Goal: Task Accomplishment & Management: Manage account settings

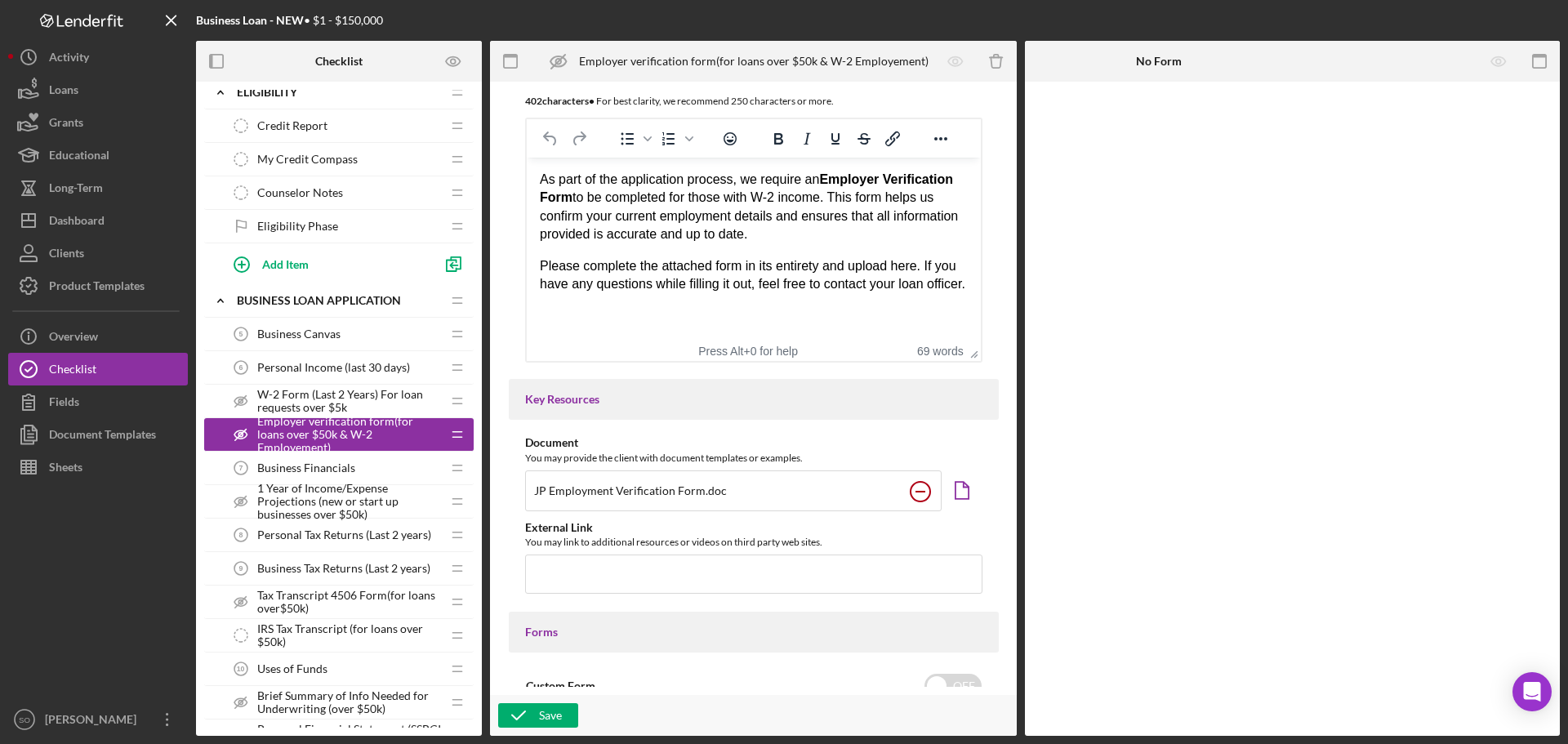
click at [914, 493] on circle at bounding box center [920, 492] width 19 height 19
click at [564, 716] on button "Save" at bounding box center [538, 715] width 80 height 24
checkbox input "false"
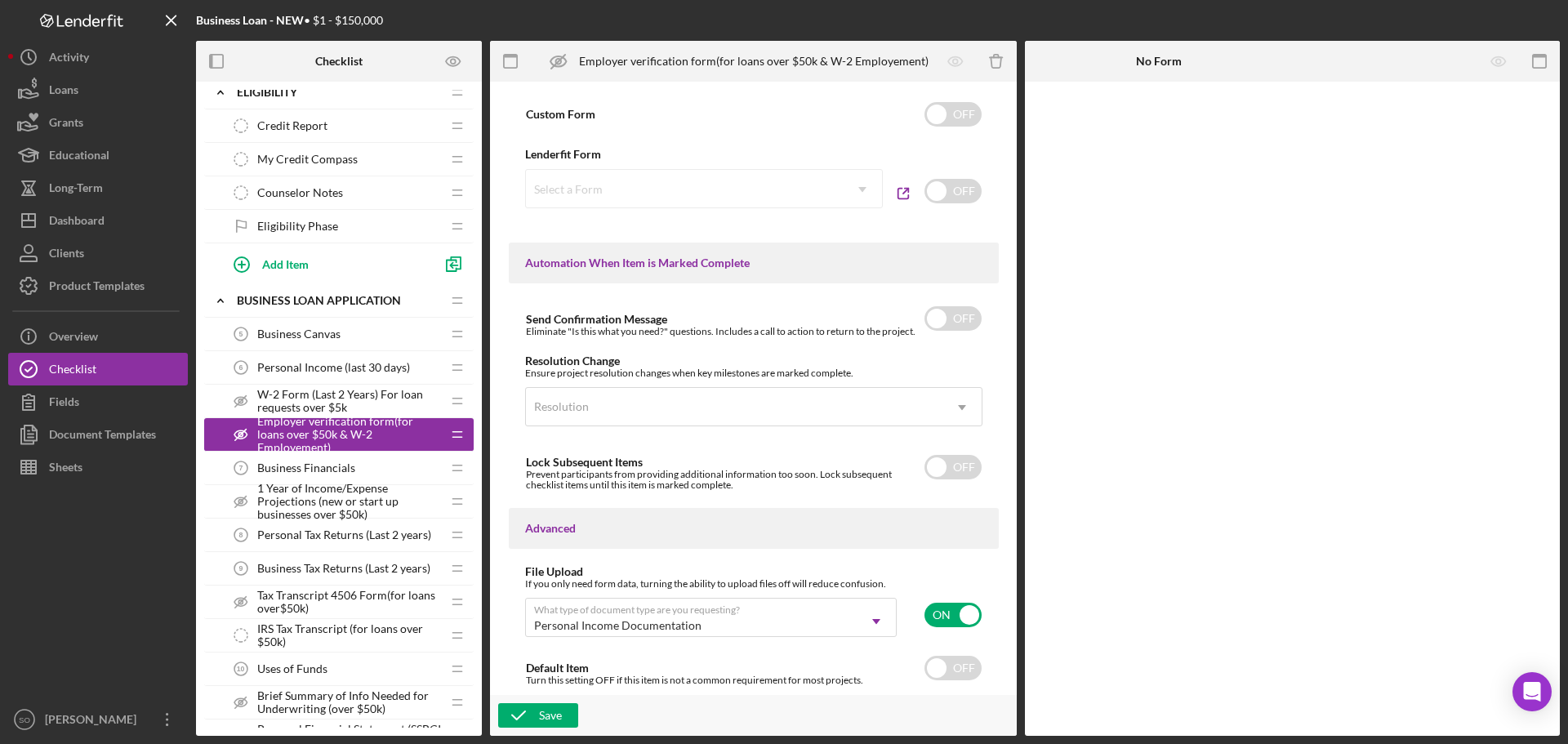
scroll to position [763, 0]
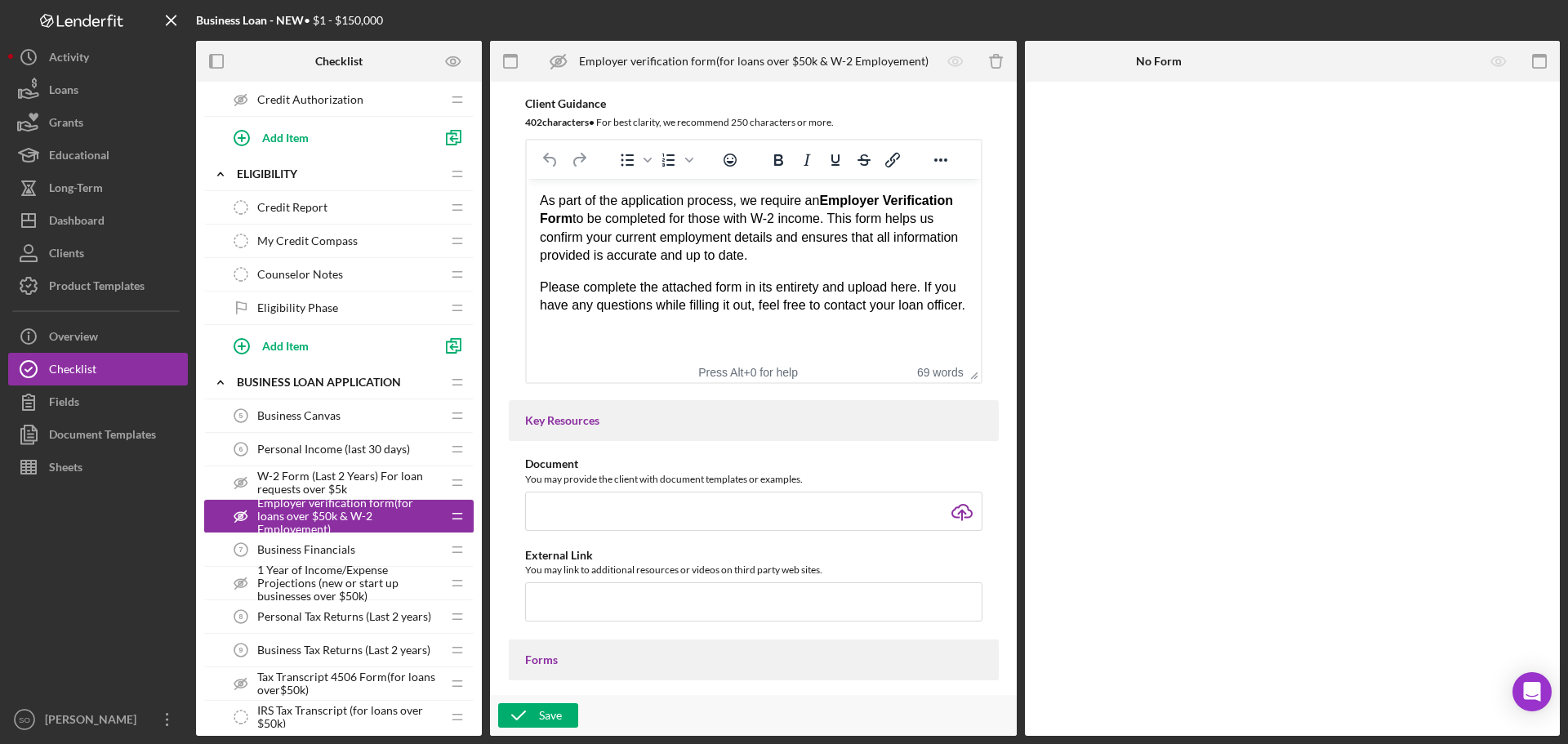
scroll to position [572, 0]
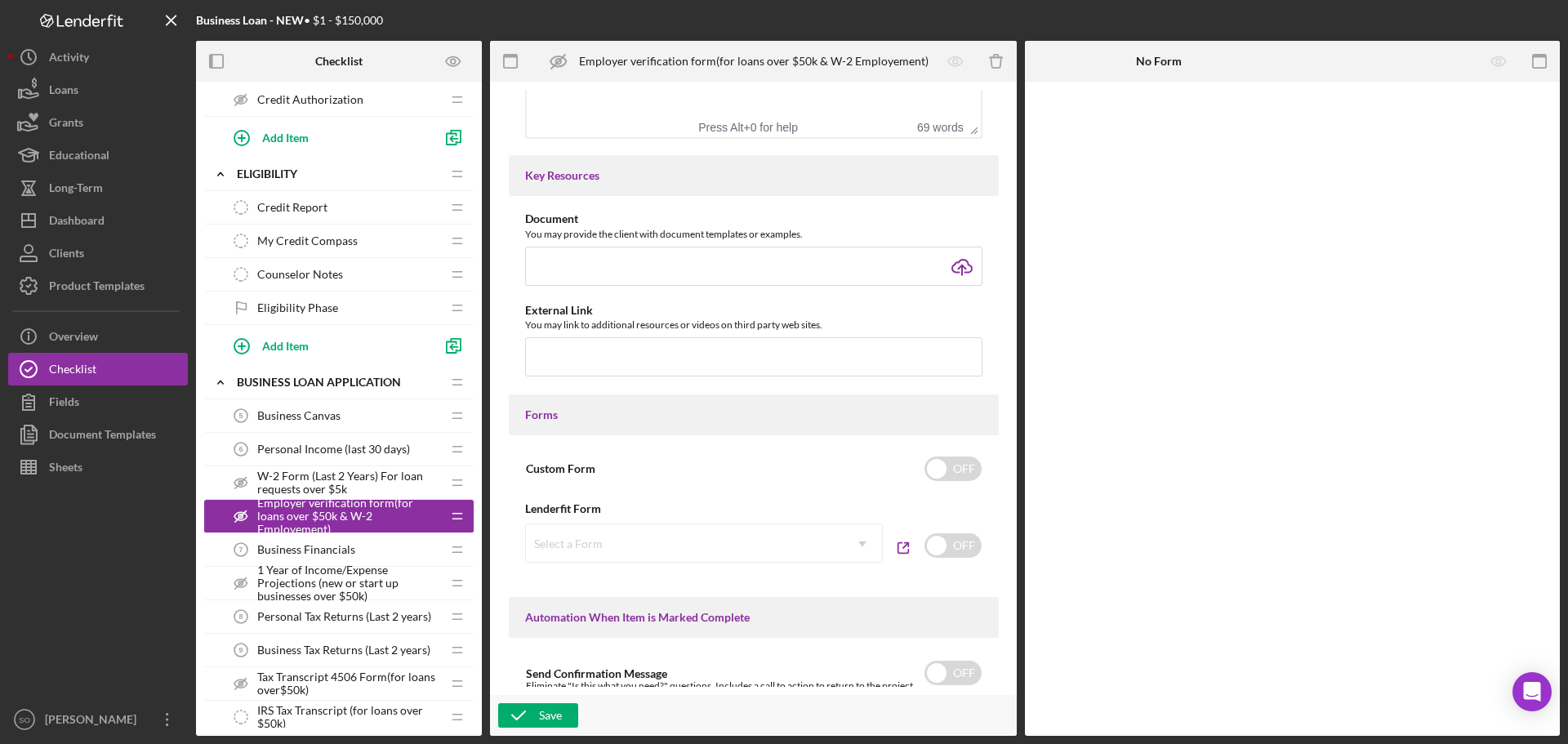
click at [730, 556] on div "Select a Form Icon/Dropdown Arrow" at bounding box center [704, 543] width 358 height 39
click at [938, 543] on input "checkbox" at bounding box center [952, 545] width 57 height 24
checkbox input "true"
click at [766, 552] on div "Select a Form" at bounding box center [684, 544] width 317 height 38
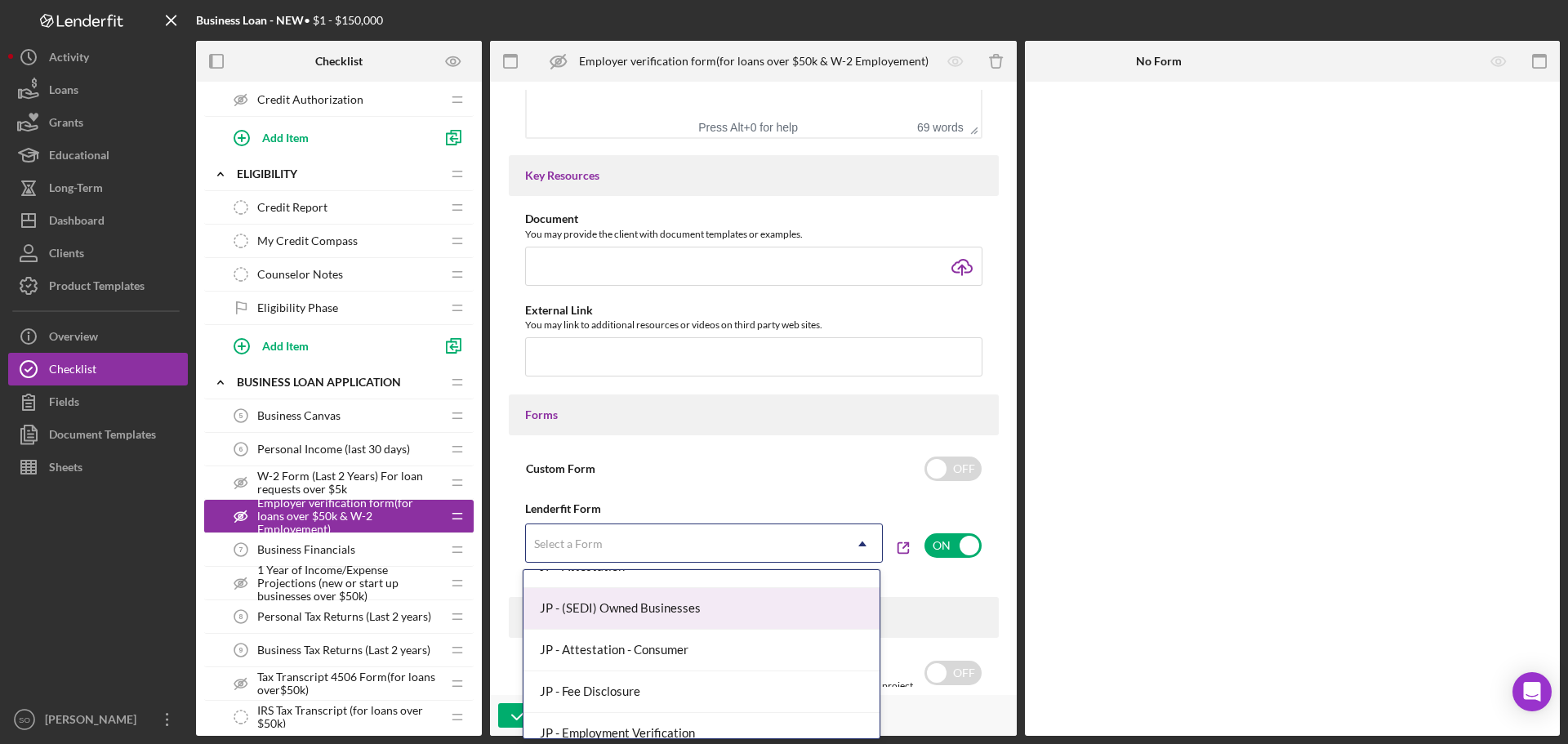
scroll to position [915, 0]
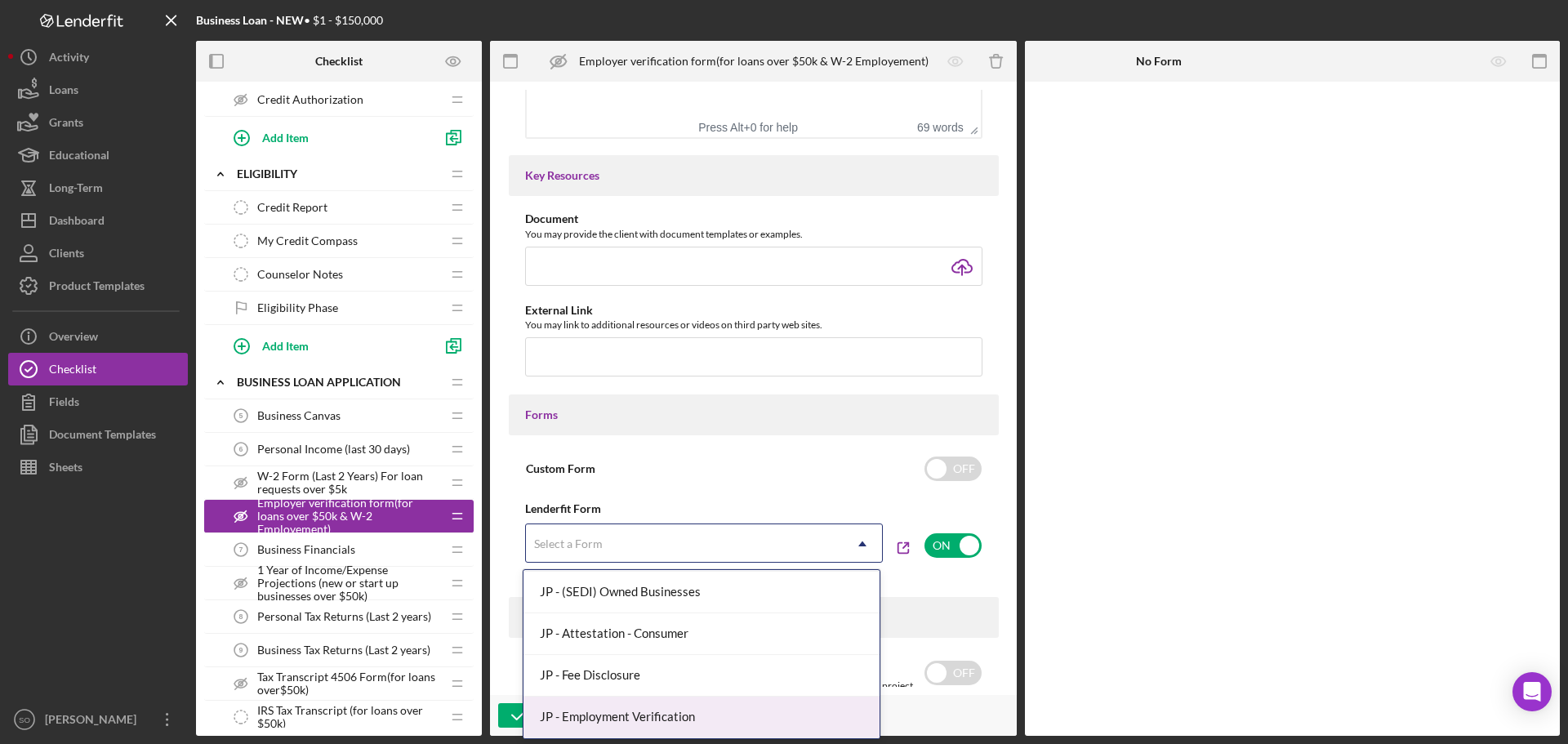
click at [691, 720] on div "JP - Employment Verification" at bounding box center [701, 717] width 356 height 42
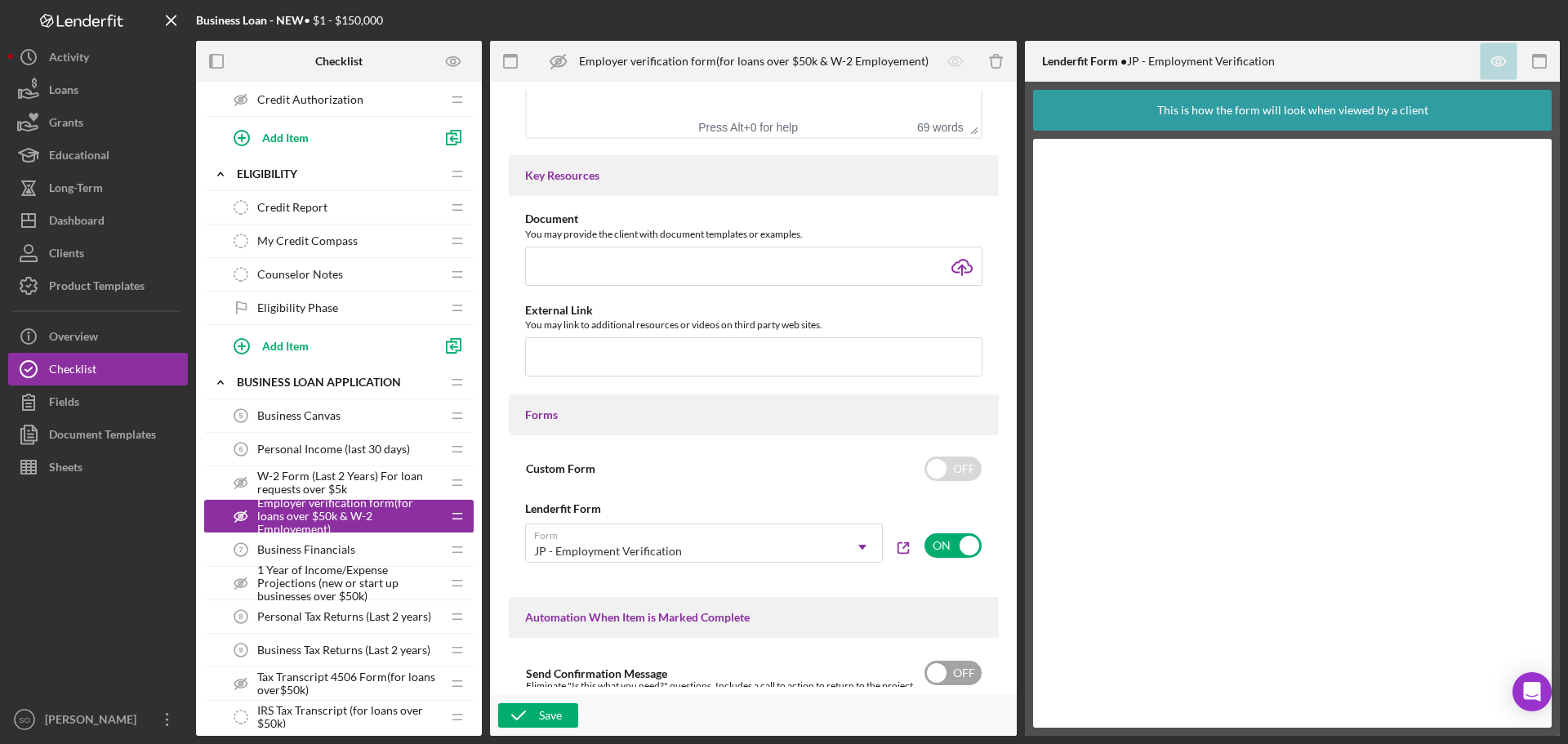
scroll to position [926, 0]
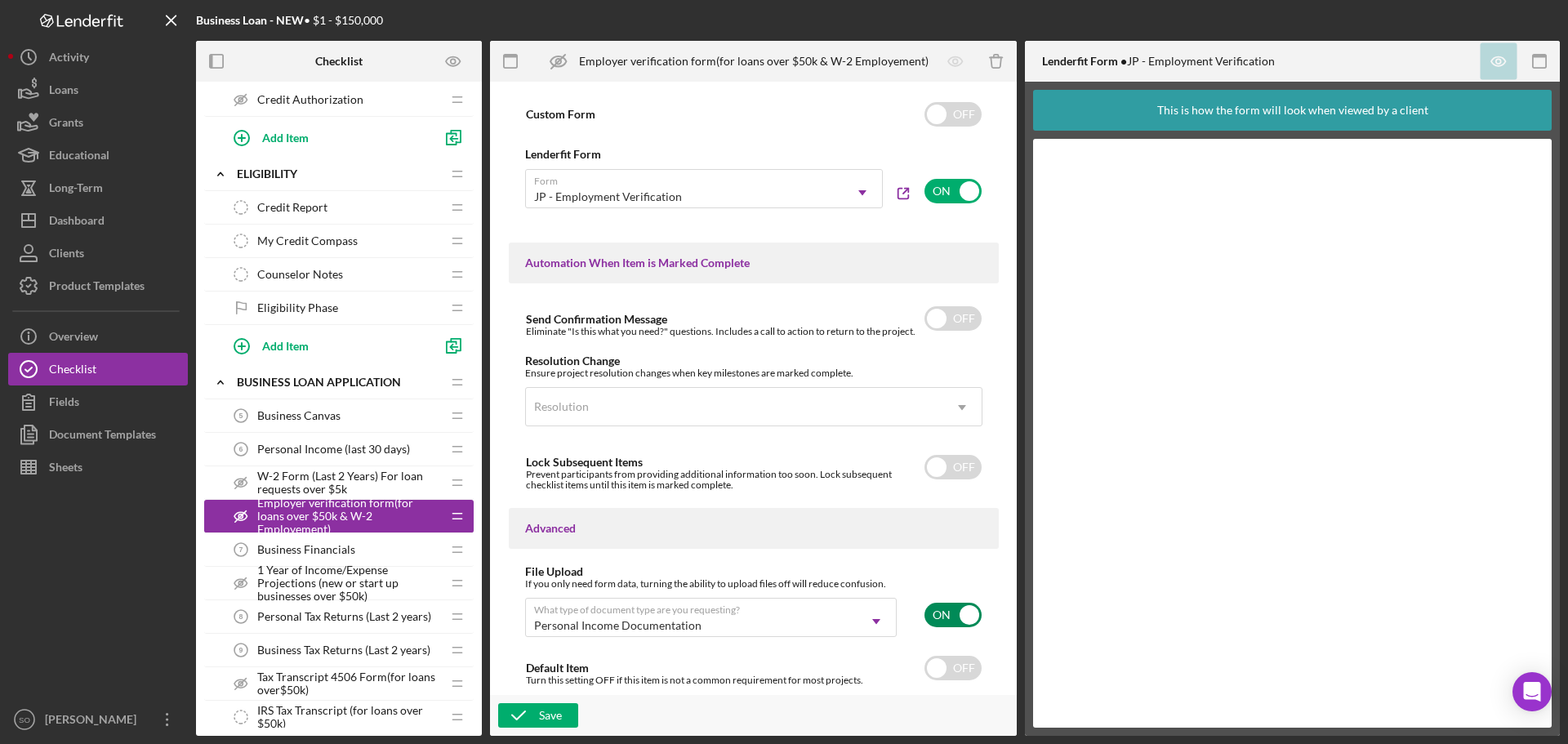
click at [969, 614] on input "checkbox" at bounding box center [952, 615] width 57 height 24
checkbox input "false"
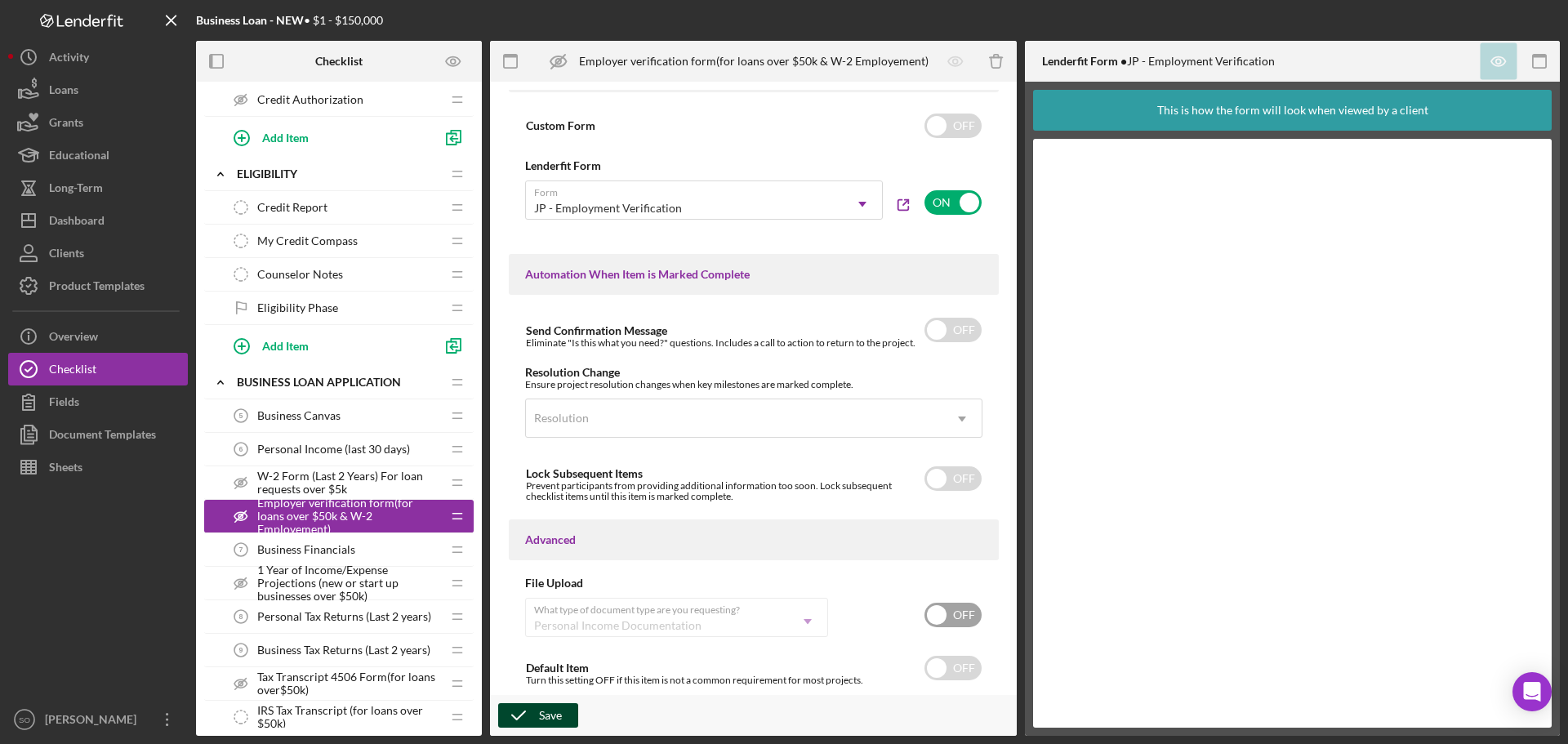
drag, startPoint x: 552, startPoint y: 713, endPoint x: 584, endPoint y: 690, distance: 39.4
click at [553, 712] on div "Save" at bounding box center [551, 715] width 23 height 24
drag, startPoint x: 78, startPoint y: 215, endPoint x: 150, endPoint y: 218, distance: 72.1
click at [78, 215] on div "Dashboard" at bounding box center [77, 223] width 55 height 37
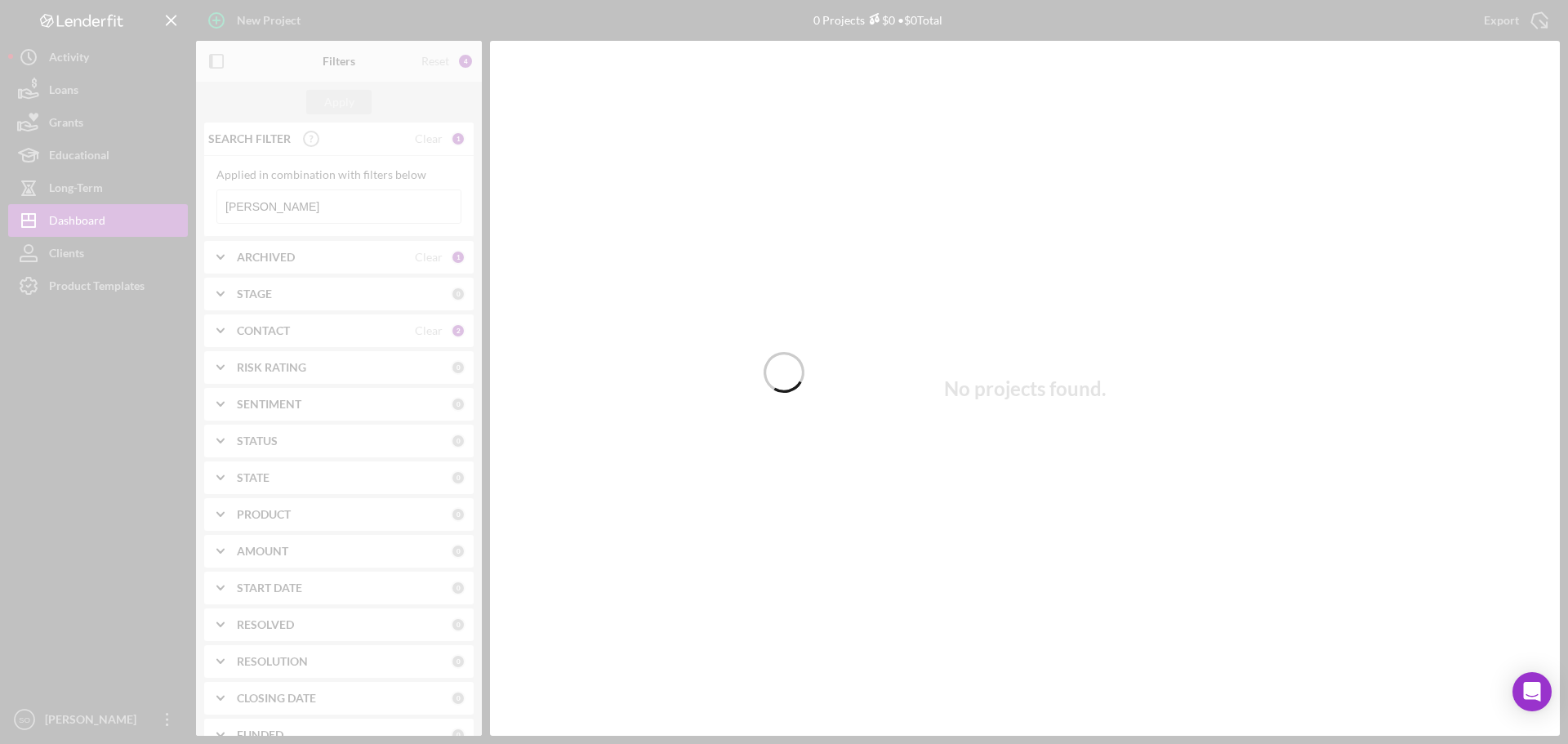
click at [336, 210] on div at bounding box center [784, 372] width 1568 height 744
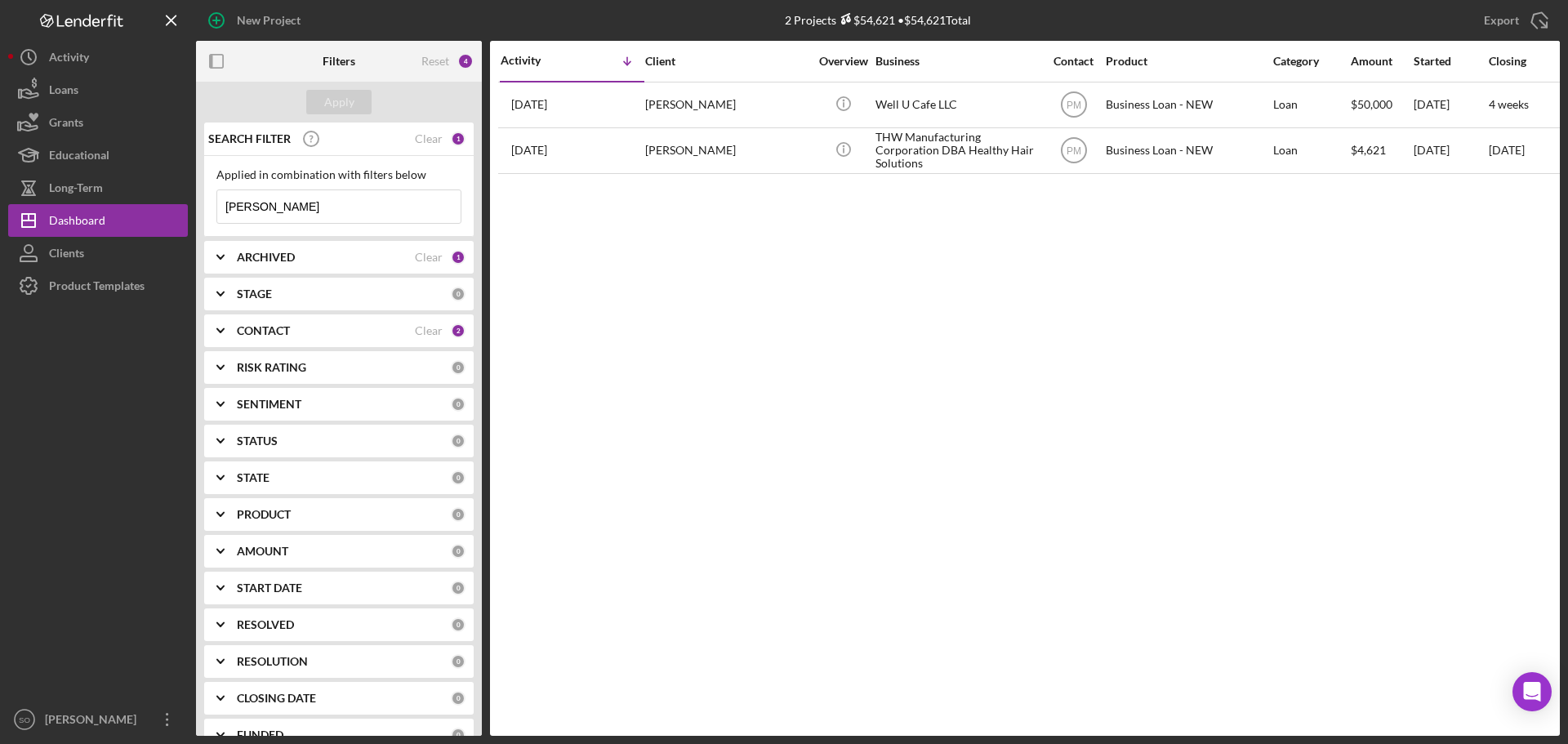
click at [329, 207] on input "[PERSON_NAME]" at bounding box center [338, 207] width 243 height 33
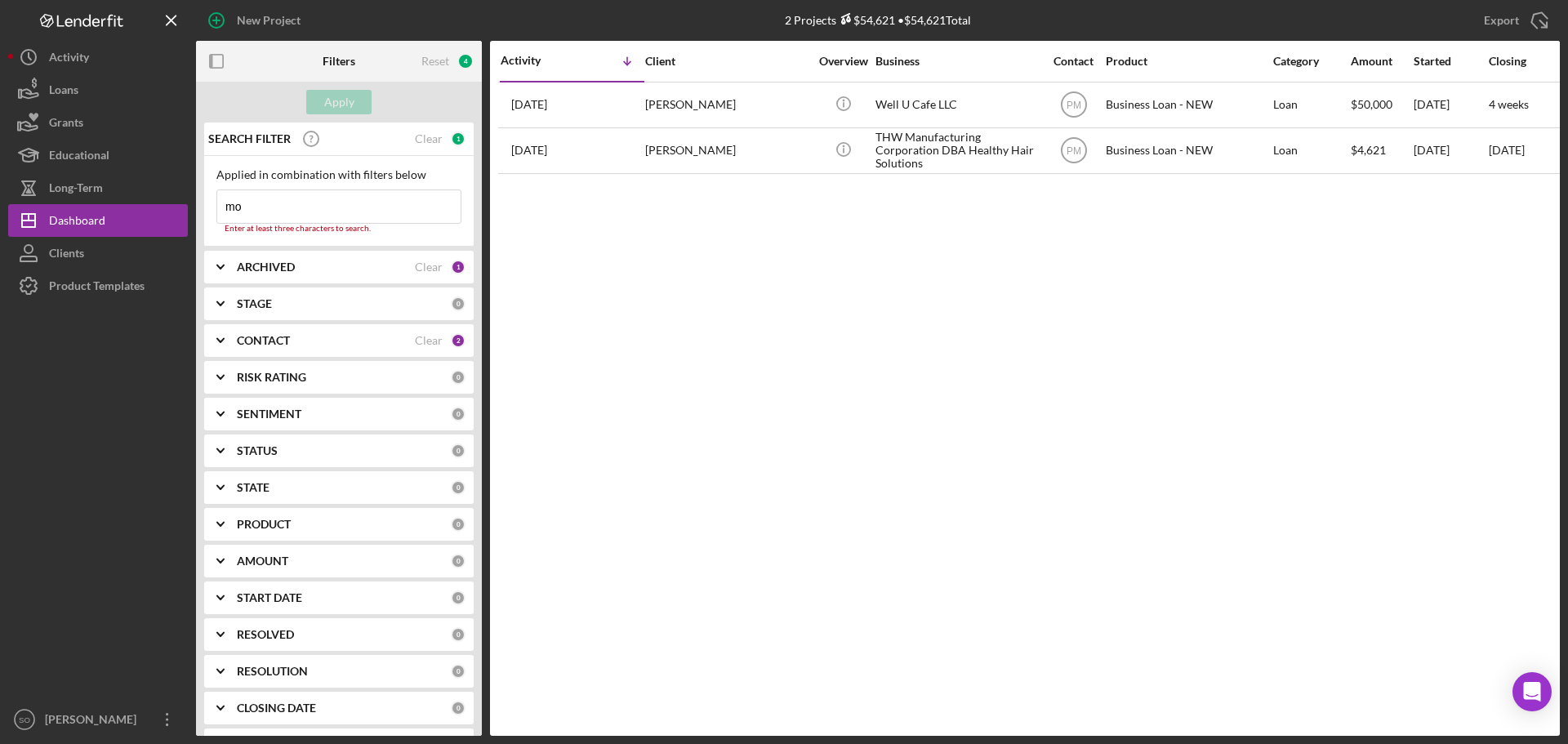
type input "m"
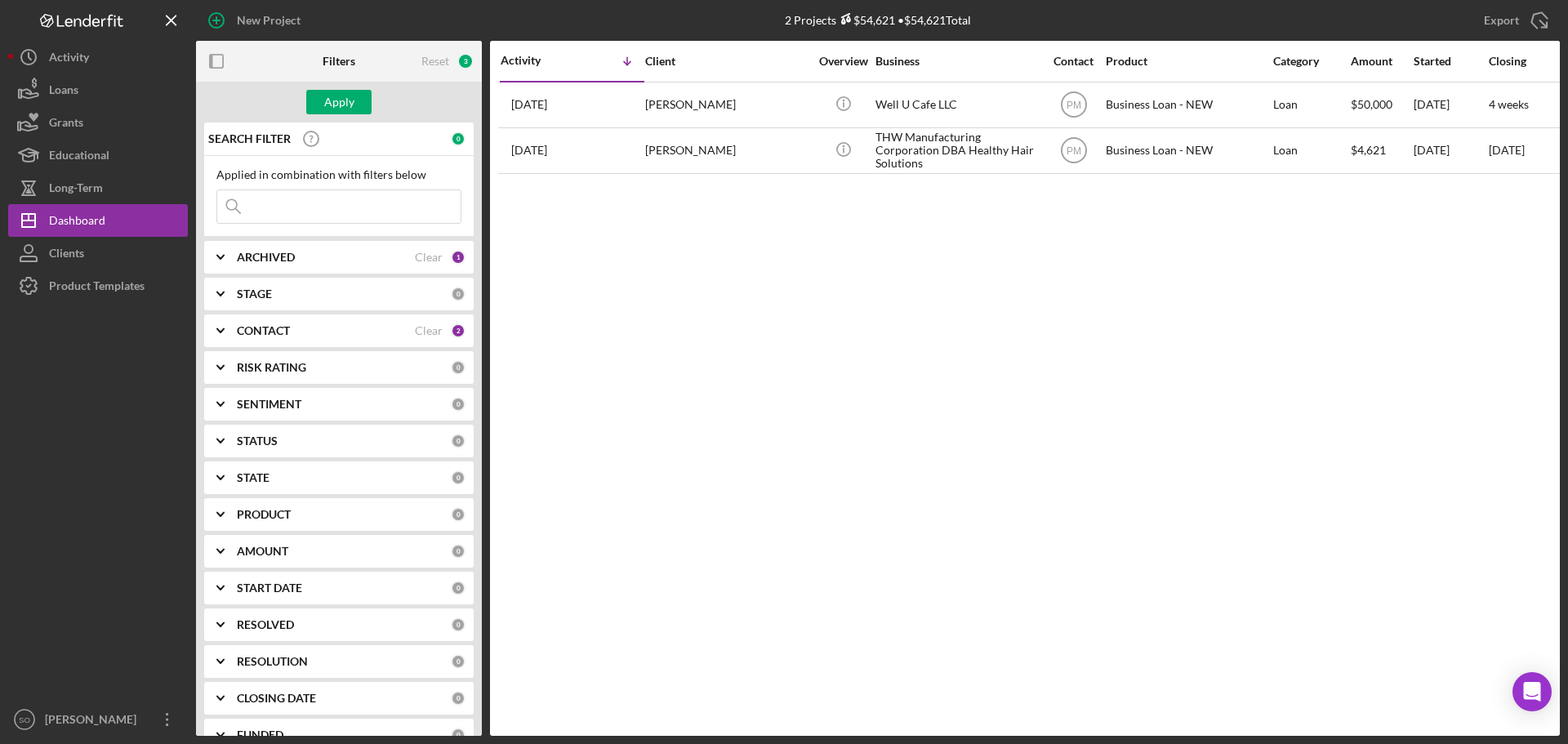
click at [283, 329] on b "CONTACT" at bounding box center [263, 330] width 53 height 13
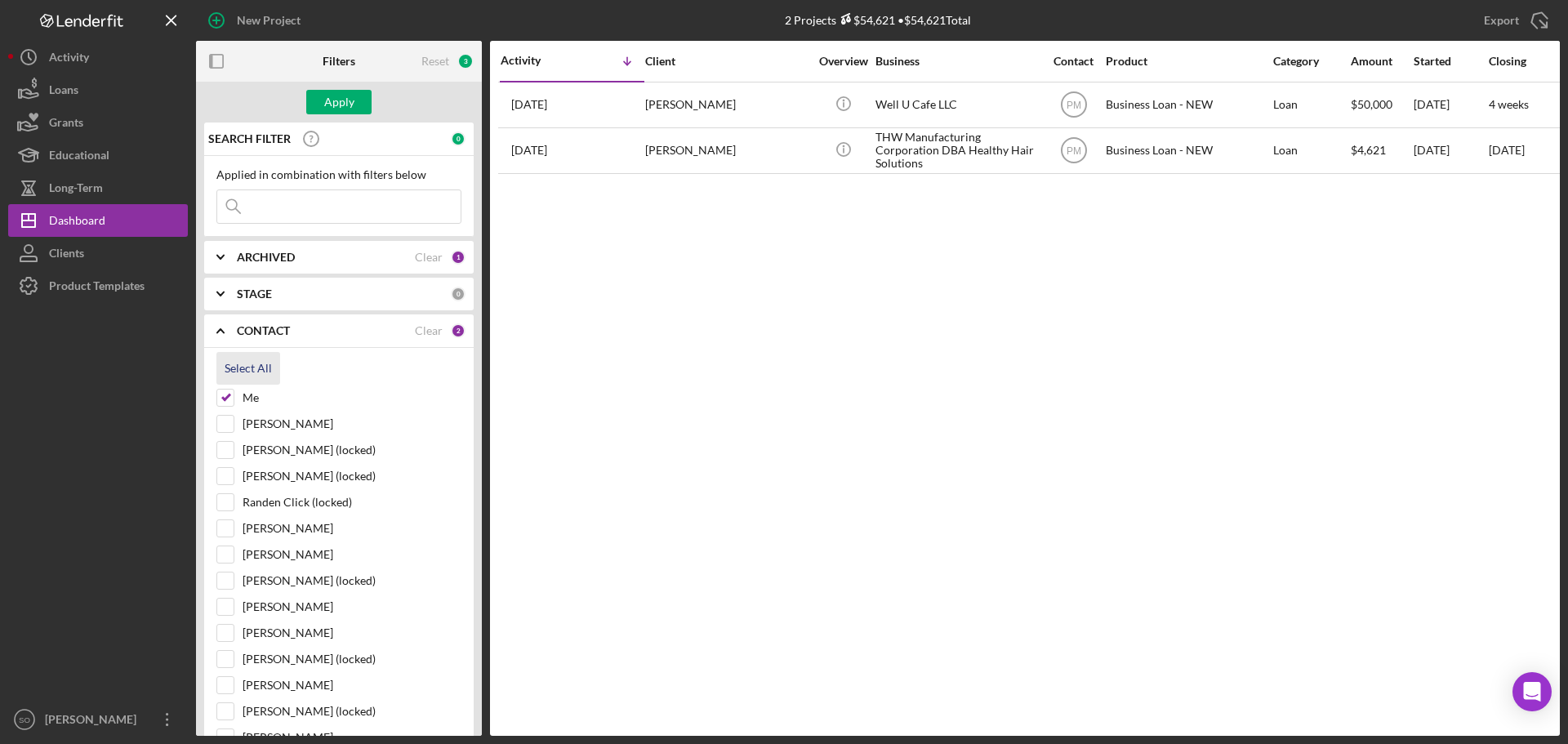
click at [247, 365] on div "Select All" at bounding box center [248, 369] width 48 height 33
checkbox input "true"
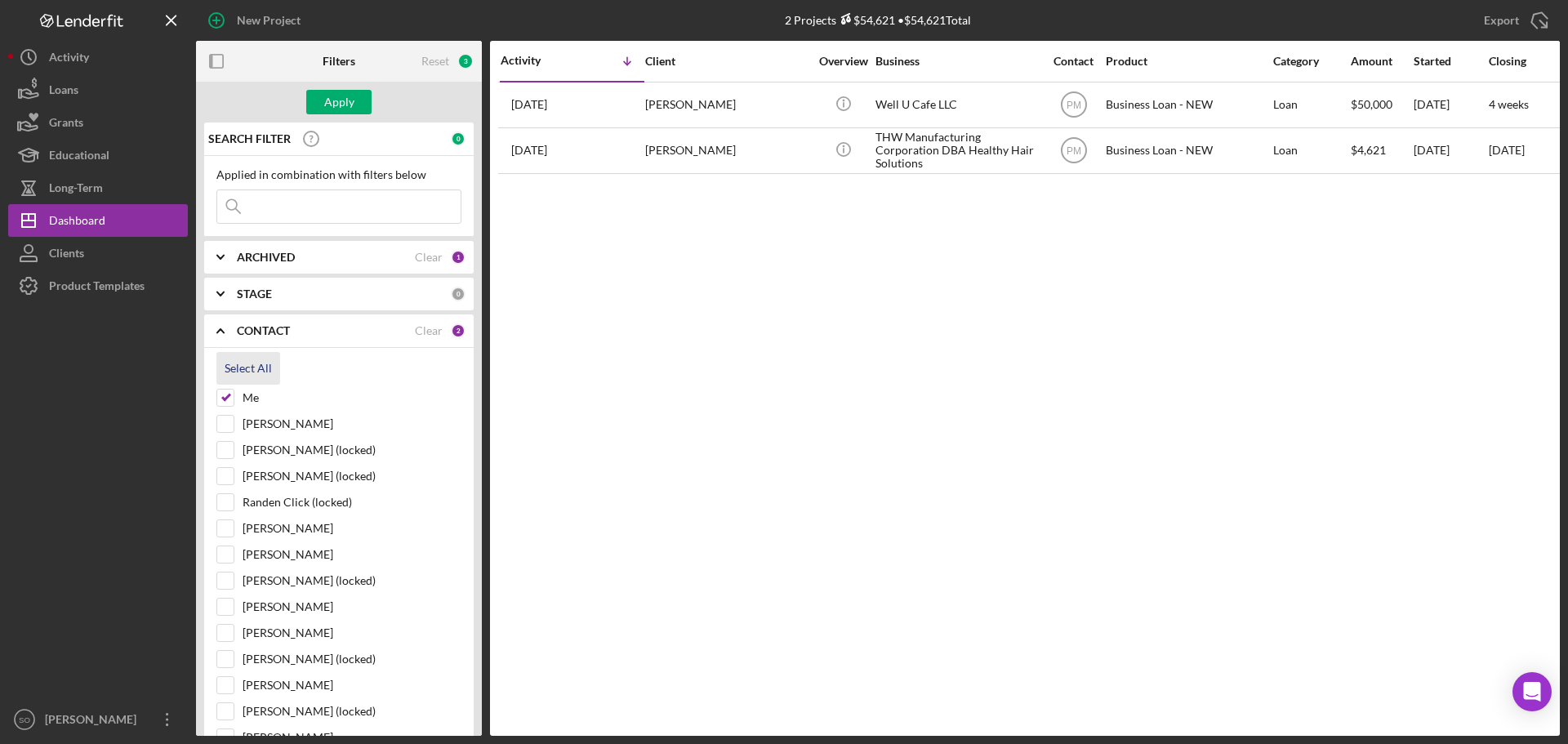
checkbox input "true"
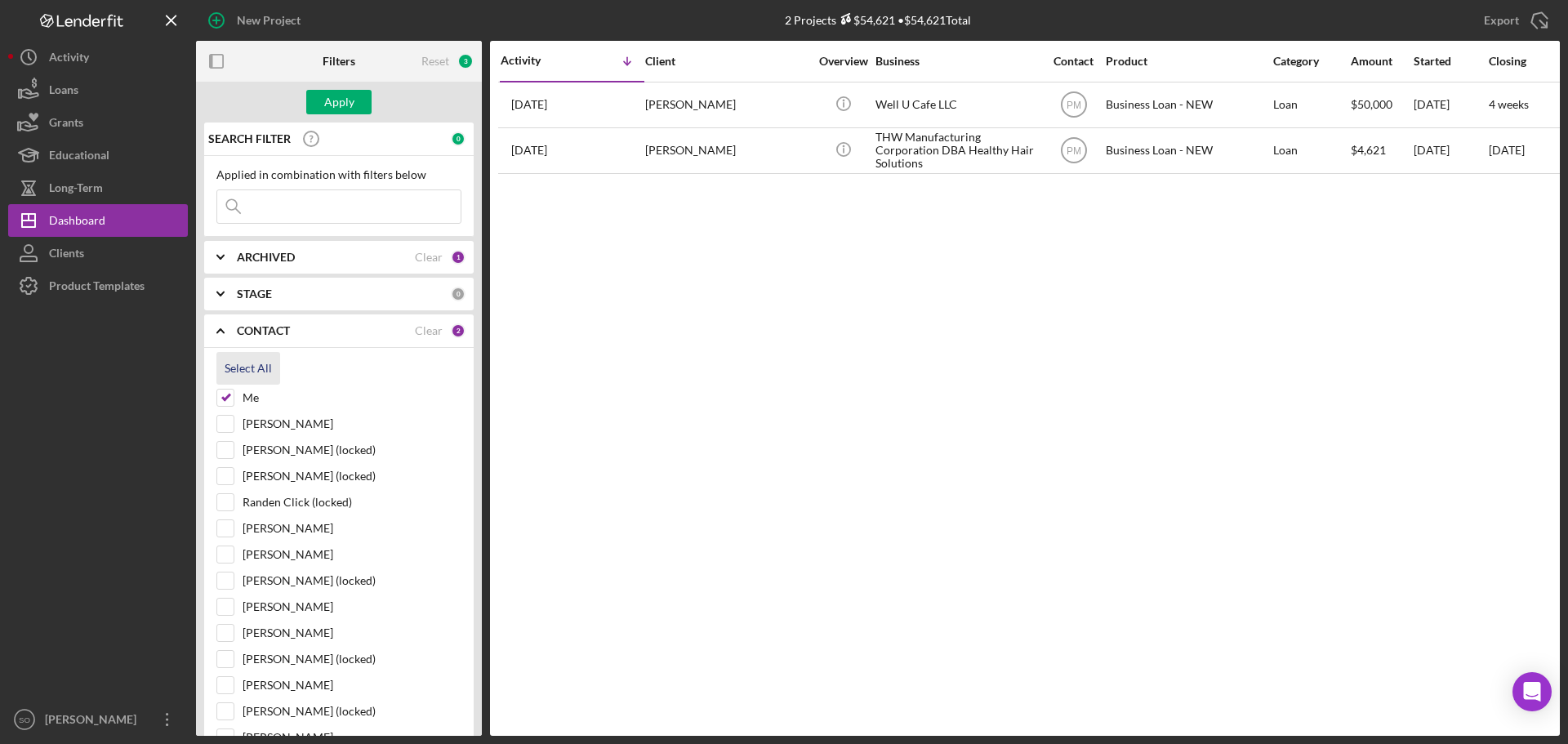
checkbox input "true"
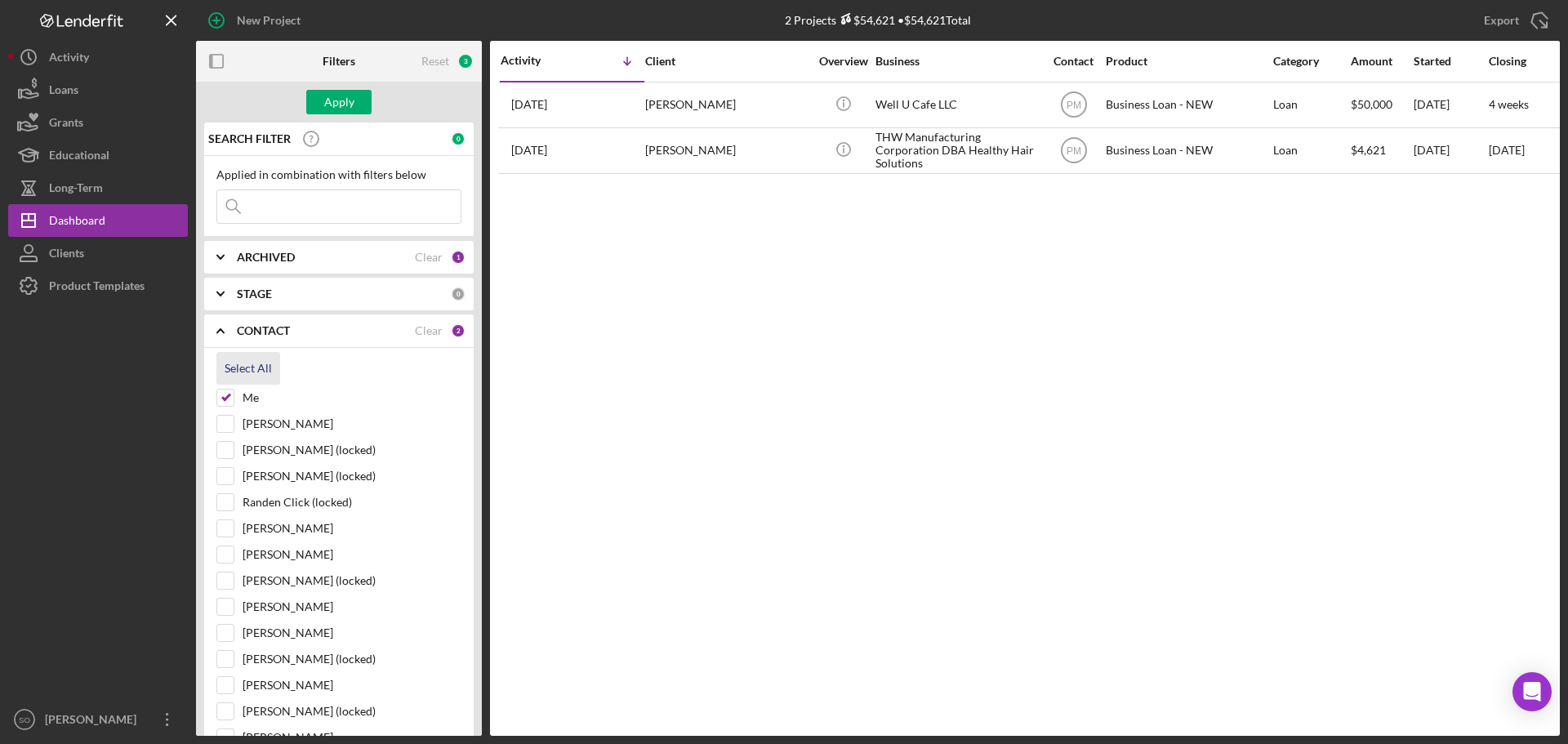
checkbox input "true"
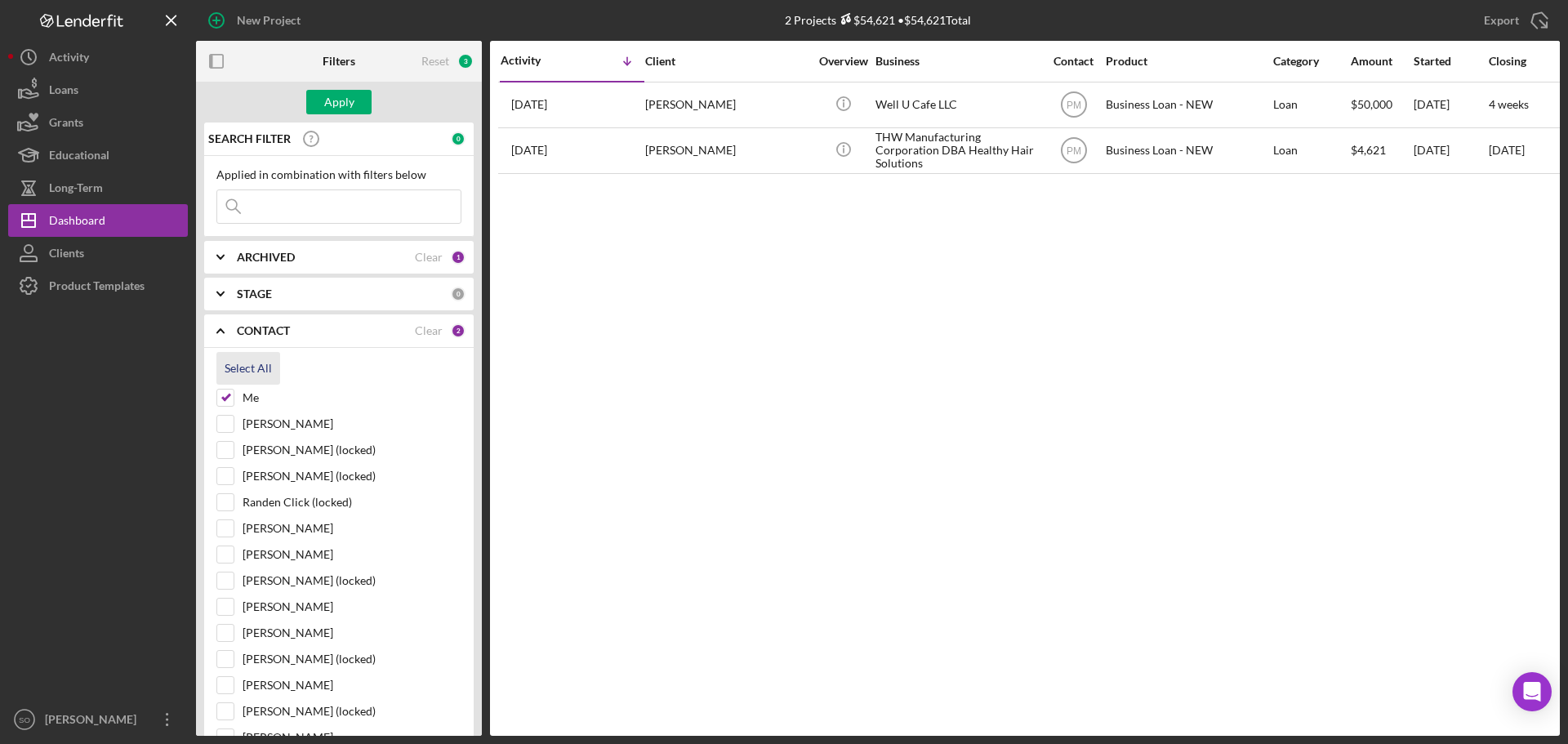
checkbox input "true"
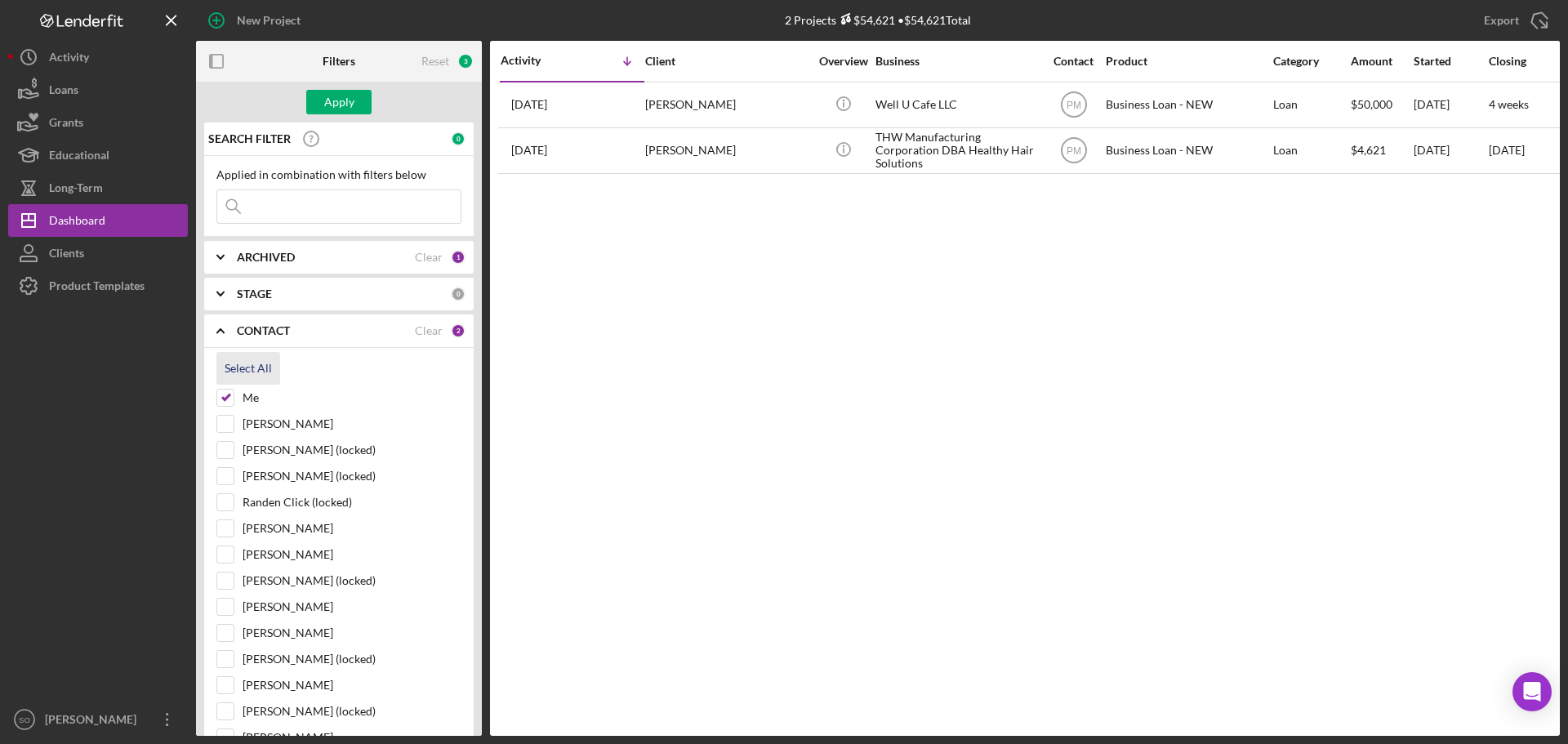
checkbox input "true"
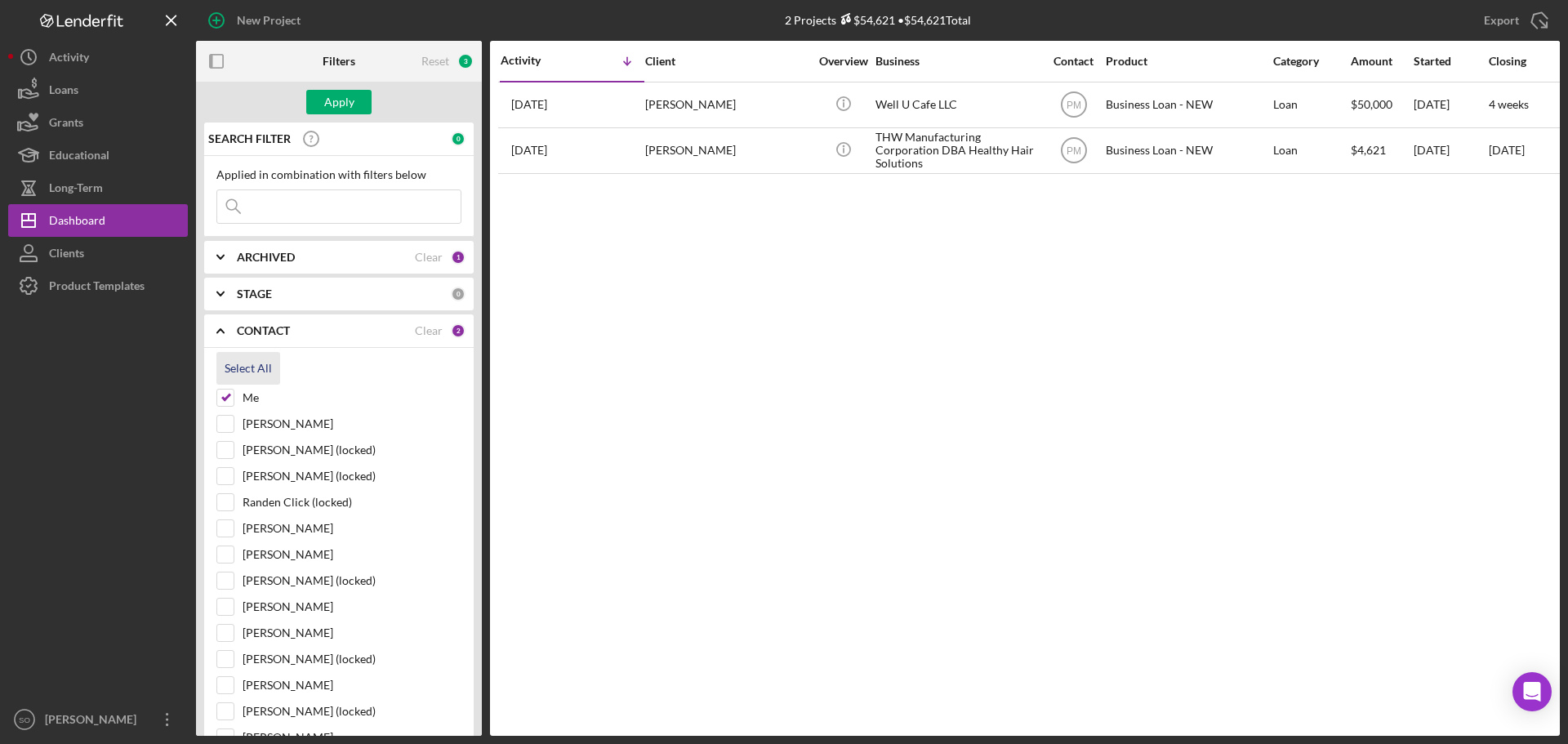
checkbox input "true"
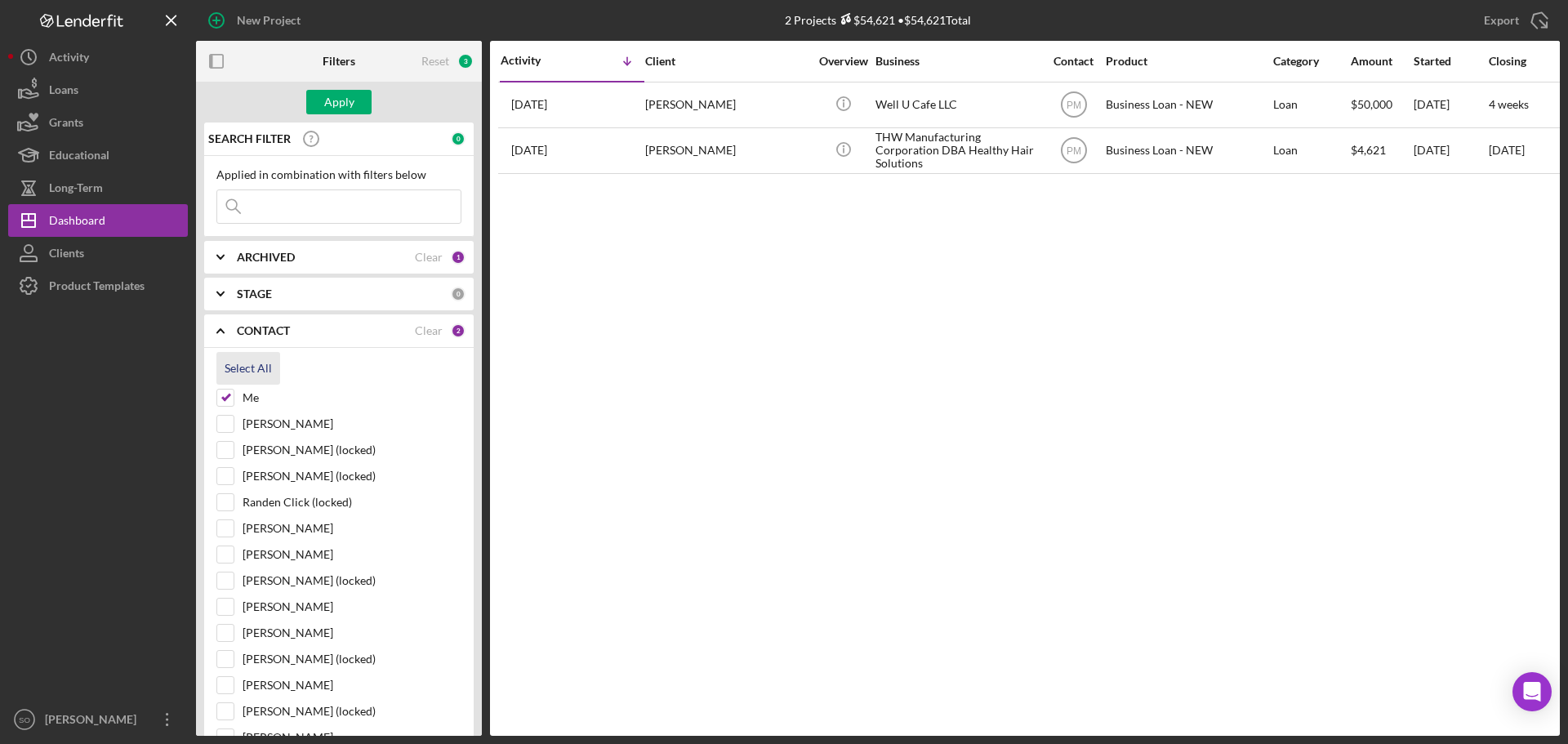
checkbox input "true"
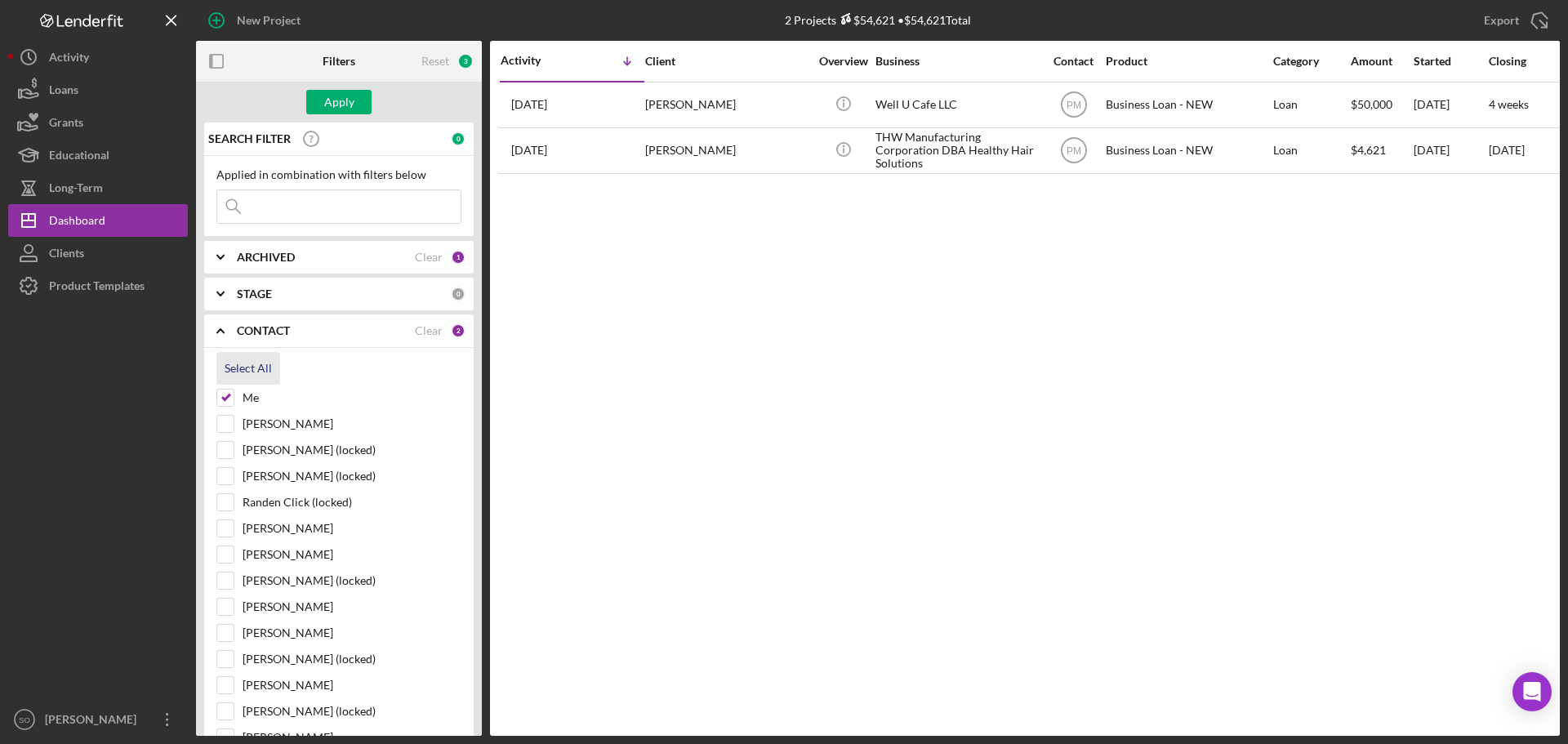
checkbox input "true"
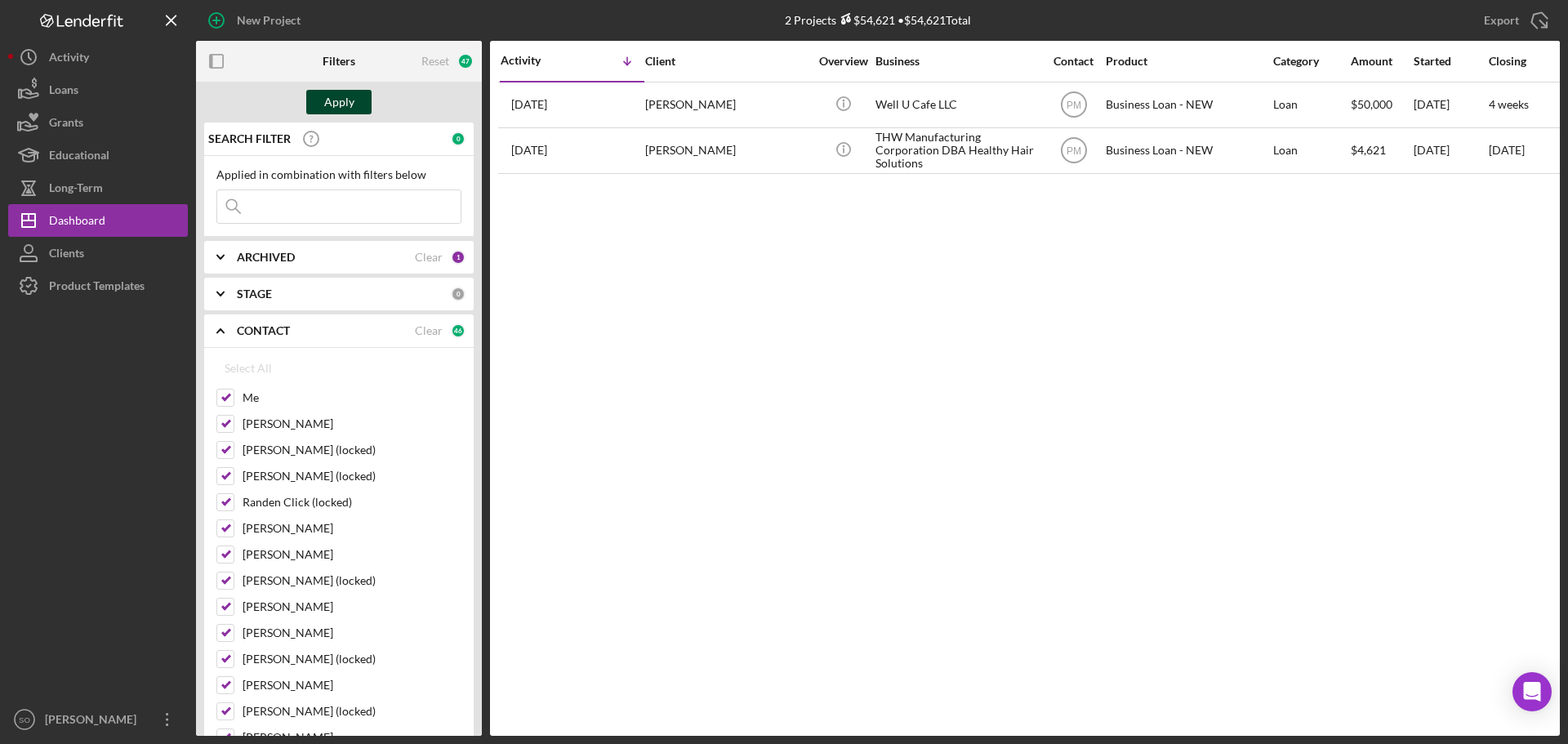
click at [339, 92] on div "Apply" at bounding box center [338, 102] width 30 height 24
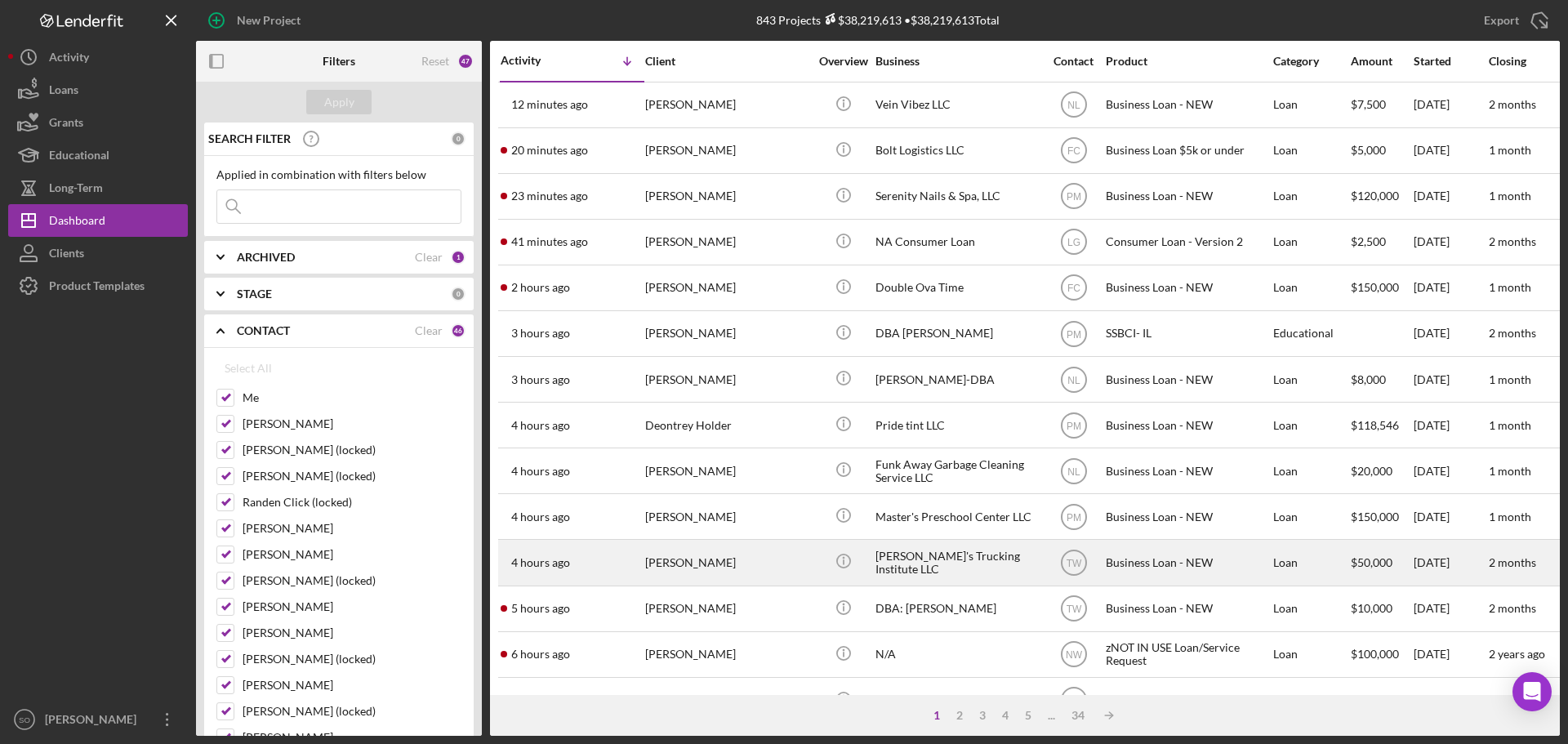
click at [703, 557] on div "[PERSON_NAME]" at bounding box center [726, 563] width 163 height 44
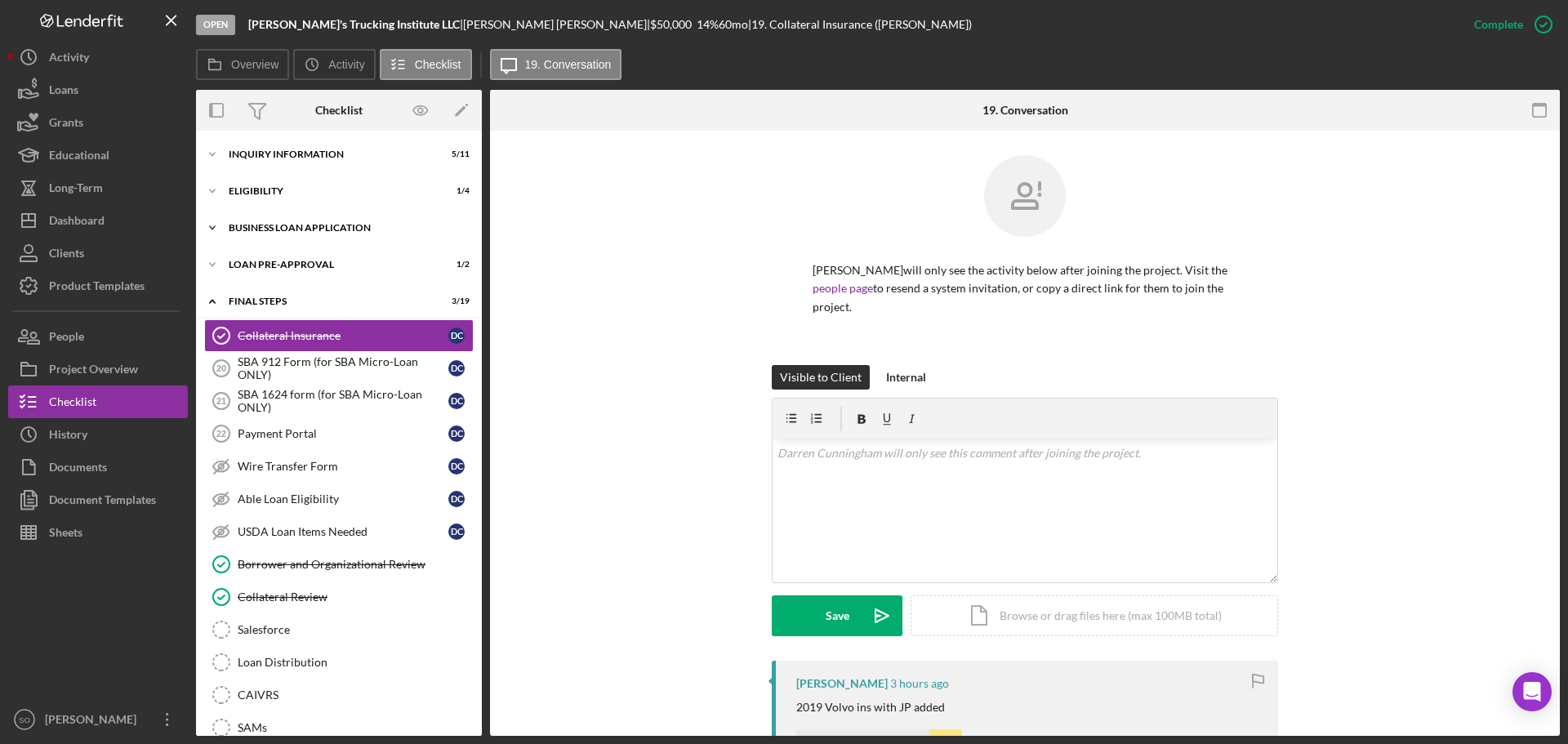
click at [324, 225] on div "BUSINESS LOAN APPLICATION" at bounding box center [345, 228] width 233 height 10
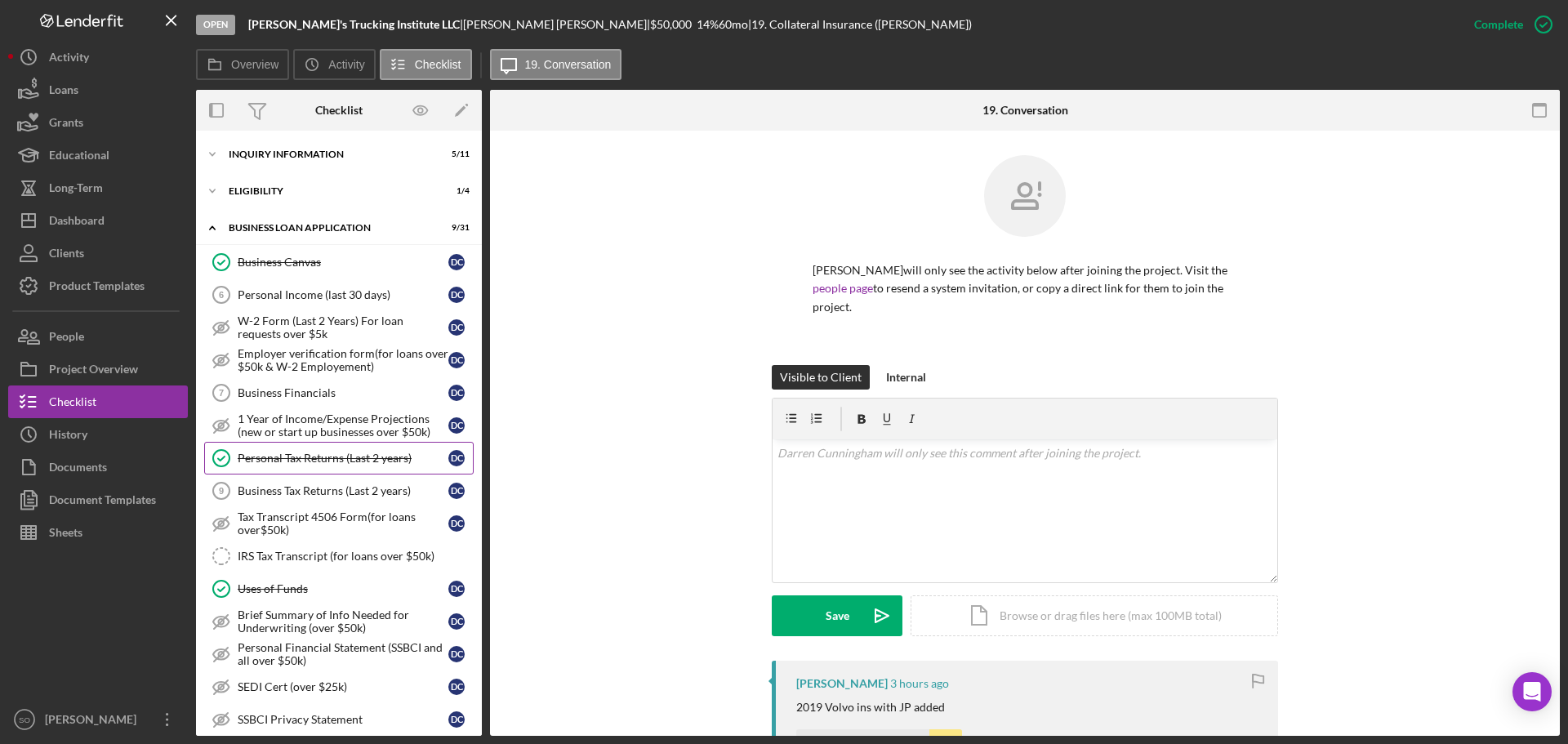
click at [326, 466] on link "Personal Tax Returns (Last 2 years) Personal Tax Returns (Last 2 years) D C" at bounding box center [339, 459] width 270 height 33
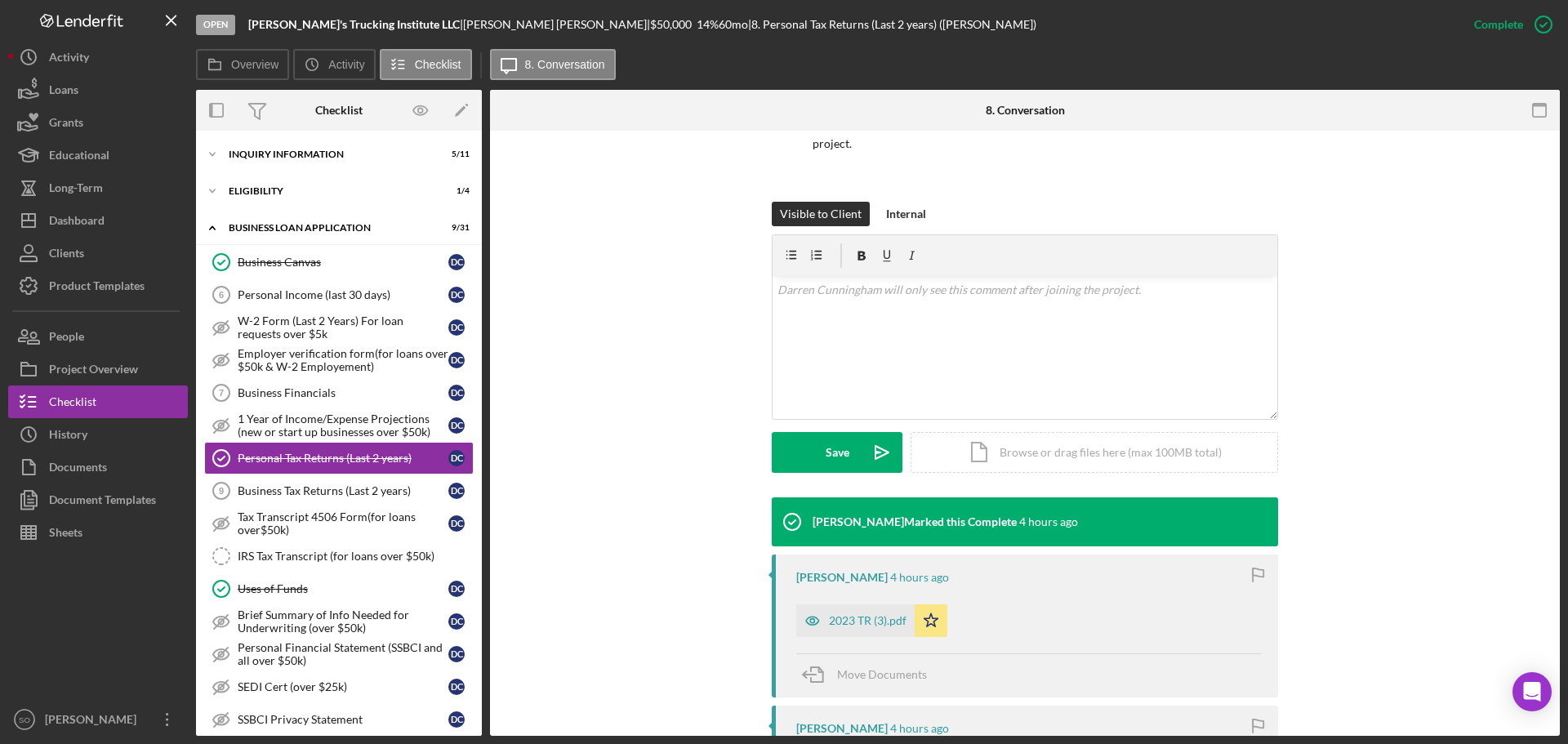
scroll to position [327, 0]
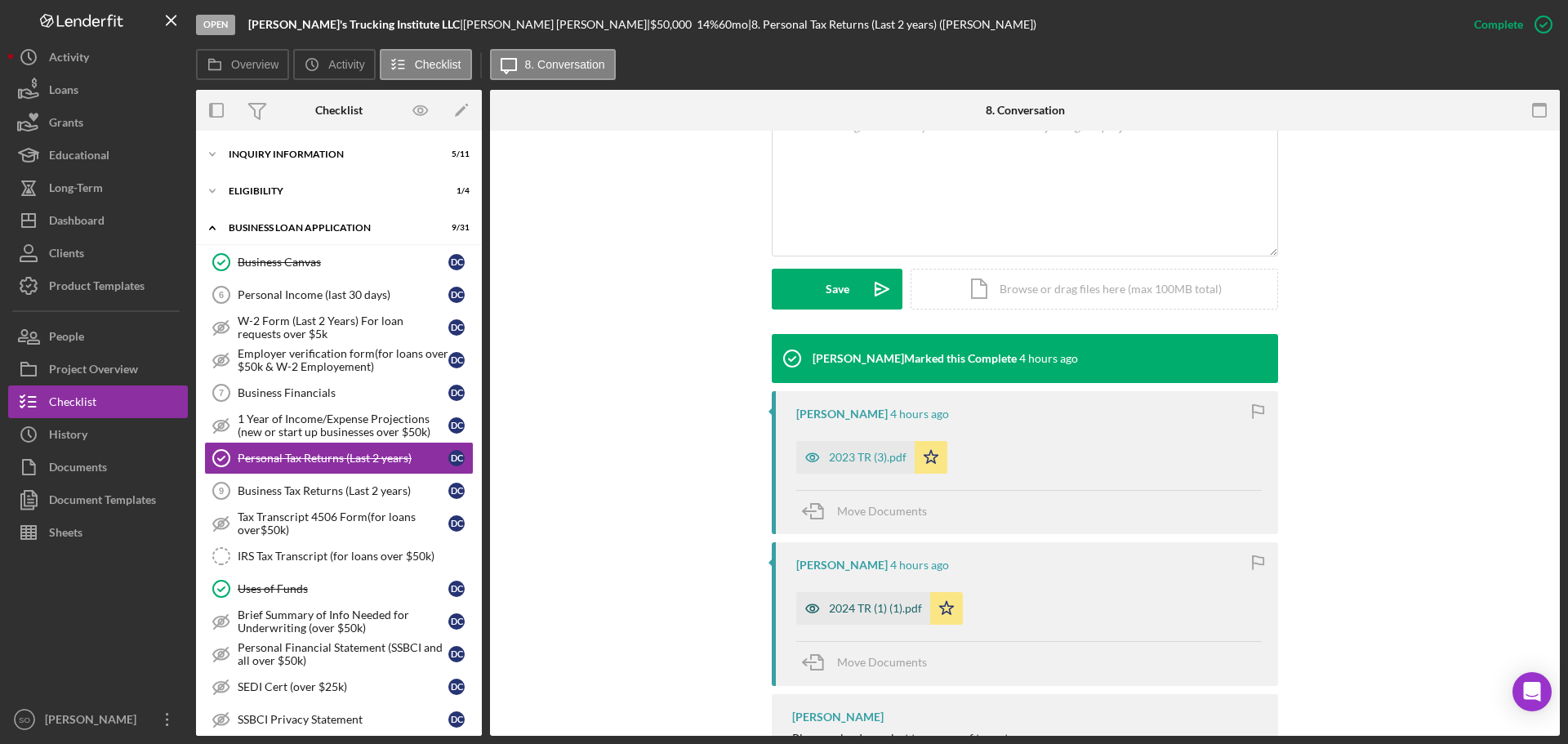
click at [862, 618] on div "2024 TR (1) (1).pdf" at bounding box center [863, 609] width 134 height 33
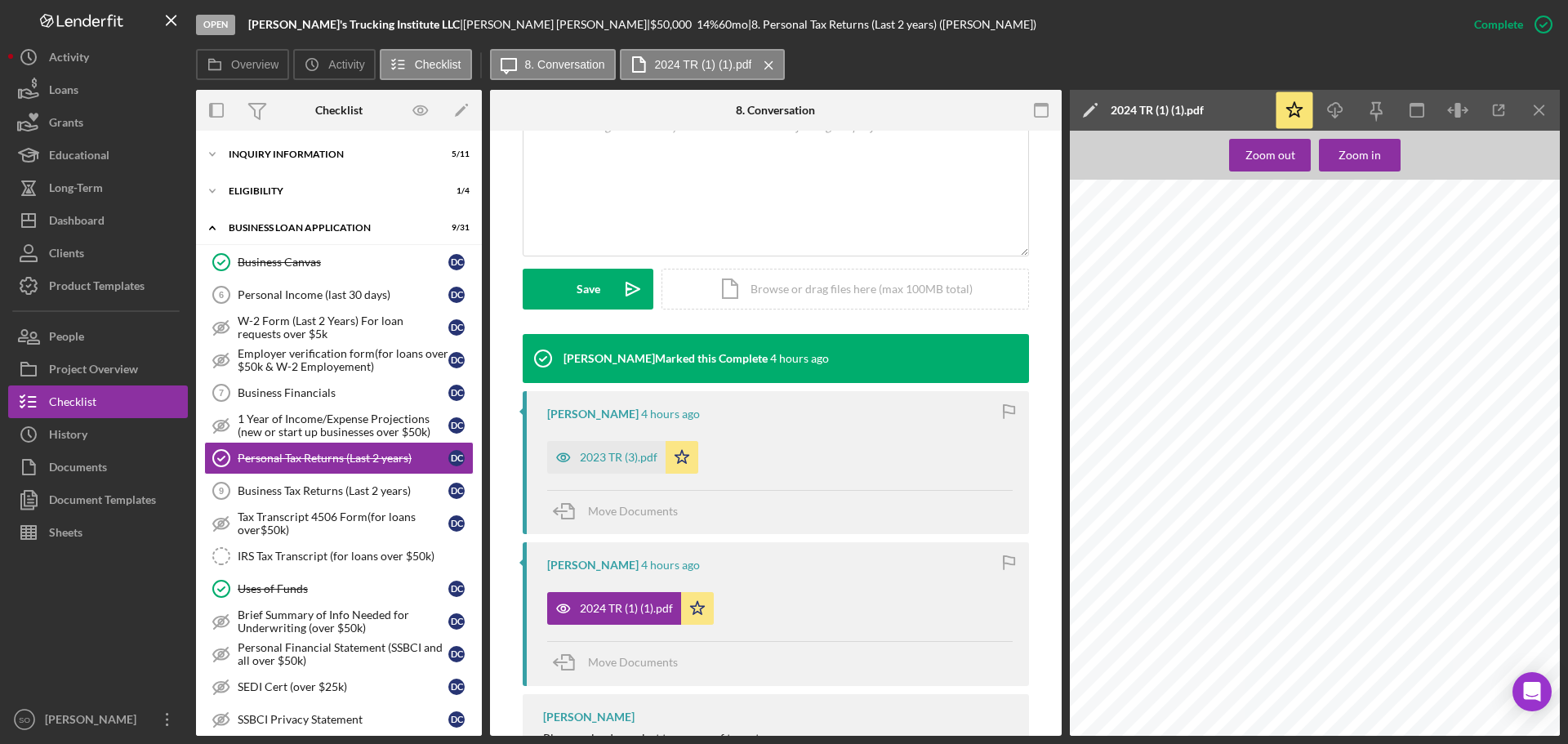
scroll to position [245, 0]
click at [319, 294] on div "Personal Income (last 30 days)" at bounding box center [342, 294] width 210 height 13
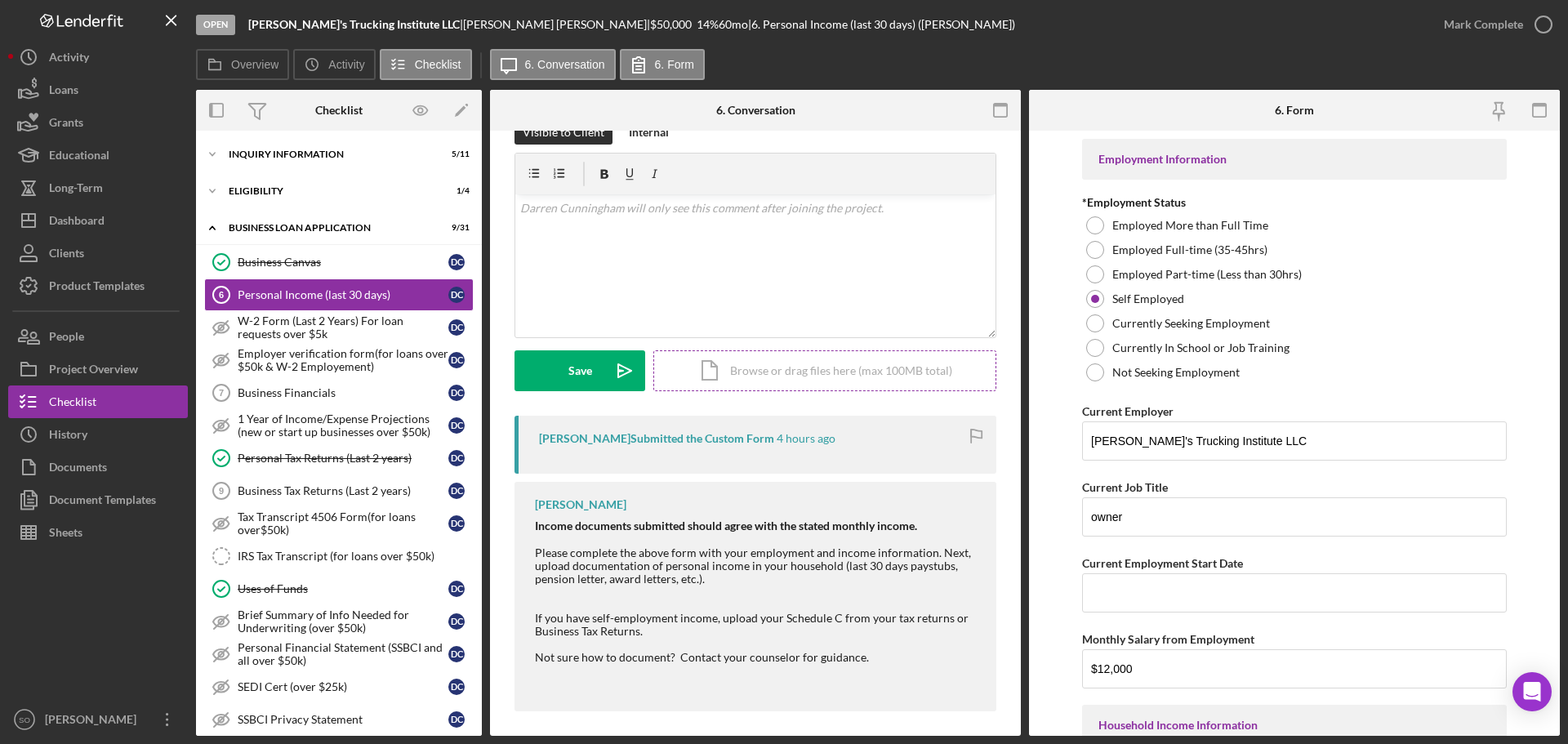
scroll to position [253, 0]
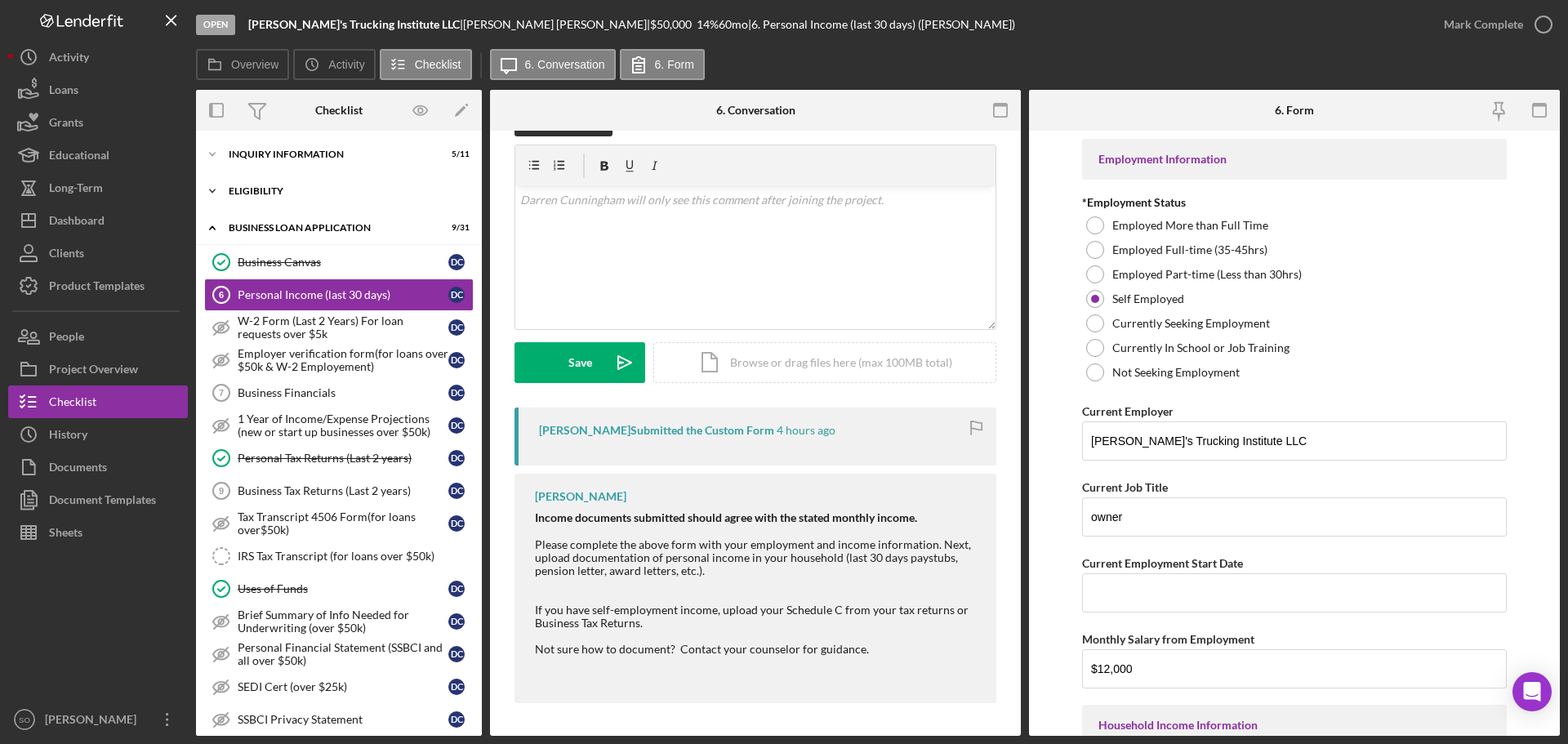
click at [257, 184] on div "Icon/Expander ELIGIBILITY 1 / 4" at bounding box center [338, 191] width 286 height 33
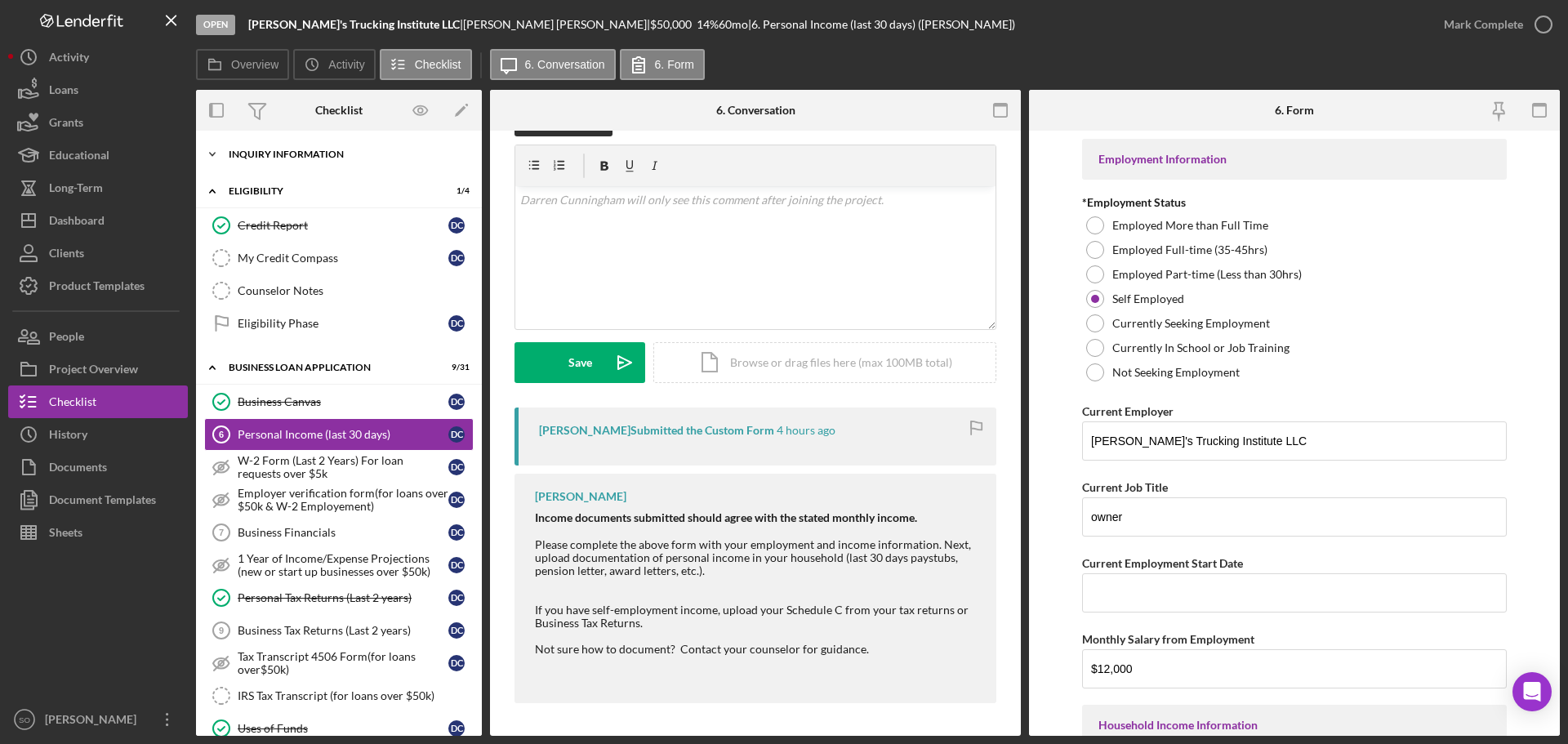
click at [283, 153] on div "INQUIRY INFORMATION" at bounding box center [345, 154] width 233 height 10
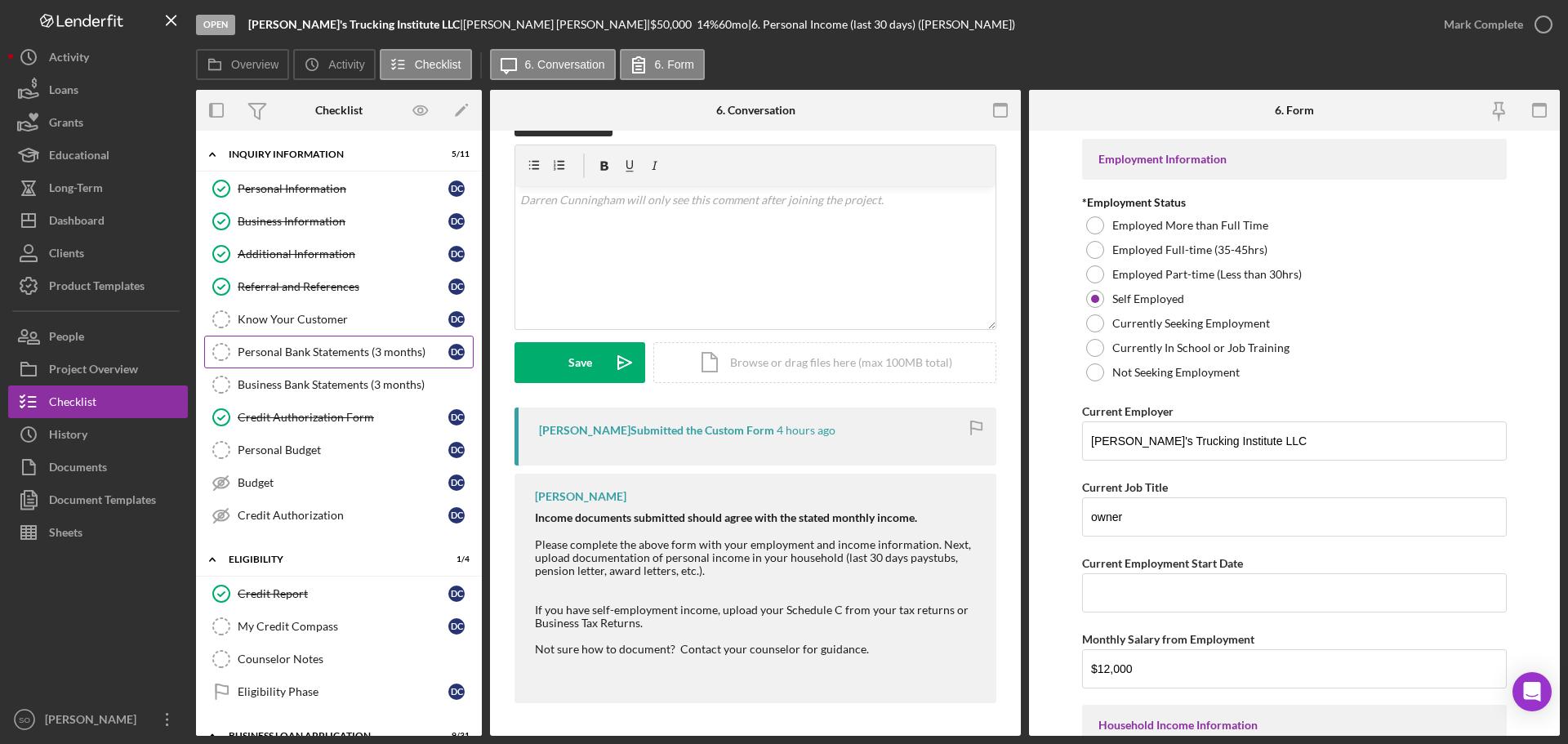
click at [334, 353] on div "Personal Bank Statements (3 months)" at bounding box center [342, 351] width 210 height 13
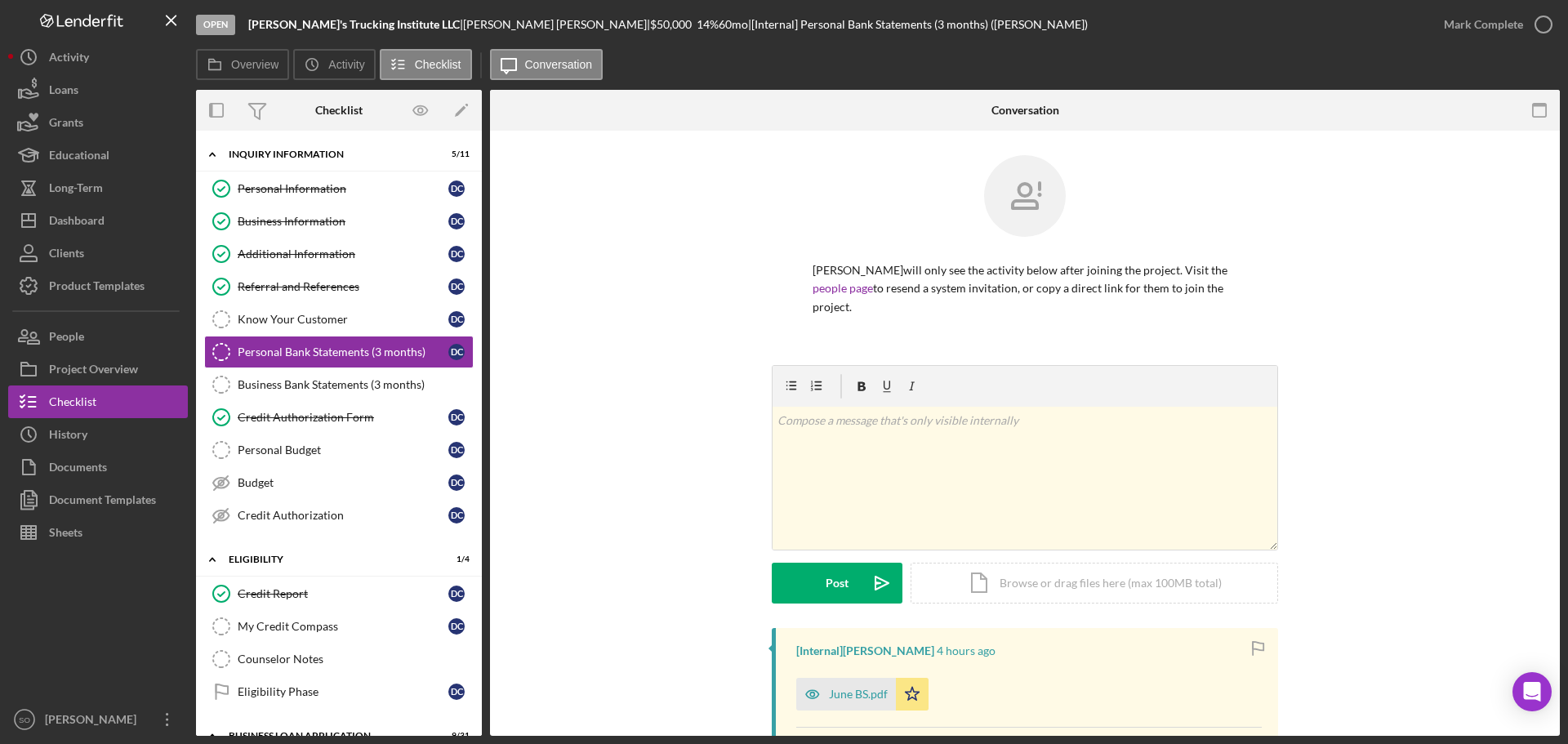
scroll to position [163, 0]
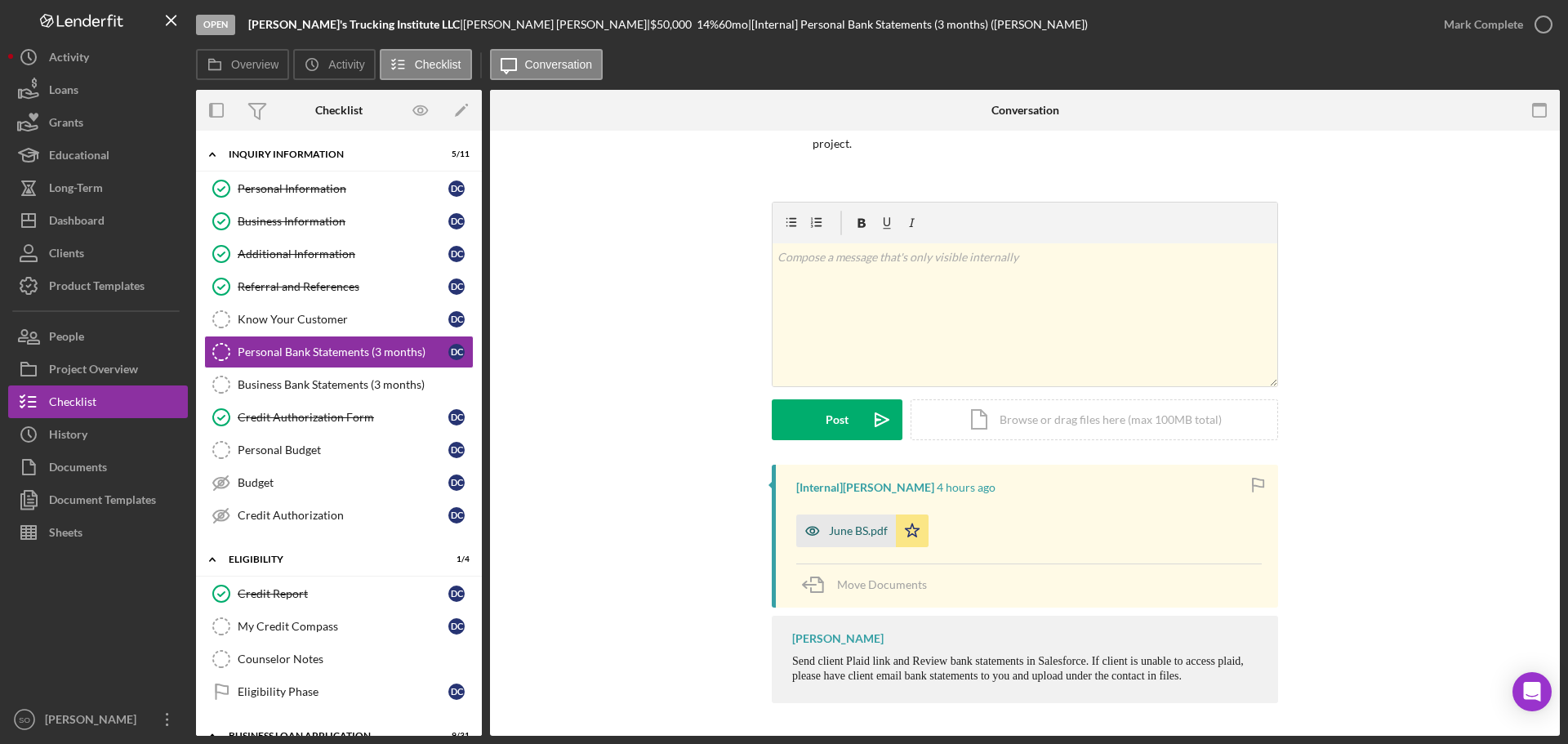
click at [834, 536] on div "June BS.pdf" at bounding box center [858, 531] width 59 height 13
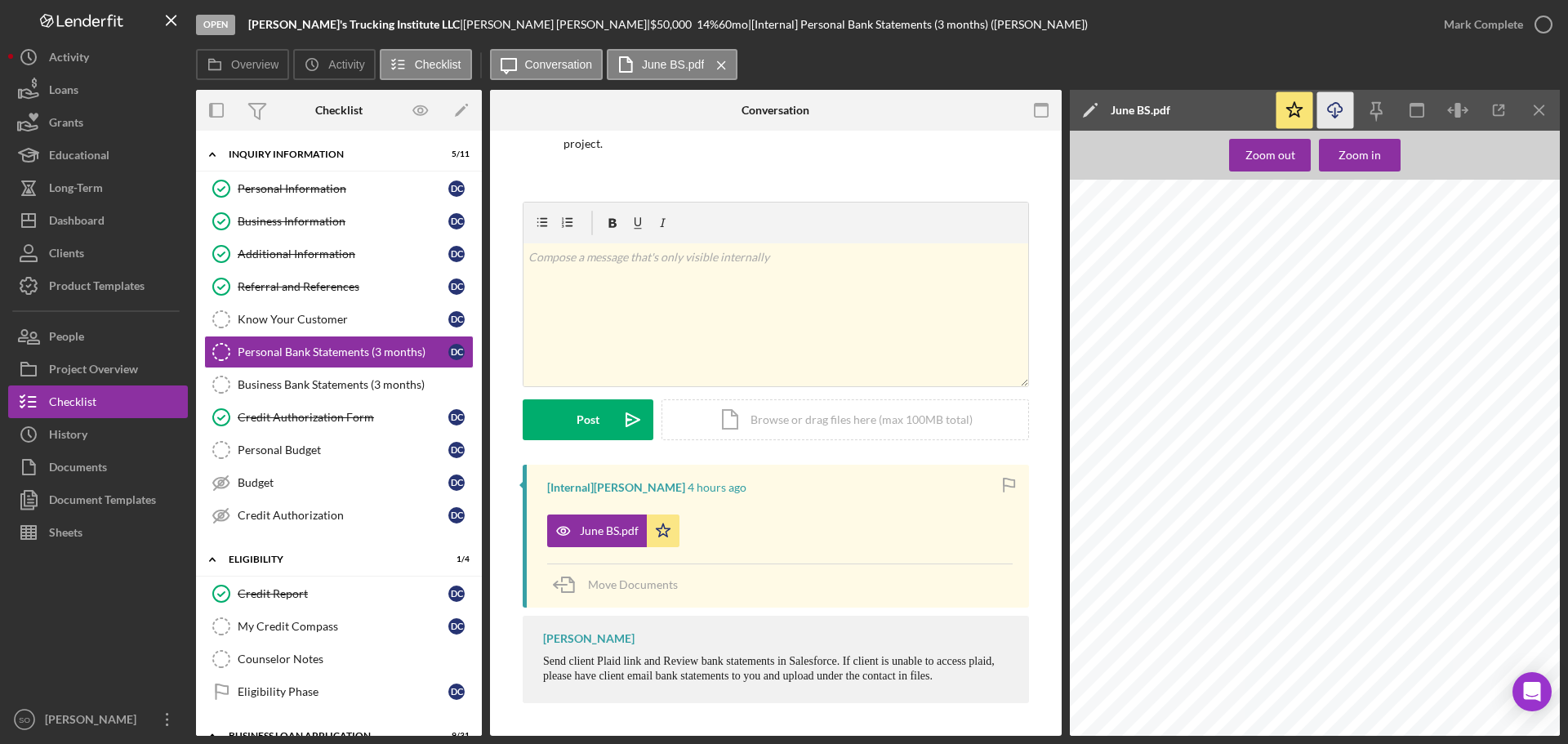
click at [1336, 112] on icon "Icon/Download" at bounding box center [1336, 111] width 37 height 37
drag, startPoint x: 85, startPoint y: 225, endPoint x: 149, endPoint y: 217, distance: 64.5
click at [85, 225] on div "Dashboard" at bounding box center [77, 223] width 55 height 37
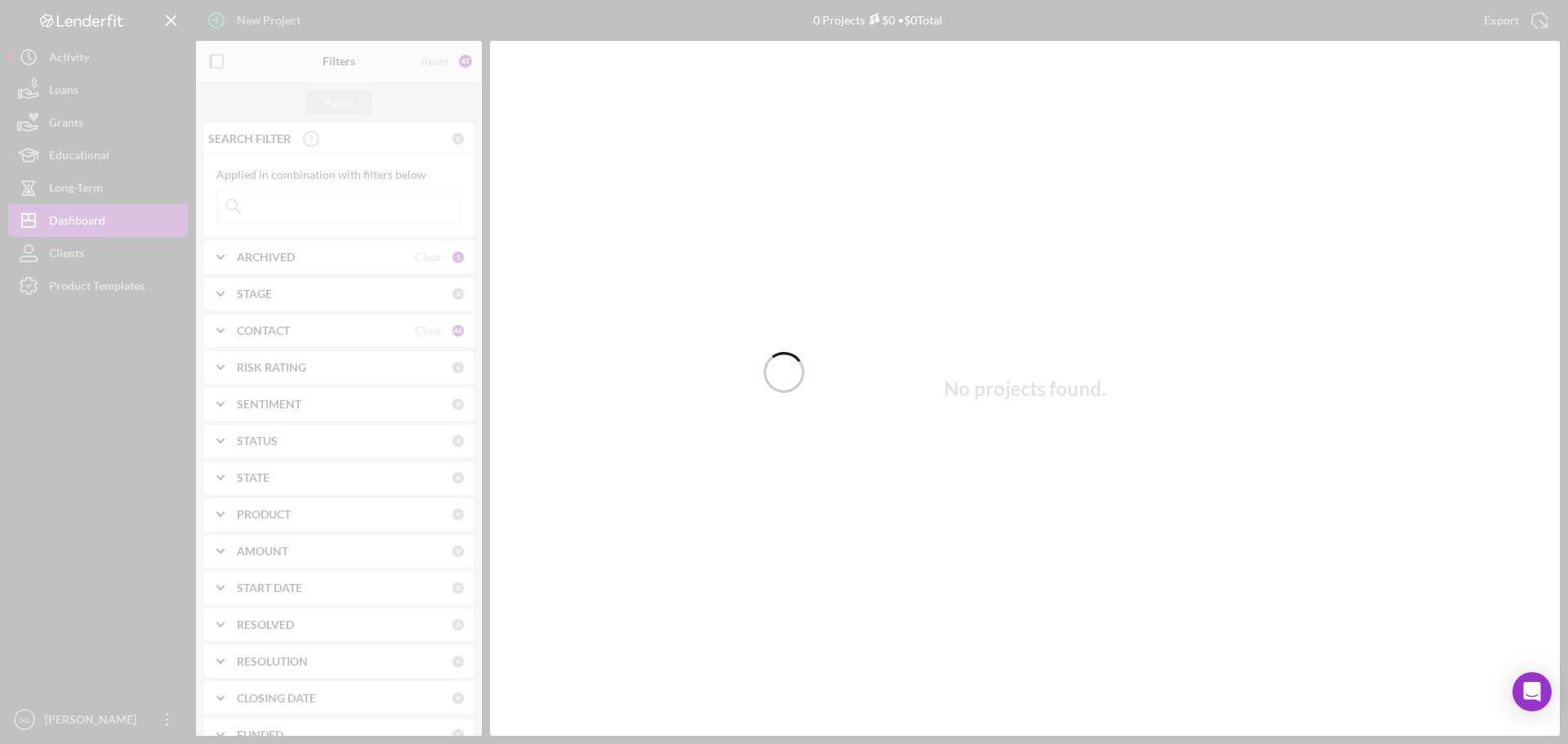
click at [350, 248] on div at bounding box center [784, 372] width 1568 height 744
click at [283, 253] on div at bounding box center [784, 372] width 1568 height 744
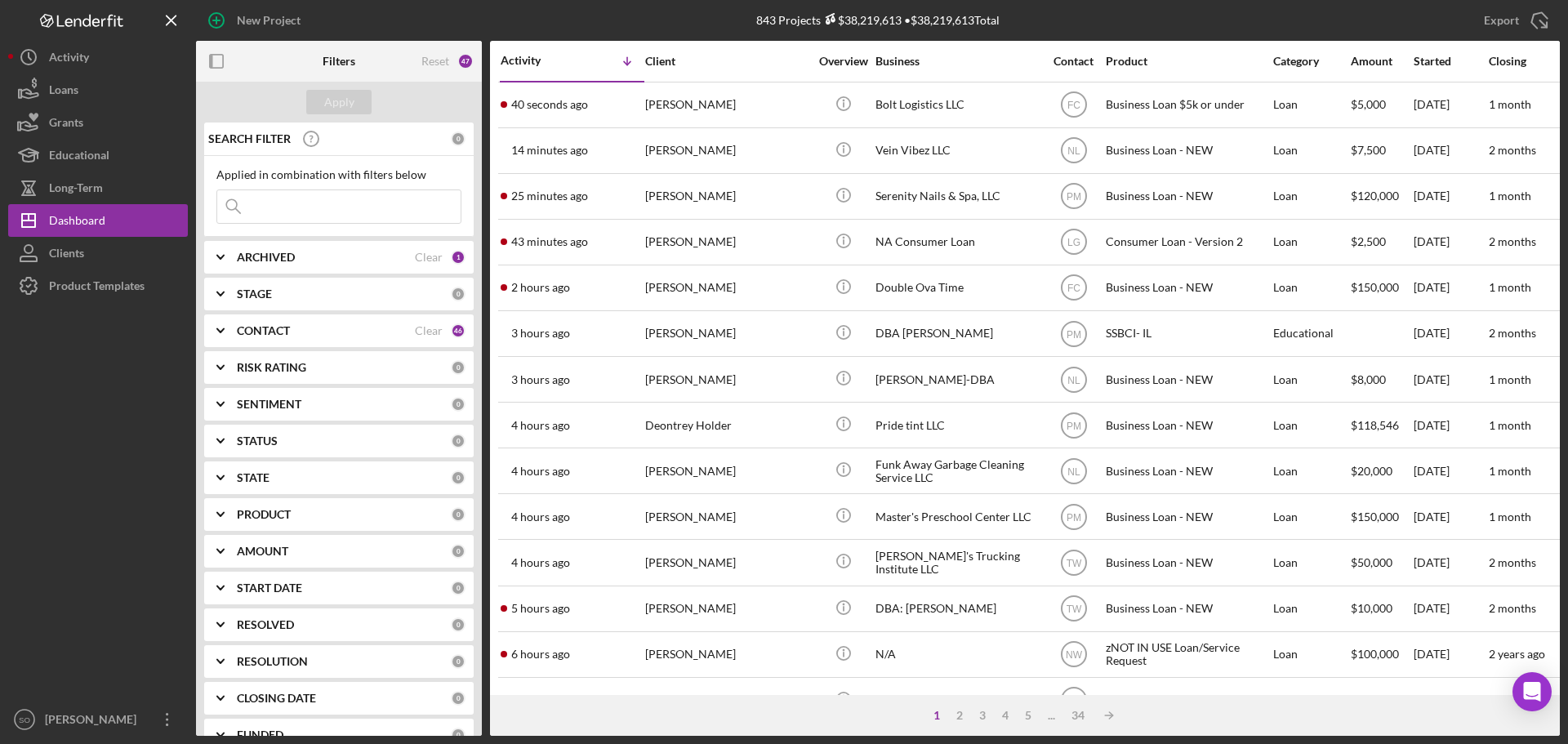
click at [313, 256] on div "ARCHIVED" at bounding box center [326, 257] width 178 height 13
click at [228, 349] on input "Archived" at bounding box center [225, 350] width 16 height 16
checkbox input "true"
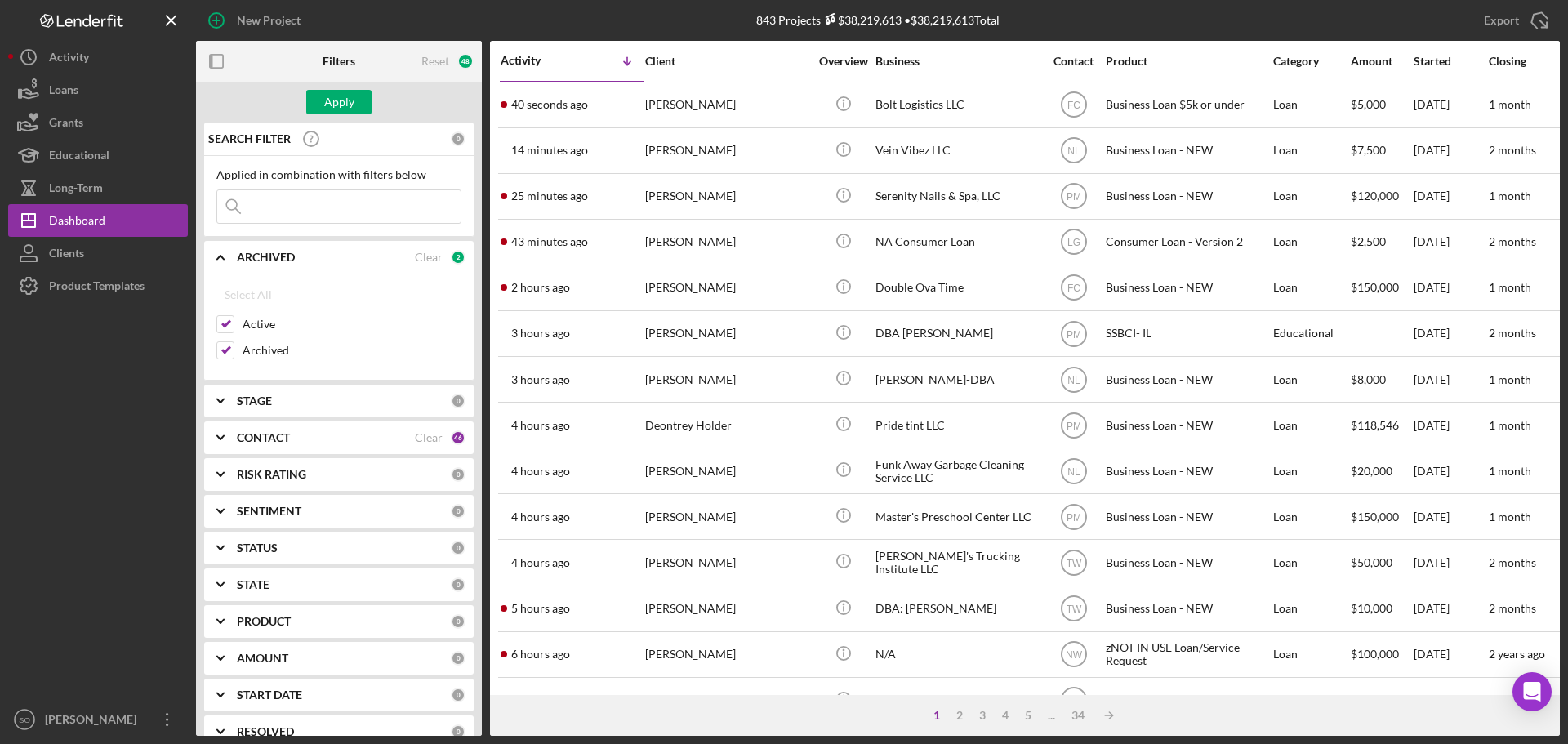
click at [328, 210] on input at bounding box center [338, 207] width 243 height 33
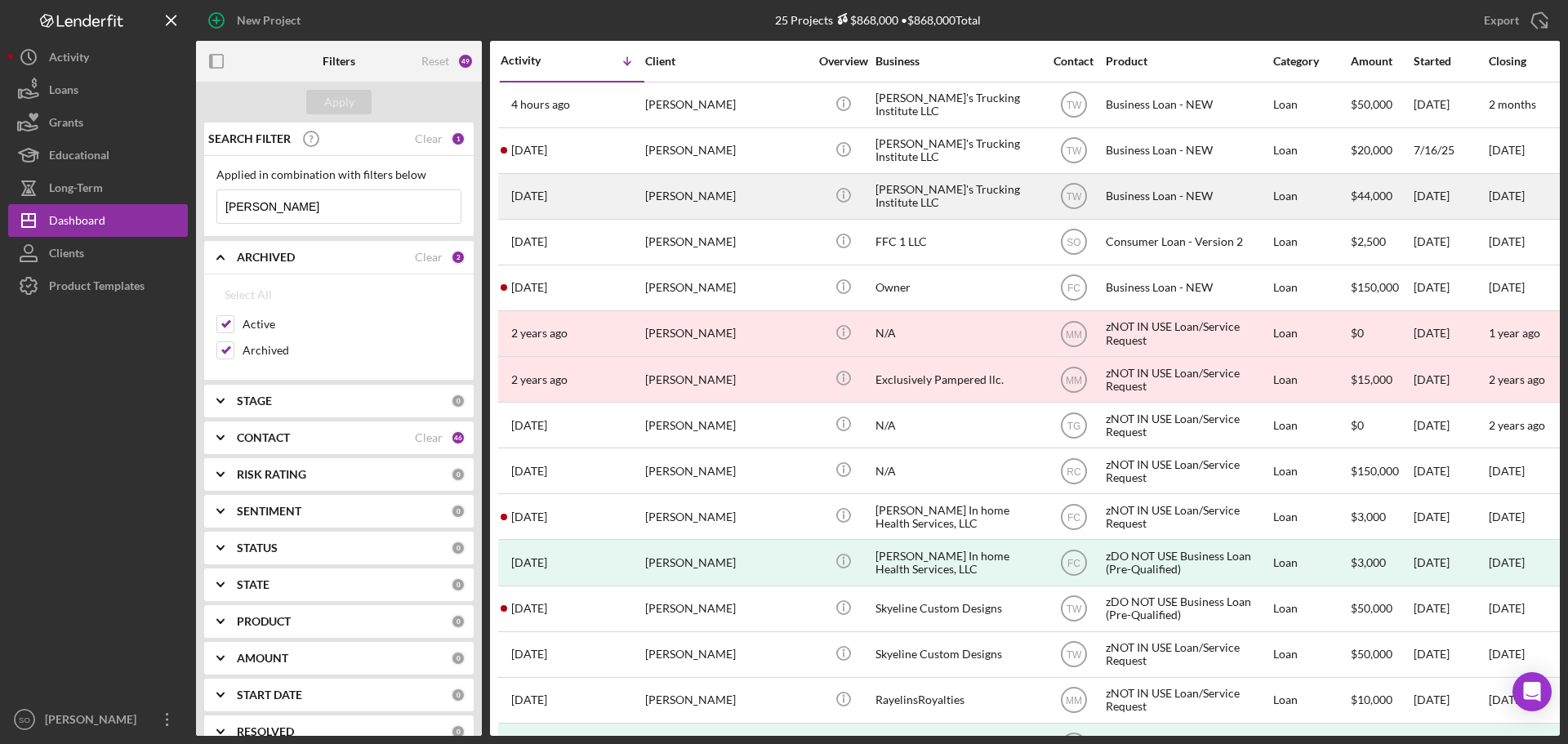
type input "[PERSON_NAME]"
click at [742, 194] on div "[PERSON_NAME]" at bounding box center [726, 196] width 163 height 44
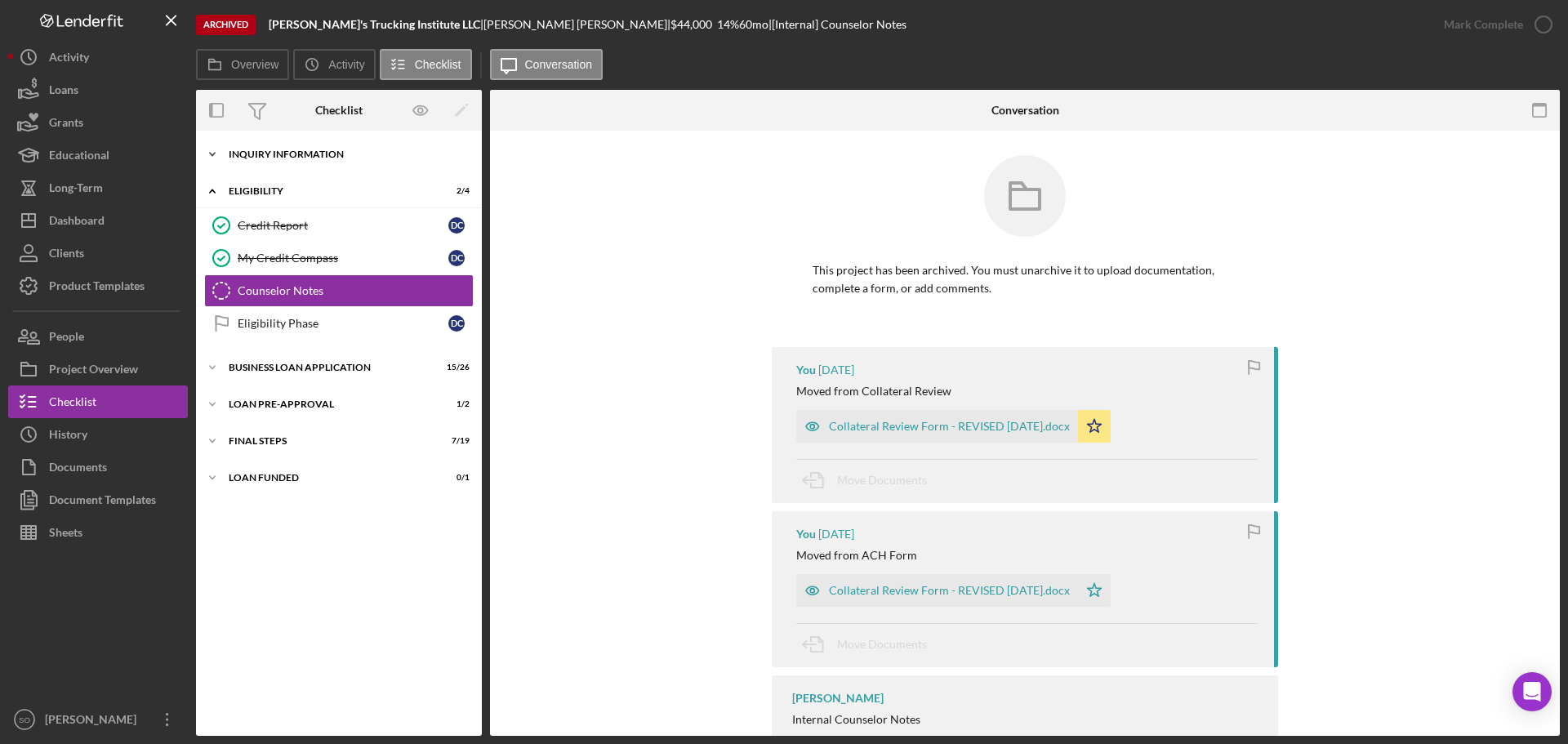
click at [294, 160] on div "Icon/Expander INQUIRY INFORMATION 9 / 11" at bounding box center [338, 154] width 286 height 33
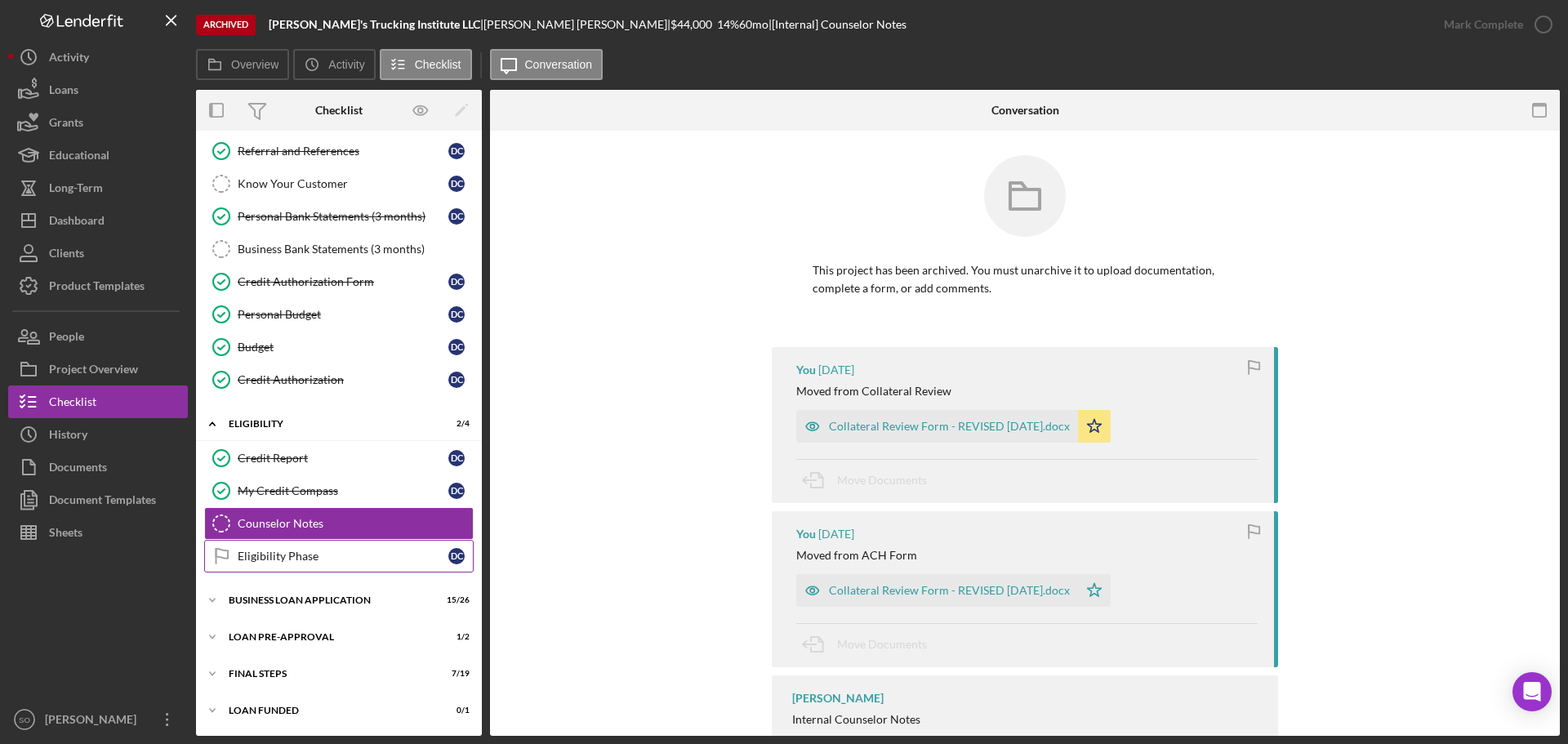
click at [293, 599] on div "BUSINESS LOAN APPLICATION" at bounding box center [329, 600] width 200 height 10
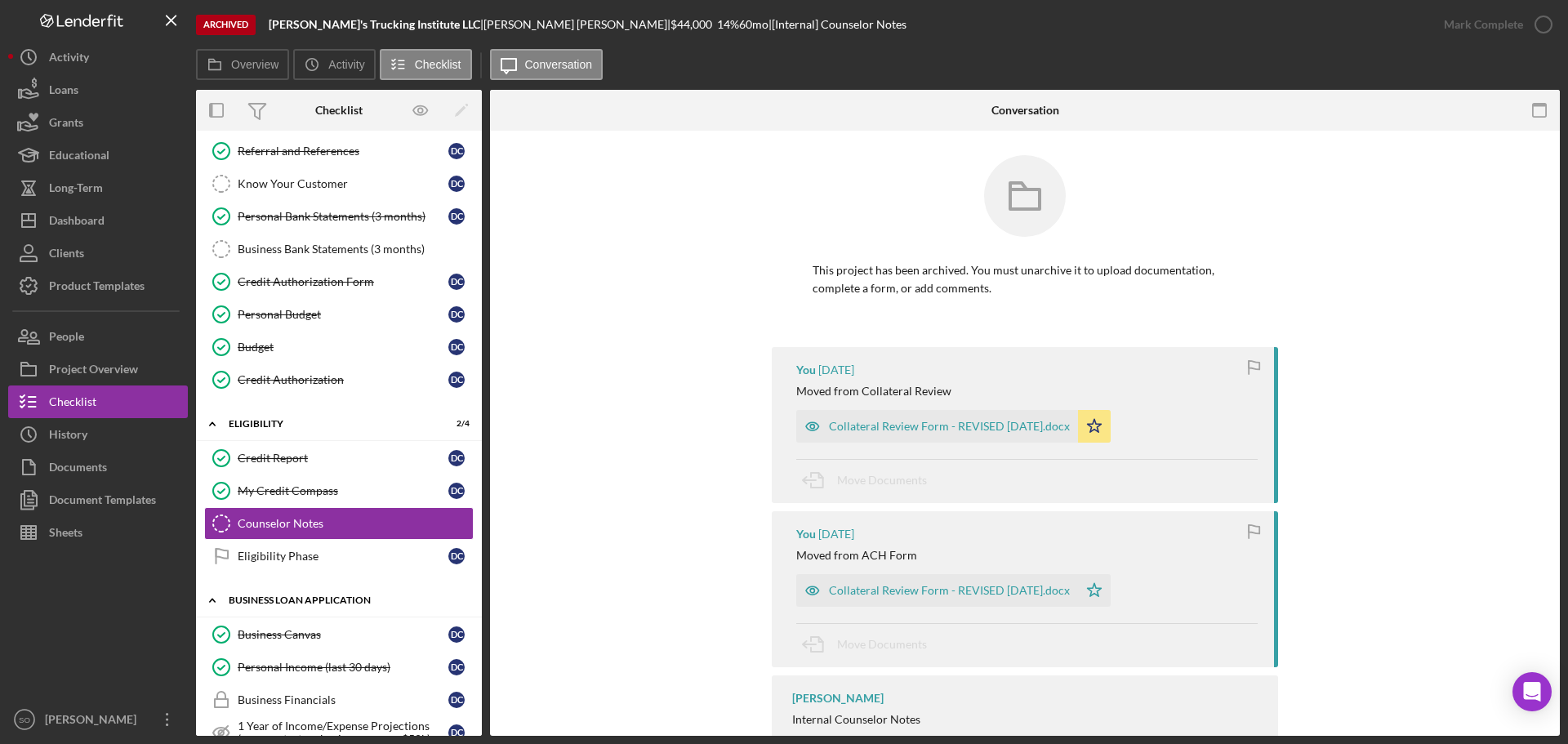
scroll to position [544, 0]
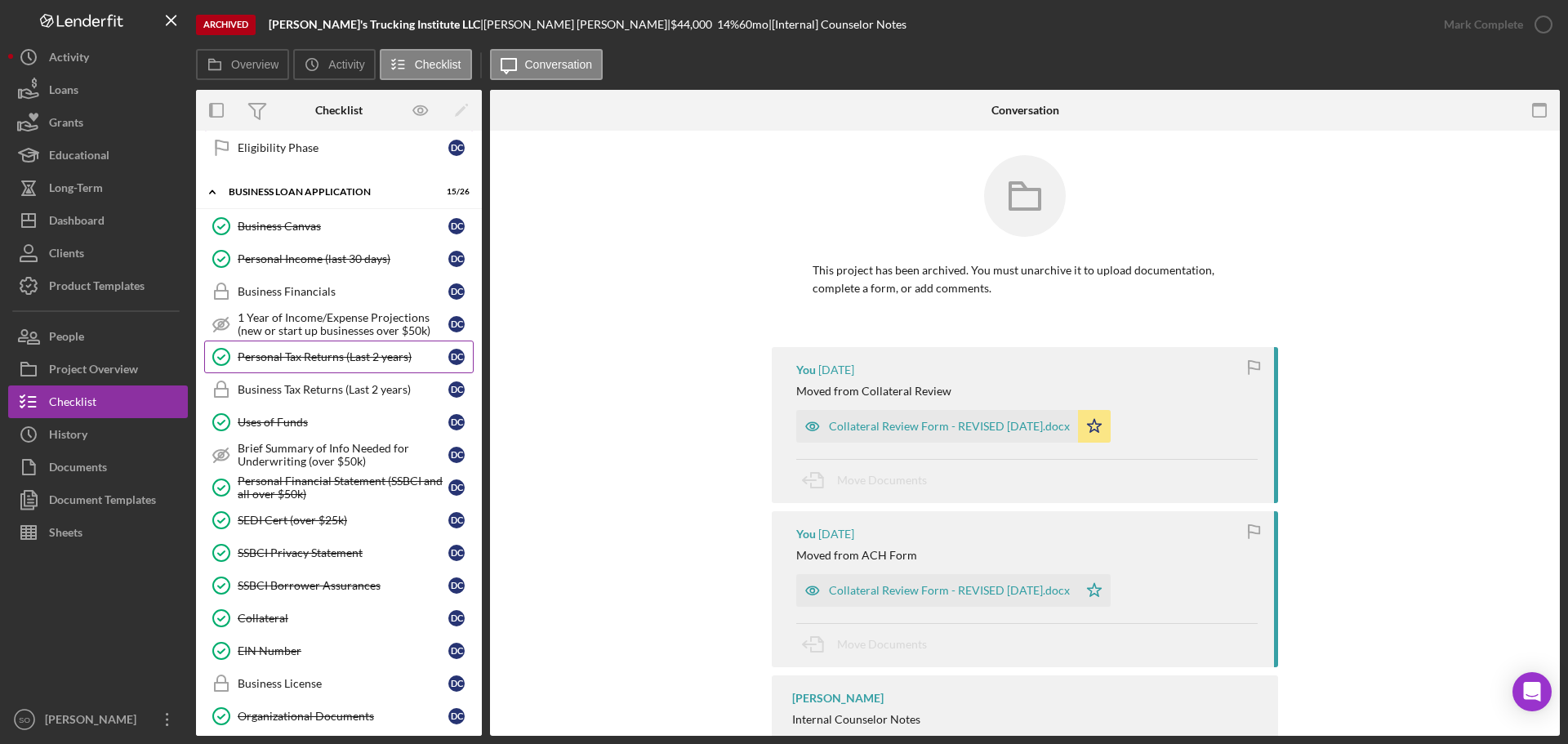
click at [296, 349] on link "Personal Tax Returns (Last 2 years) Personal Tax Returns (Last 2 years) D C" at bounding box center [339, 357] width 270 height 33
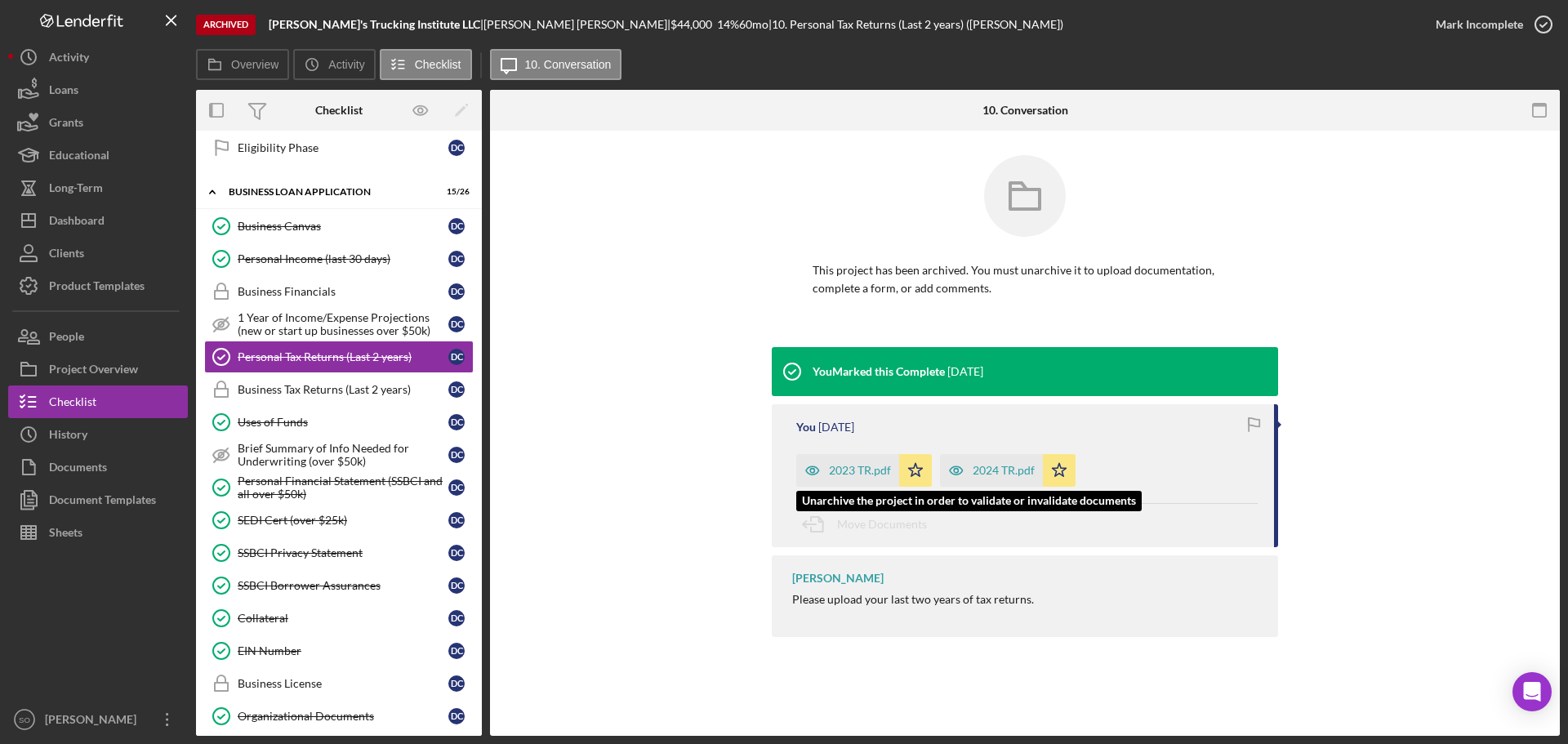
click at [842, 474] on div "2023 TR.pdf" at bounding box center [860, 469] width 62 height 13
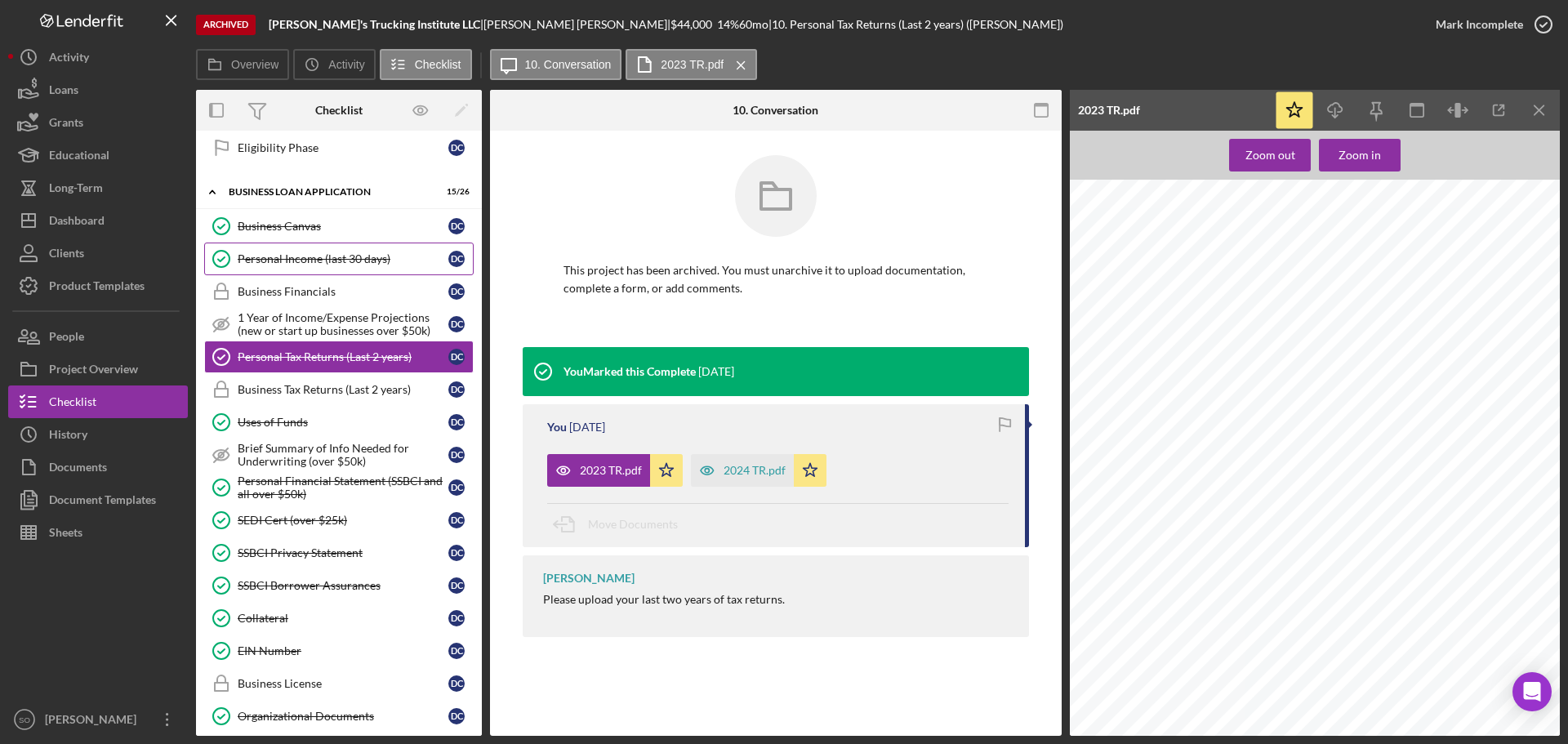
click at [310, 261] on div "Personal Income (last 30 days)" at bounding box center [342, 258] width 210 height 13
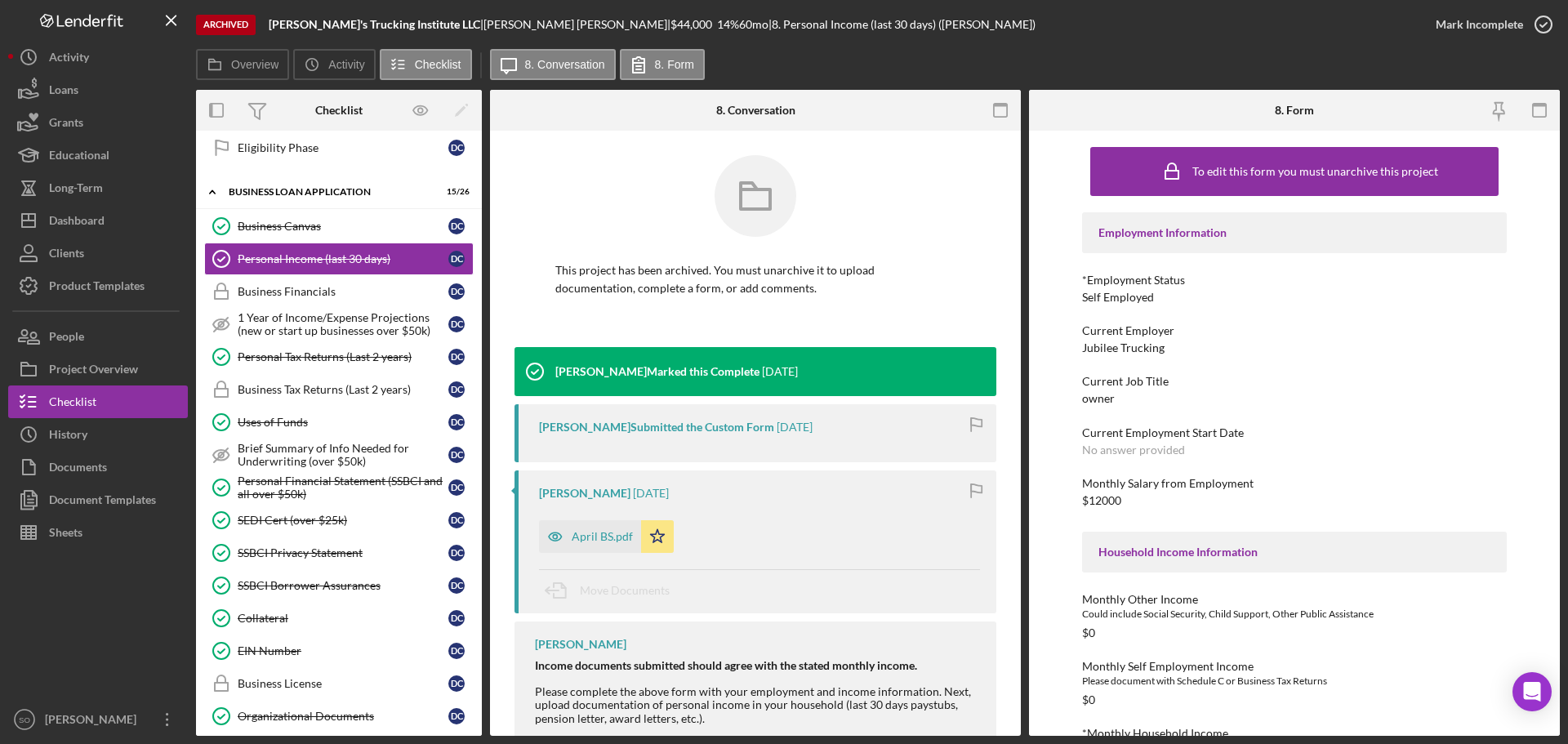
scroll to position [134, 0]
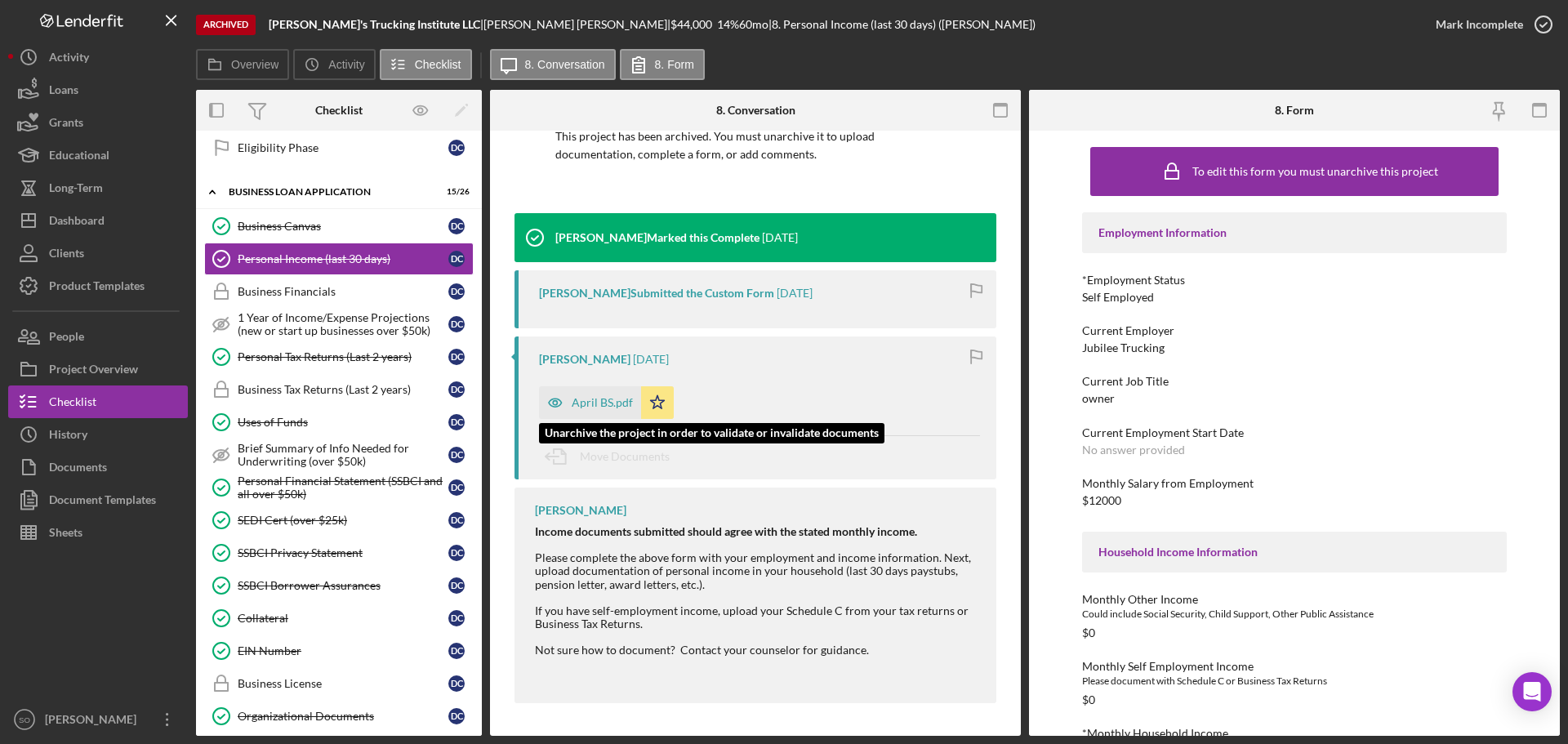
click at [587, 404] on div "April BS.pdf" at bounding box center [602, 403] width 61 height 13
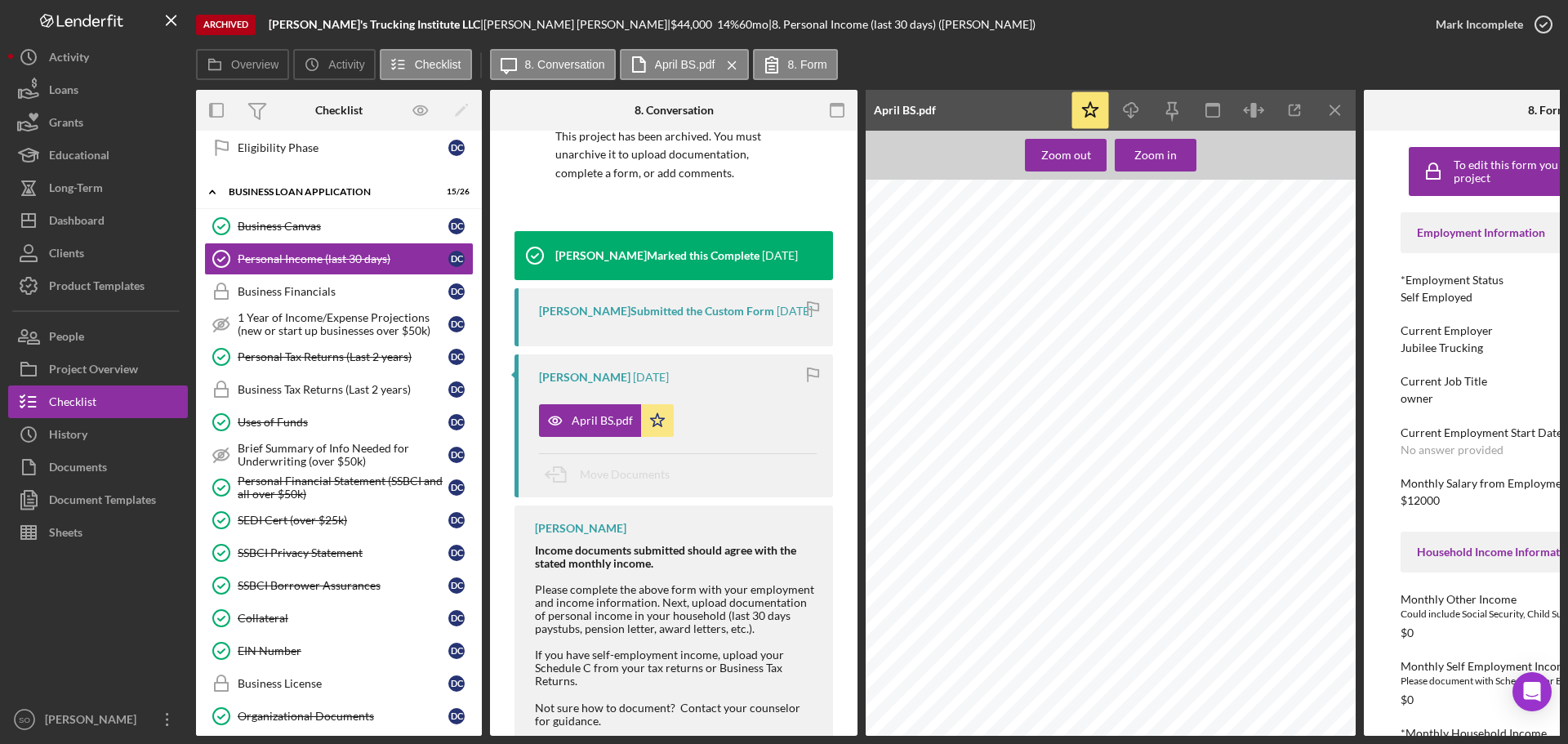
scroll to position [163, 0]
click at [1132, 108] on line "button" at bounding box center [1132, 112] width 0 height 9
drag, startPoint x: 90, startPoint y: 215, endPoint x: 121, endPoint y: 172, distance: 53.0
click at [90, 215] on div "Dashboard" at bounding box center [77, 223] width 55 height 37
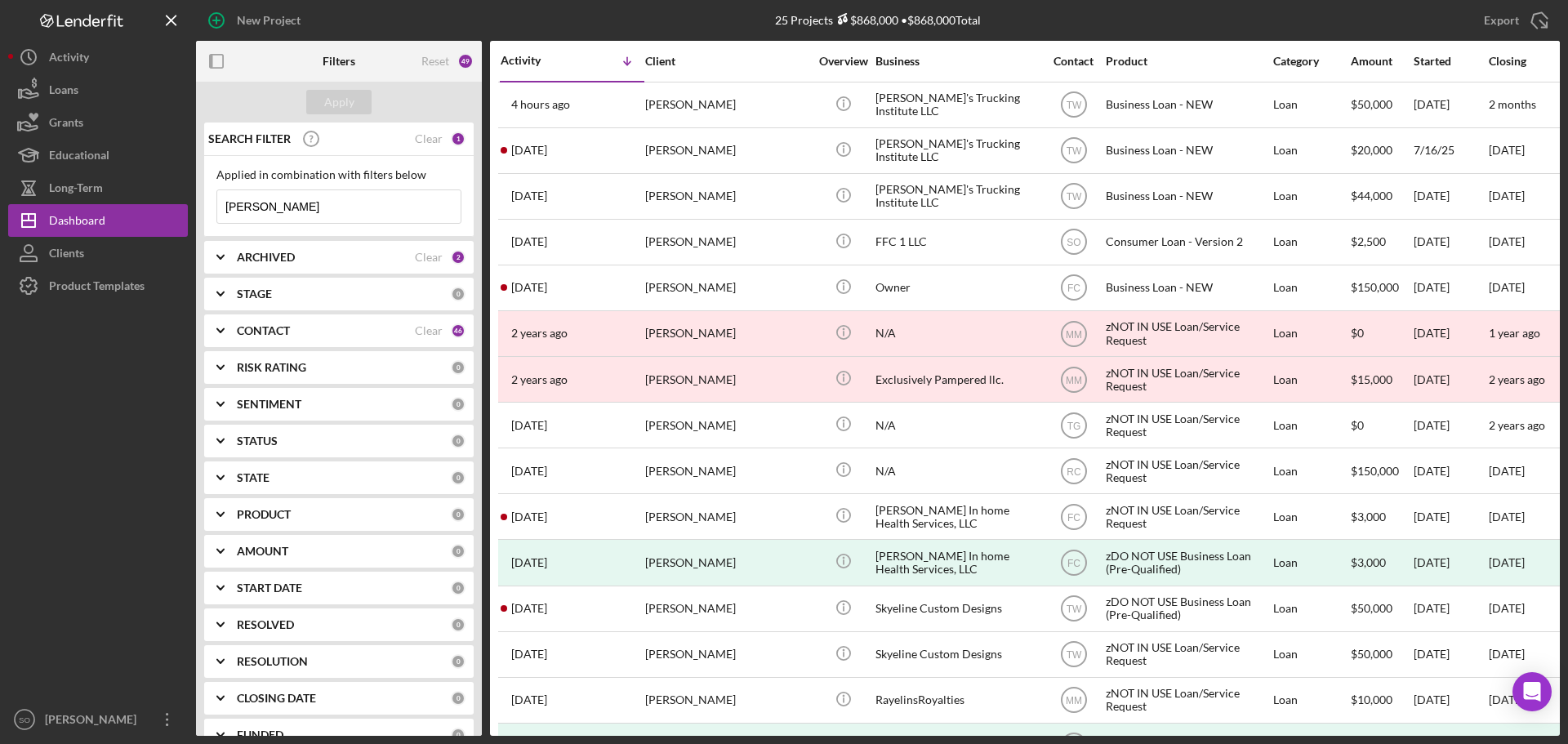
drag, startPoint x: 328, startPoint y: 211, endPoint x: 214, endPoint y: 210, distance: 114.0
click at [214, 210] on div "Applied in combination with filters below [PERSON_NAME] Icon/Menu Close" at bounding box center [339, 196] width 270 height 81
type input "[PERSON_NAME]"
click at [339, 106] on div "Apply" at bounding box center [338, 102] width 30 height 24
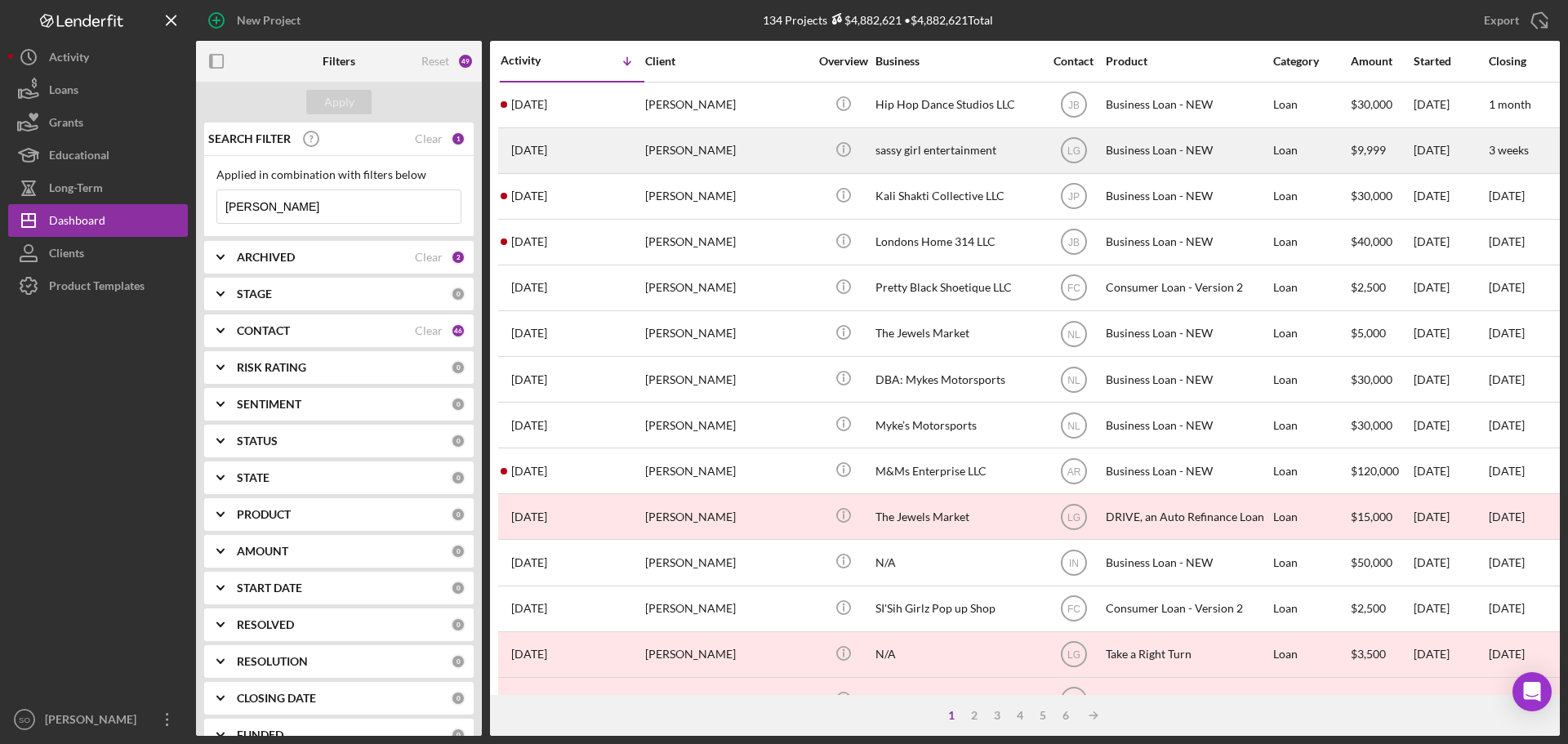
click at [700, 147] on div "[PERSON_NAME]" at bounding box center [726, 150] width 163 height 44
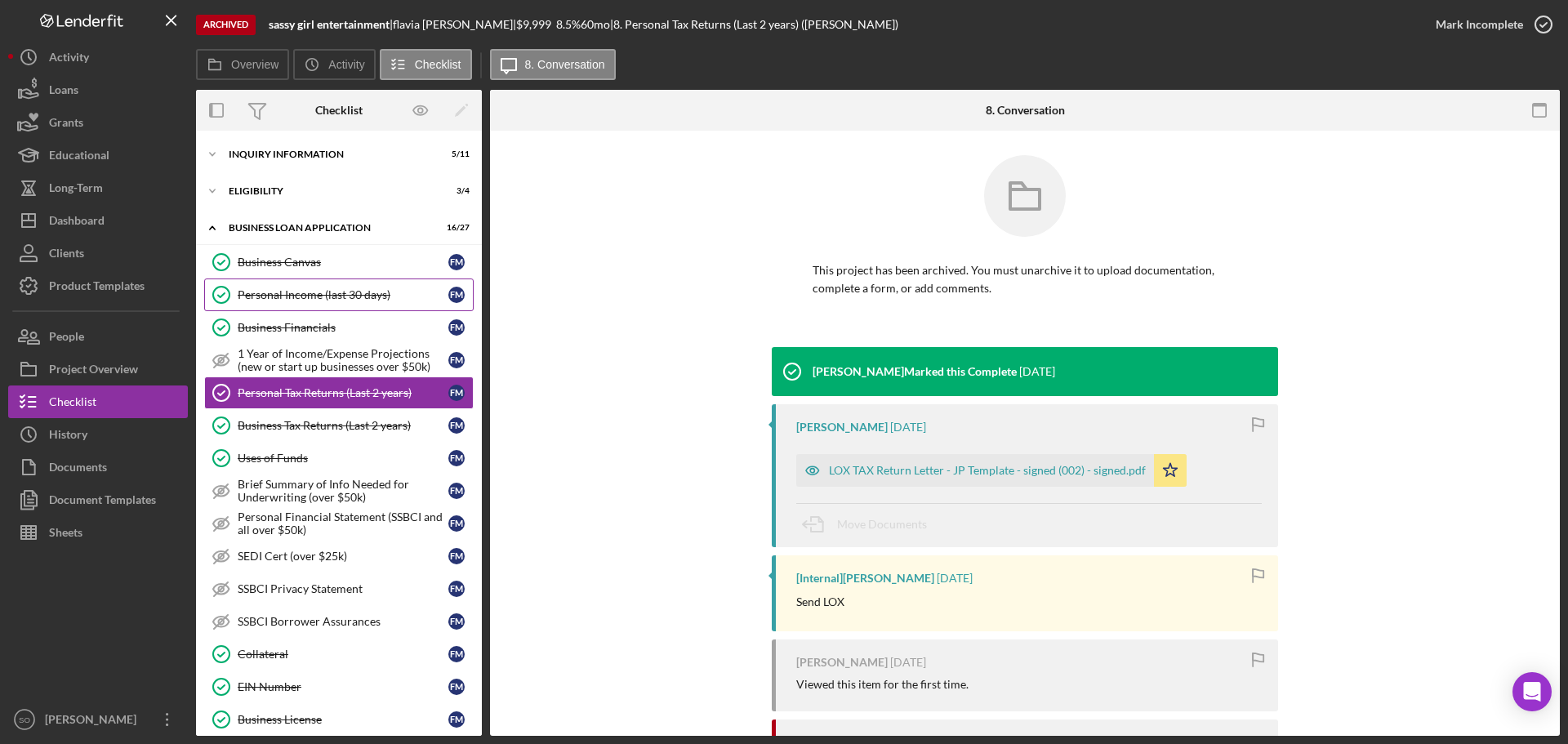
click at [311, 294] on div "Personal Income (last 30 days)" at bounding box center [342, 294] width 210 height 13
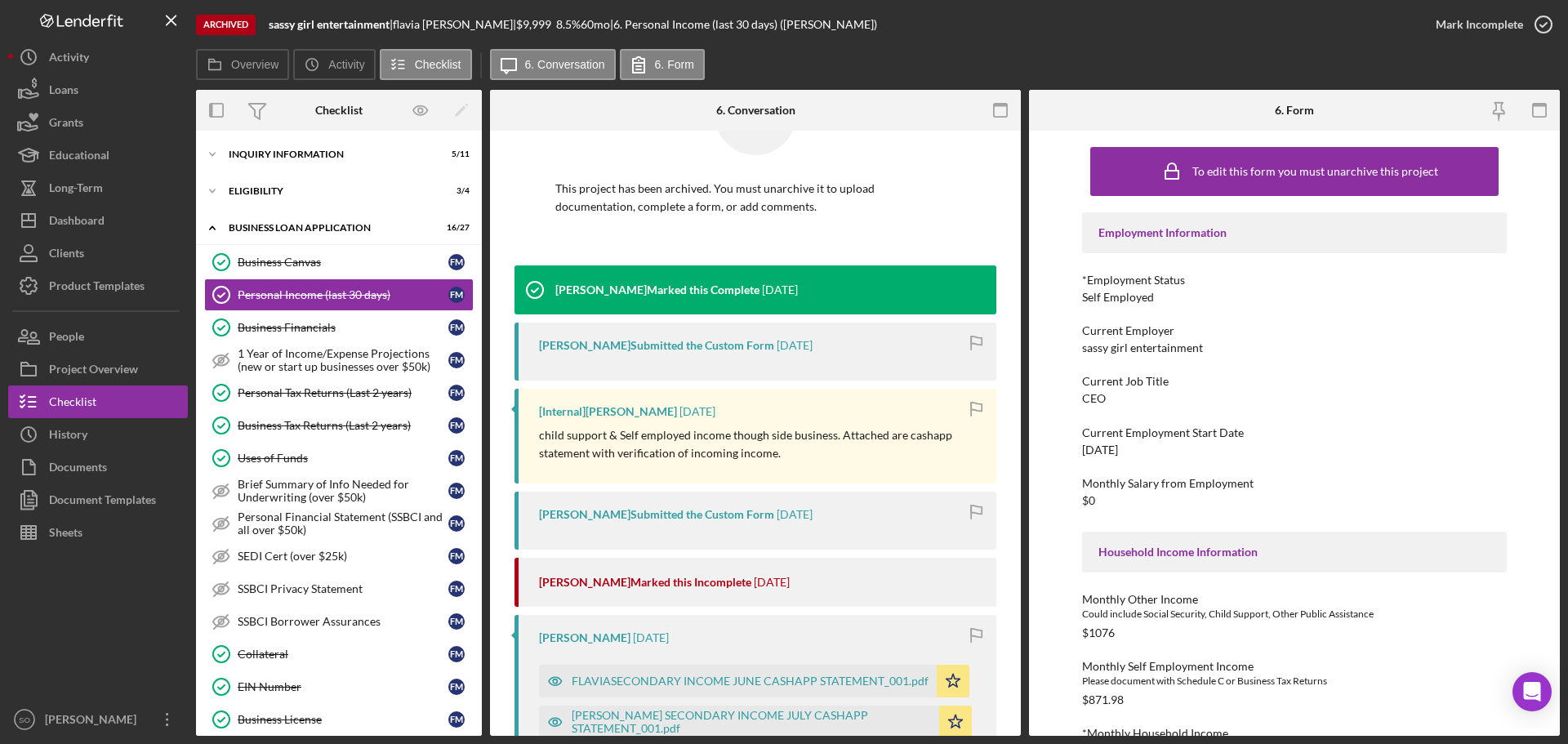
scroll to position [163, 0]
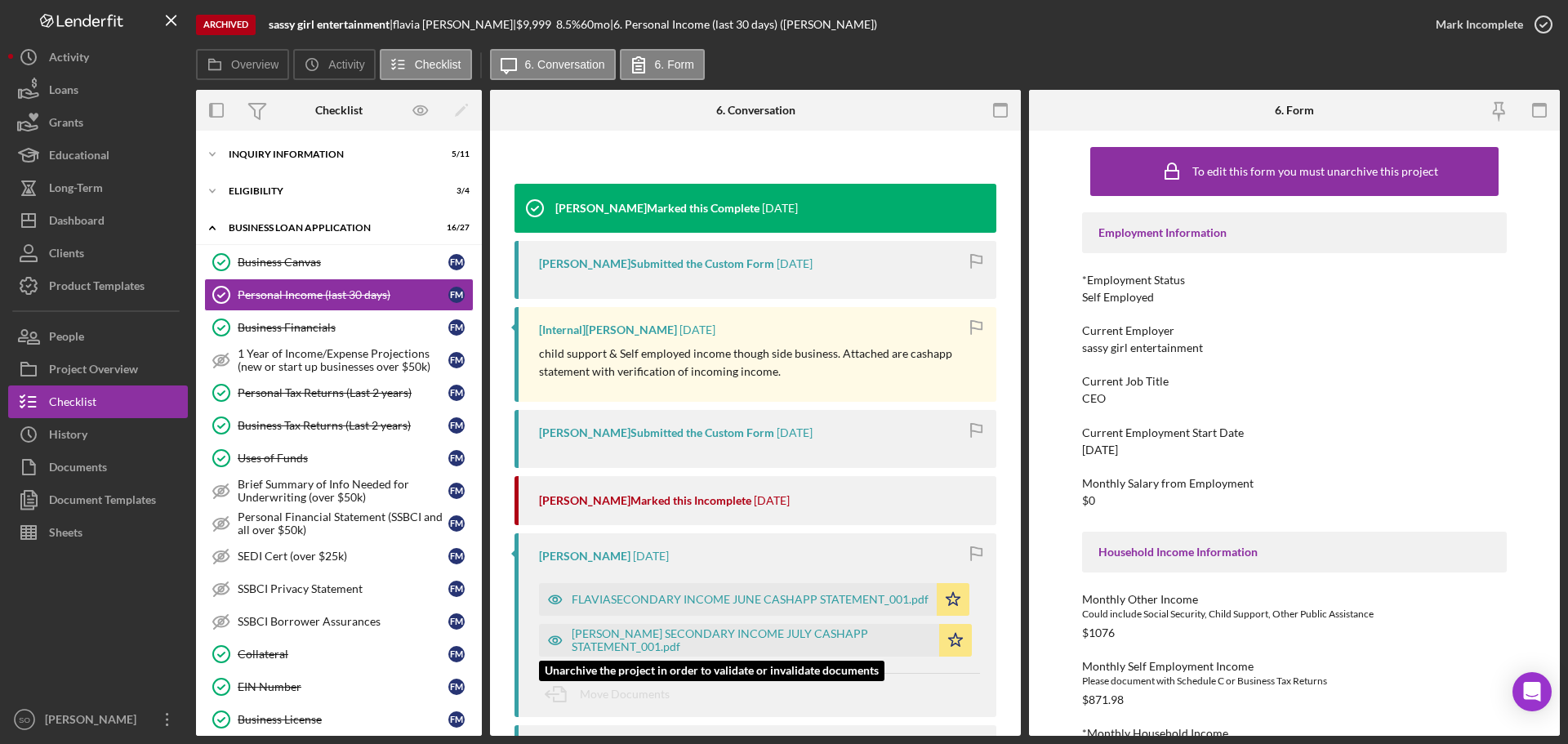
click at [774, 639] on div "[PERSON_NAME] SECONDARY INCOME JULY CASHAPP STATEMENT_001.pdf" at bounding box center [752, 640] width 360 height 26
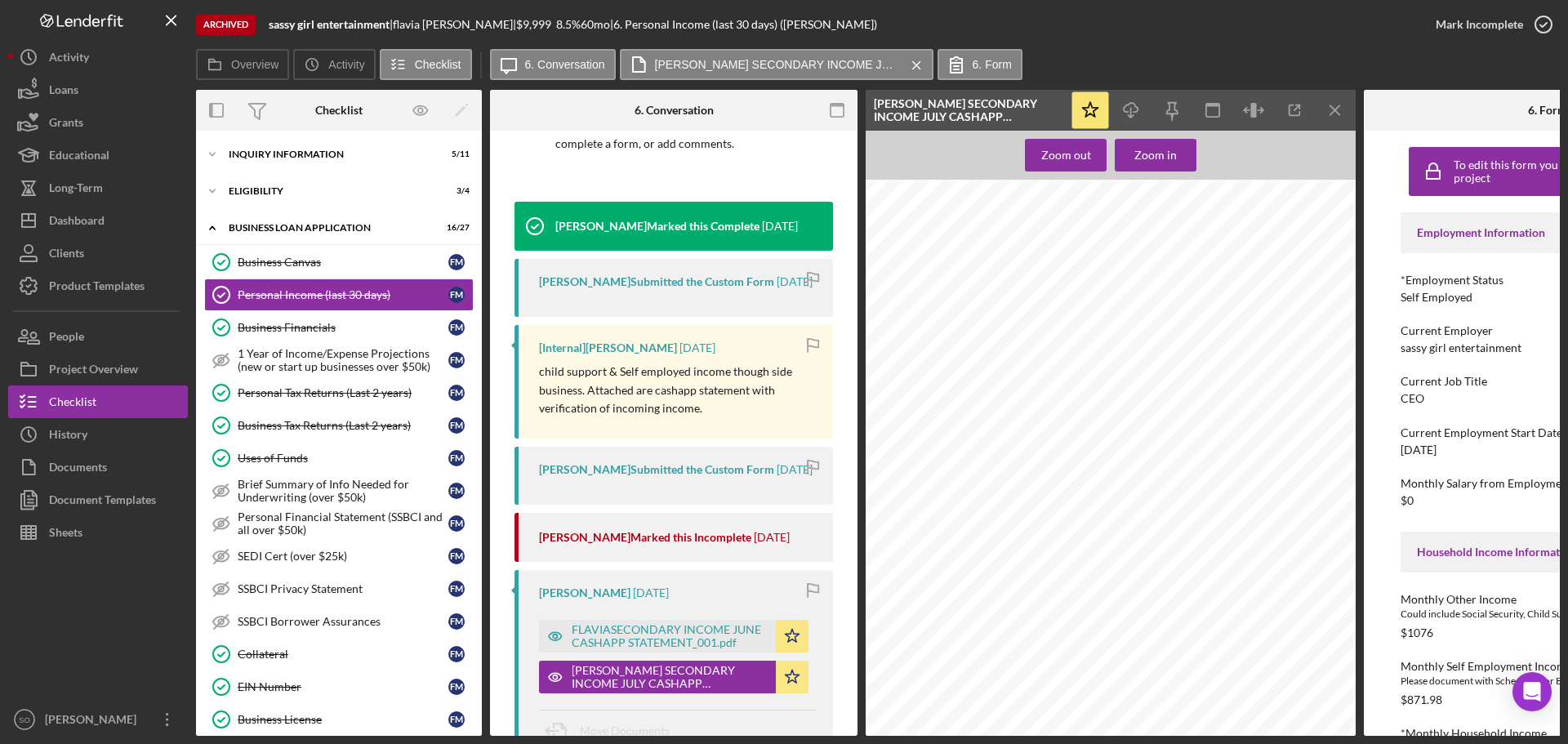
scroll to position [735, 0]
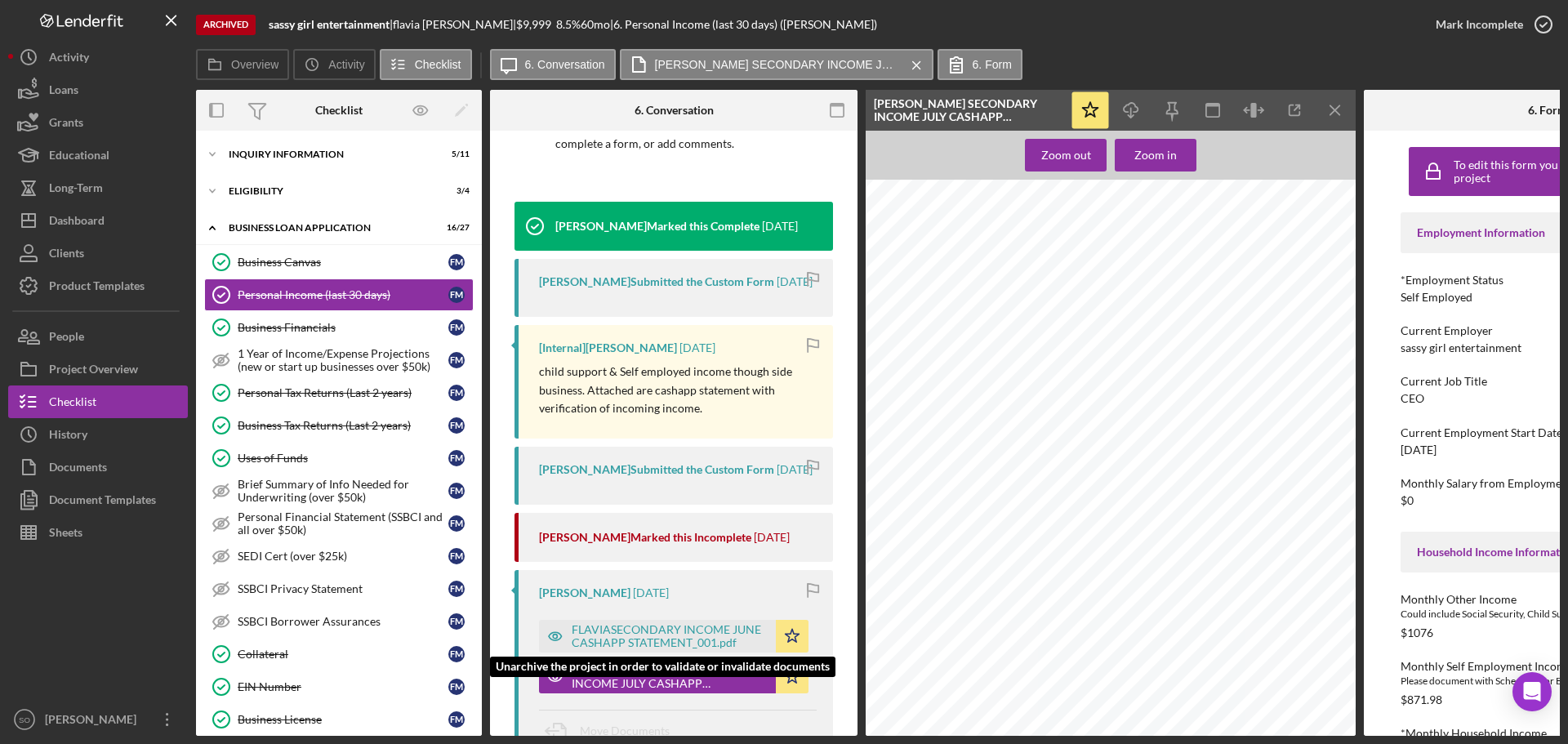
drag, startPoint x: 615, startPoint y: 667, endPoint x: 624, endPoint y: 667, distance: 9.0
click at [615, 650] on div "FLAVIASECONDARY INCOME JUNE CASHAPP STATEMENT_001.pdf" at bounding box center [670, 636] width 196 height 26
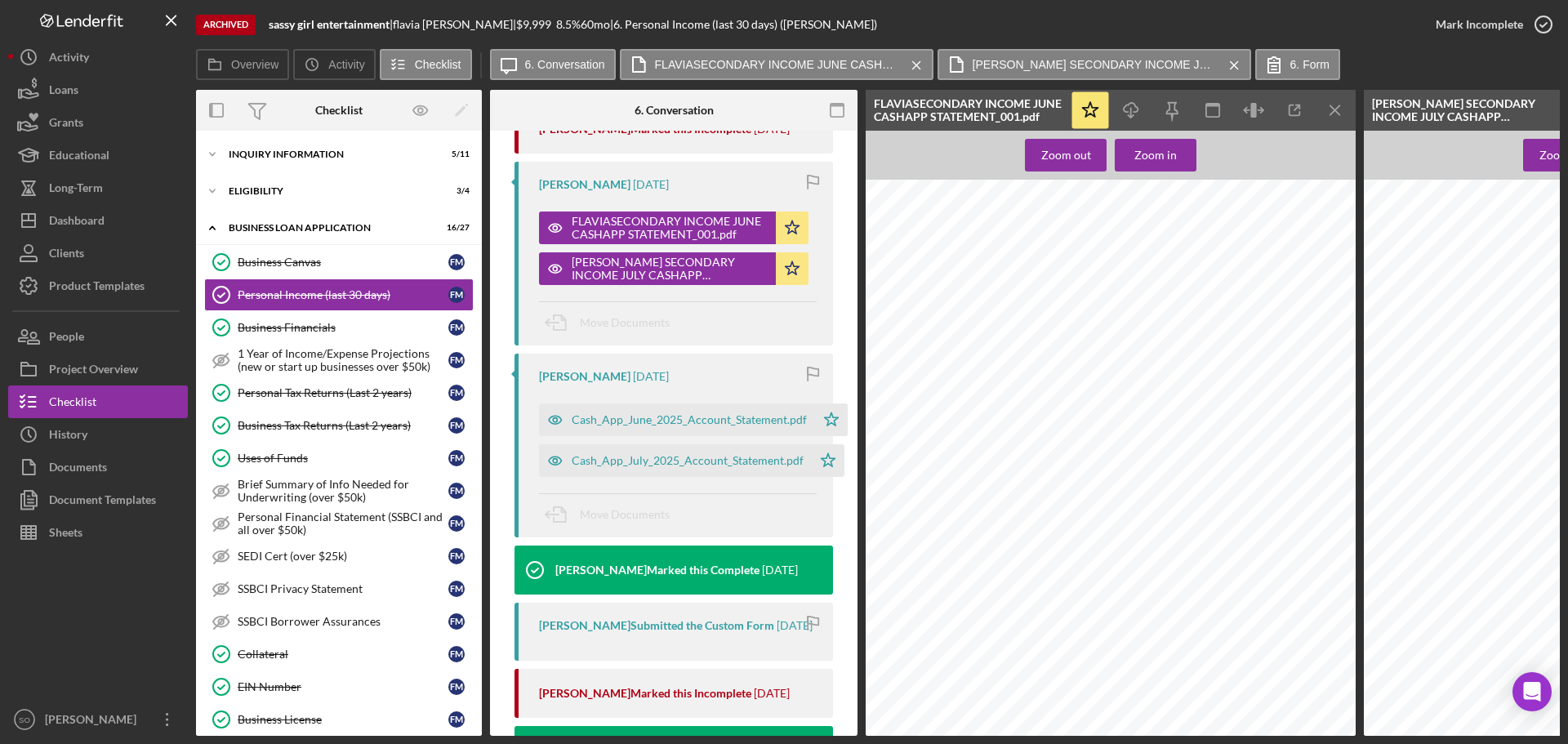
scroll to position [817, 0]
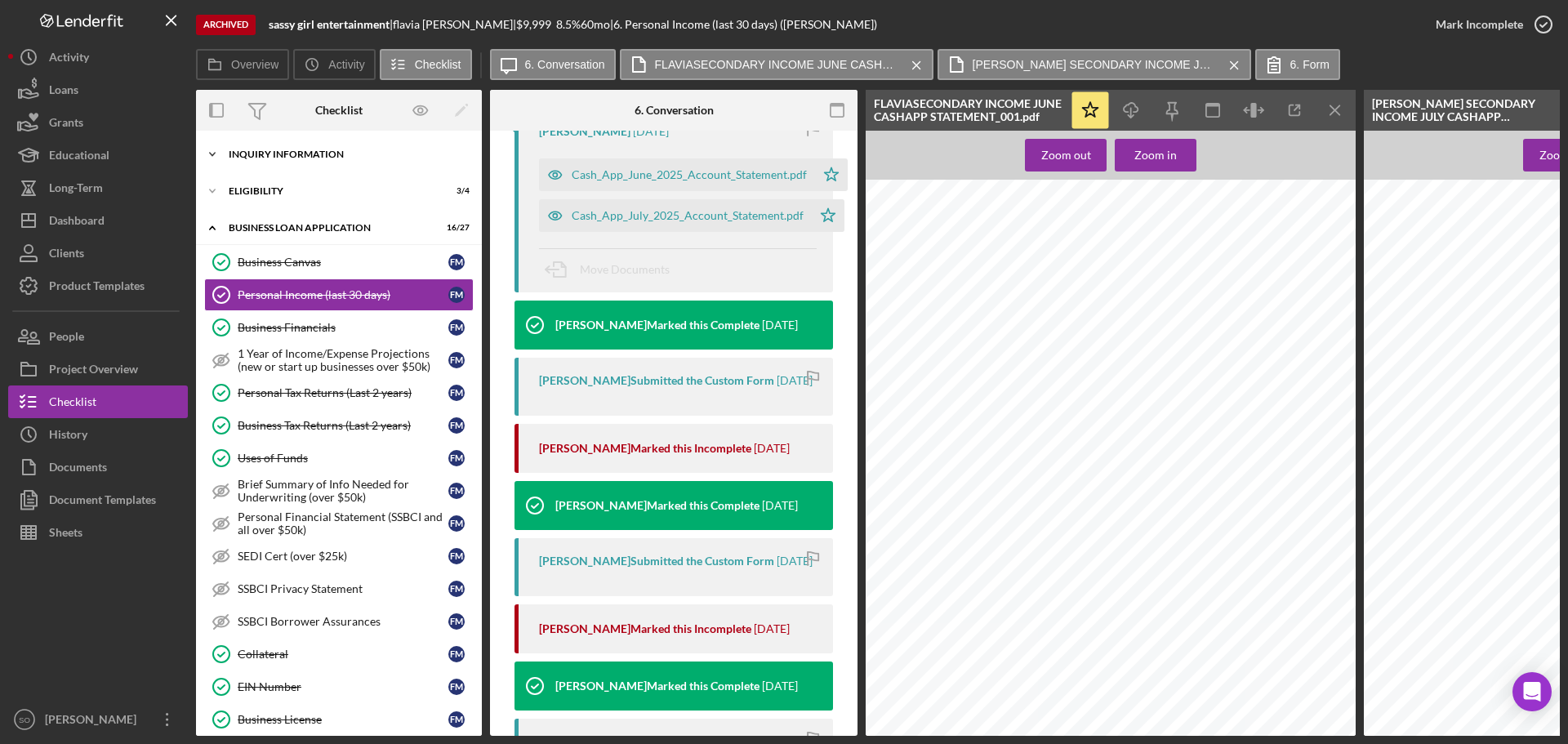
click at [313, 162] on div "Icon/Expander INQUIRY INFORMATION 5 / 11" at bounding box center [338, 154] width 286 height 33
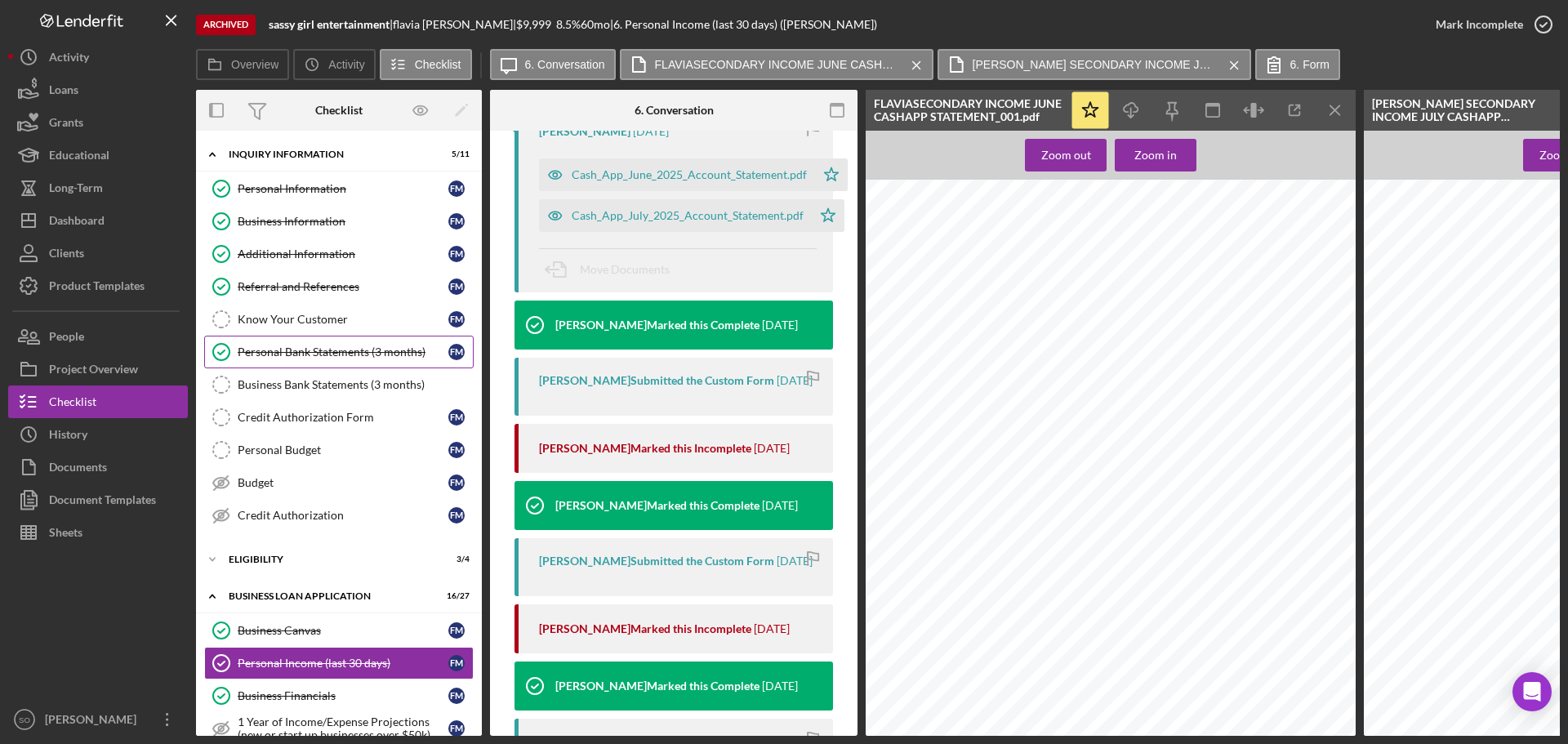
click at [277, 353] on div "Personal Bank Statements (3 months)" at bounding box center [342, 351] width 210 height 13
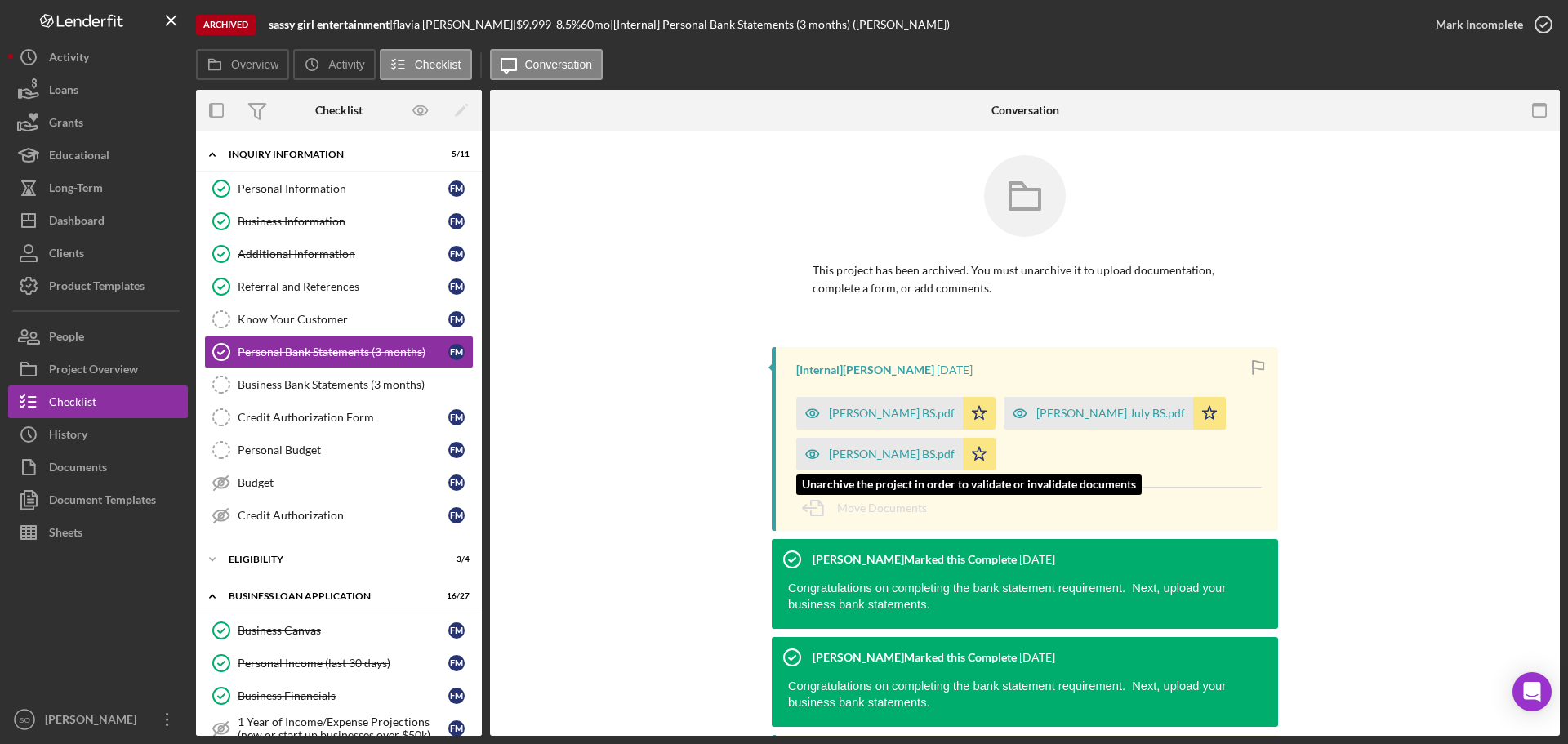
click at [900, 459] on div "[PERSON_NAME] BS.pdf" at bounding box center [892, 454] width 126 height 13
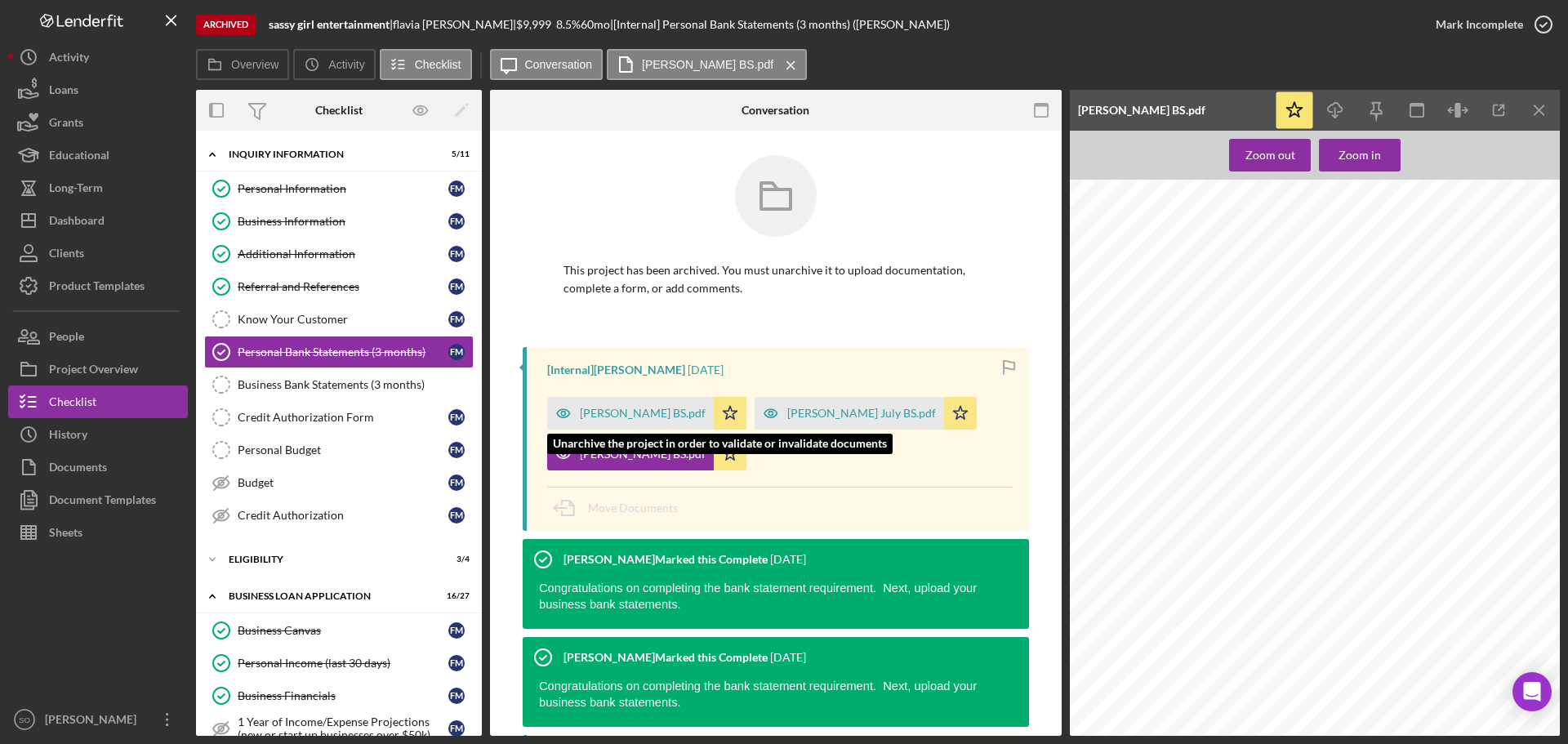
click at [629, 414] on div "[PERSON_NAME] BS.pdf" at bounding box center [643, 412] width 126 height 13
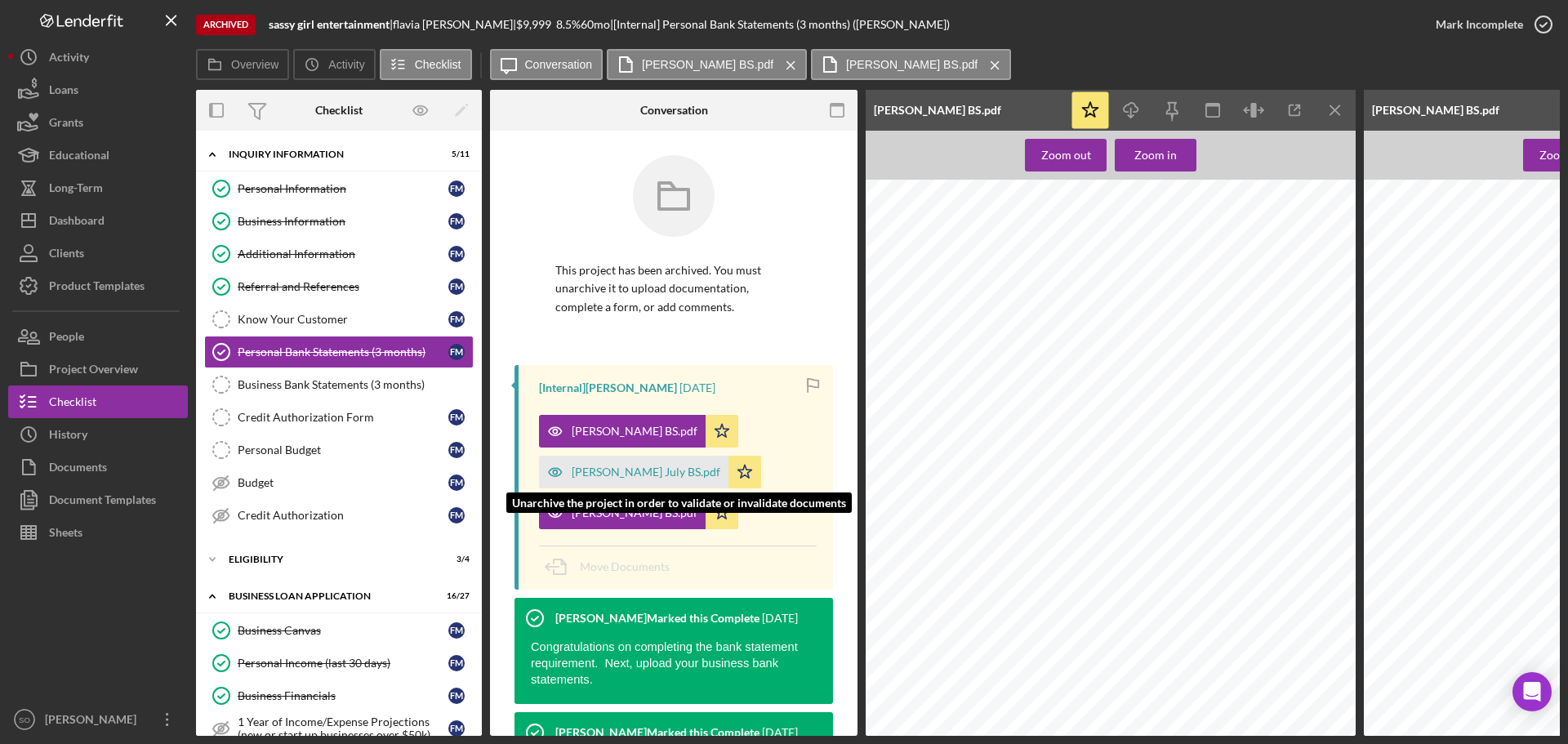
click at [627, 469] on div "[PERSON_NAME] July BS.pdf" at bounding box center [646, 471] width 148 height 13
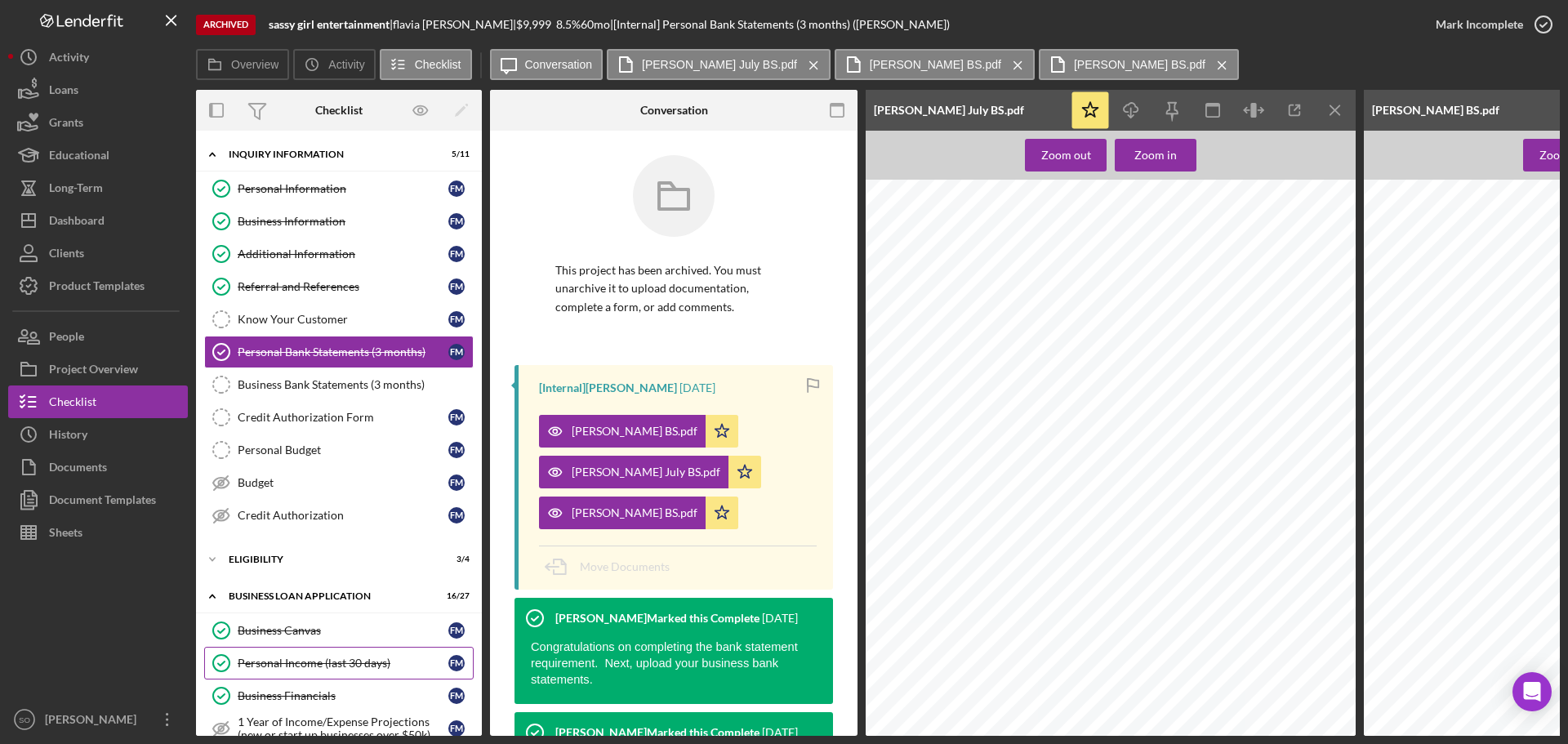
drag, startPoint x: 299, startPoint y: 662, endPoint x: 336, endPoint y: 638, distance: 44.1
click at [301, 663] on div "Personal Income (last 30 days)" at bounding box center [342, 663] width 210 height 13
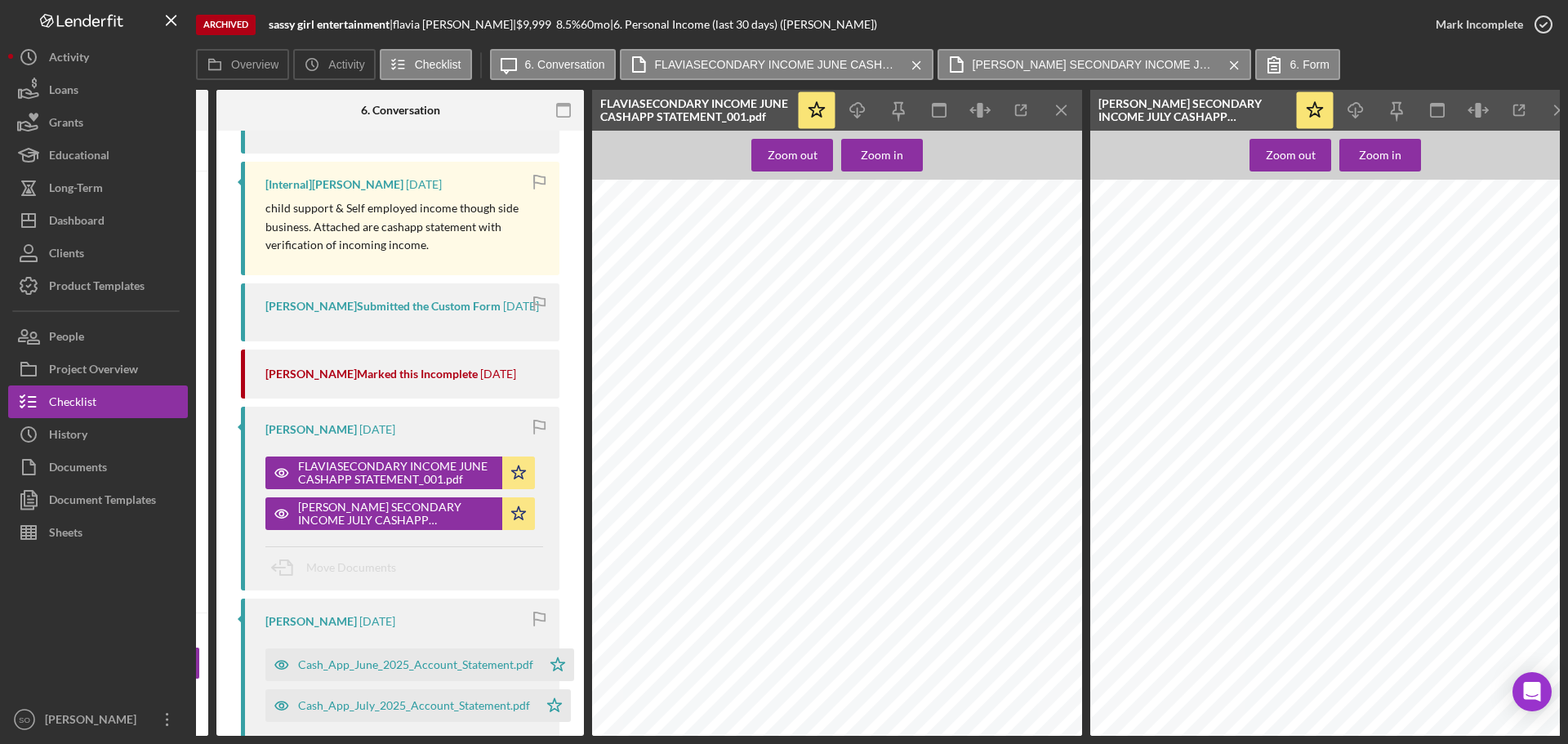
scroll to position [0, 294]
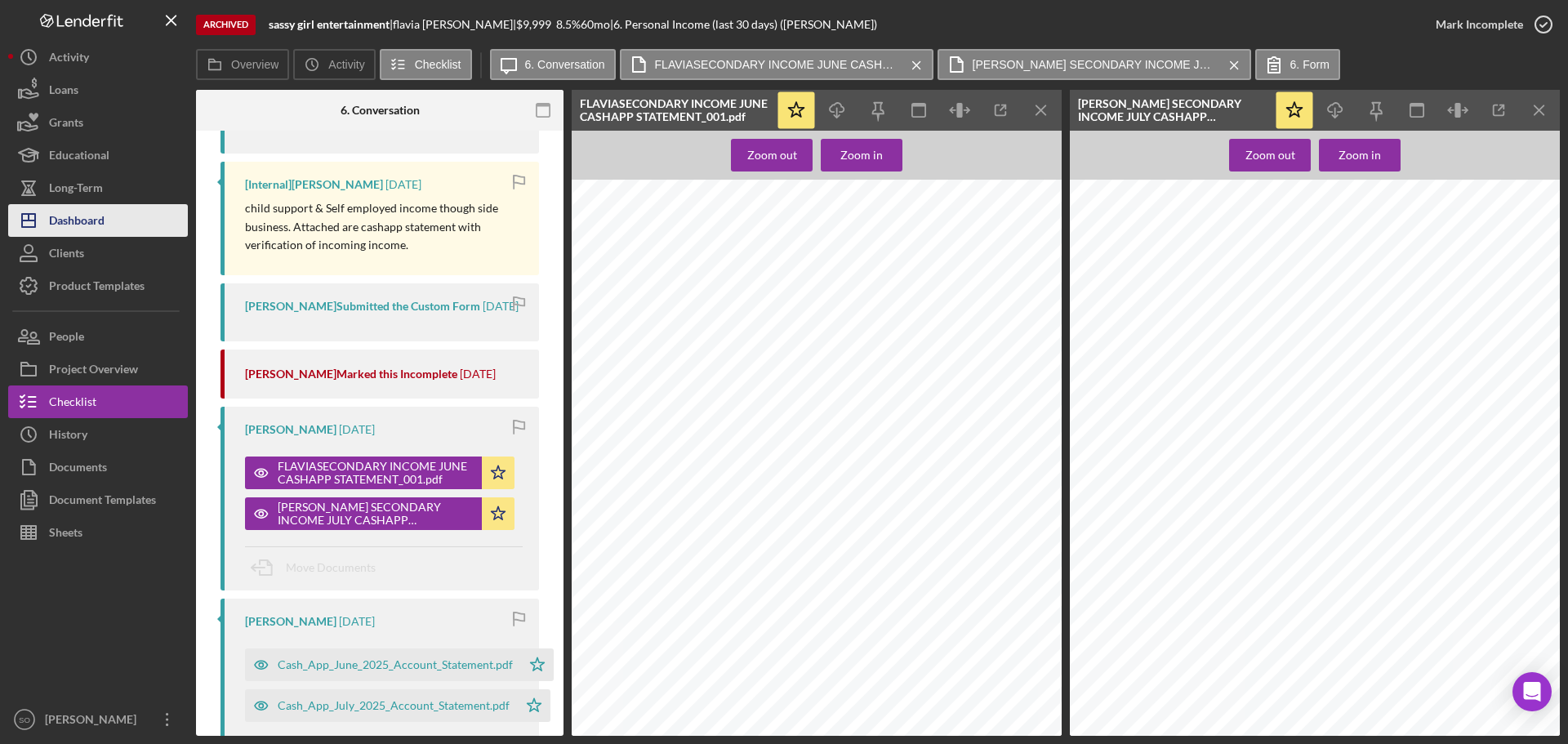
drag, startPoint x: 80, startPoint y: 224, endPoint x: 106, endPoint y: 224, distance: 26.0
click at [80, 224] on div "Dashboard" at bounding box center [77, 223] width 55 height 37
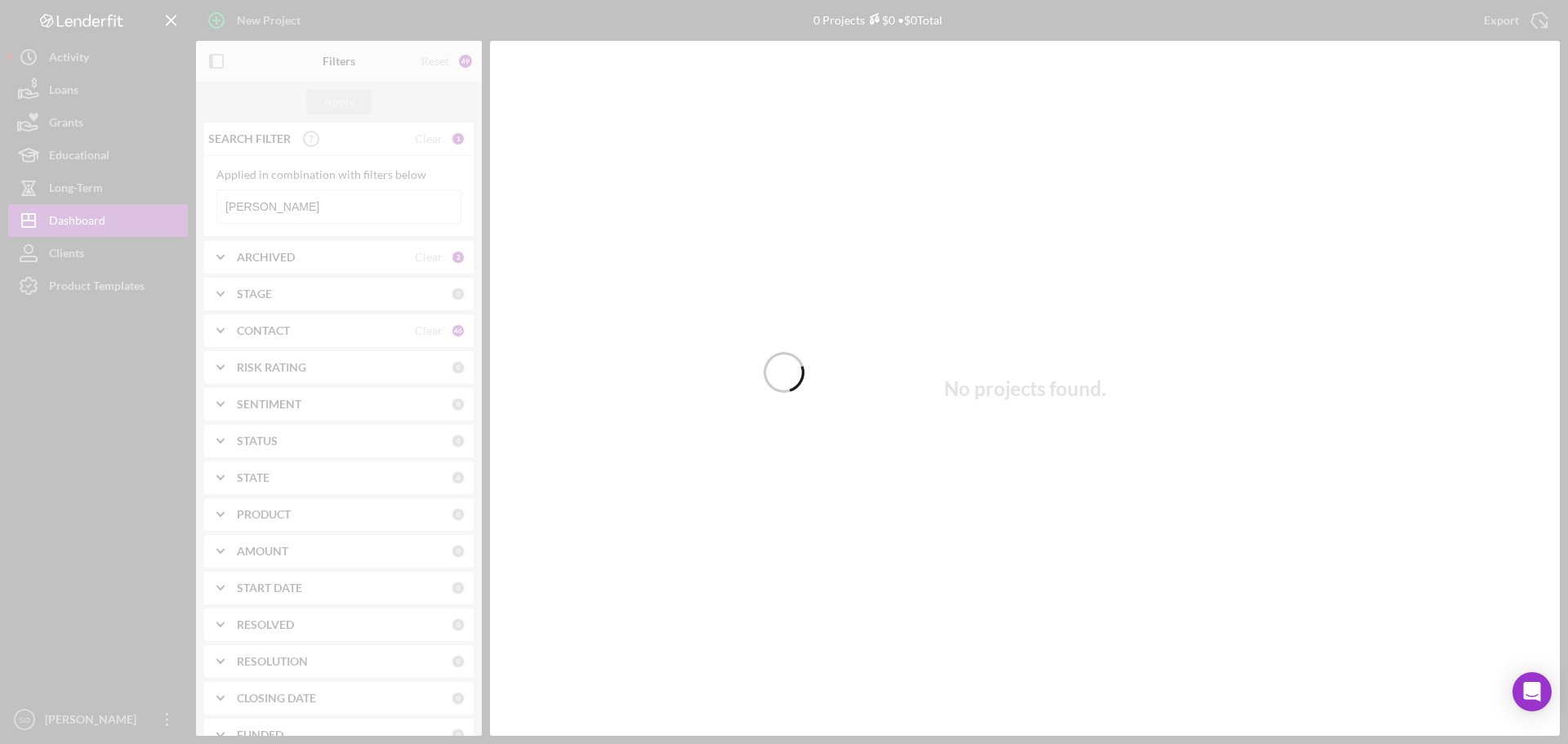
click at [309, 204] on div at bounding box center [784, 372] width 1568 height 744
click at [310, 204] on div at bounding box center [784, 372] width 1568 height 744
drag, startPoint x: 338, startPoint y: 201, endPoint x: 320, endPoint y: 207, distance: 19.0
click at [339, 201] on div at bounding box center [784, 372] width 1568 height 744
